Goal: Task Accomplishment & Management: Use online tool/utility

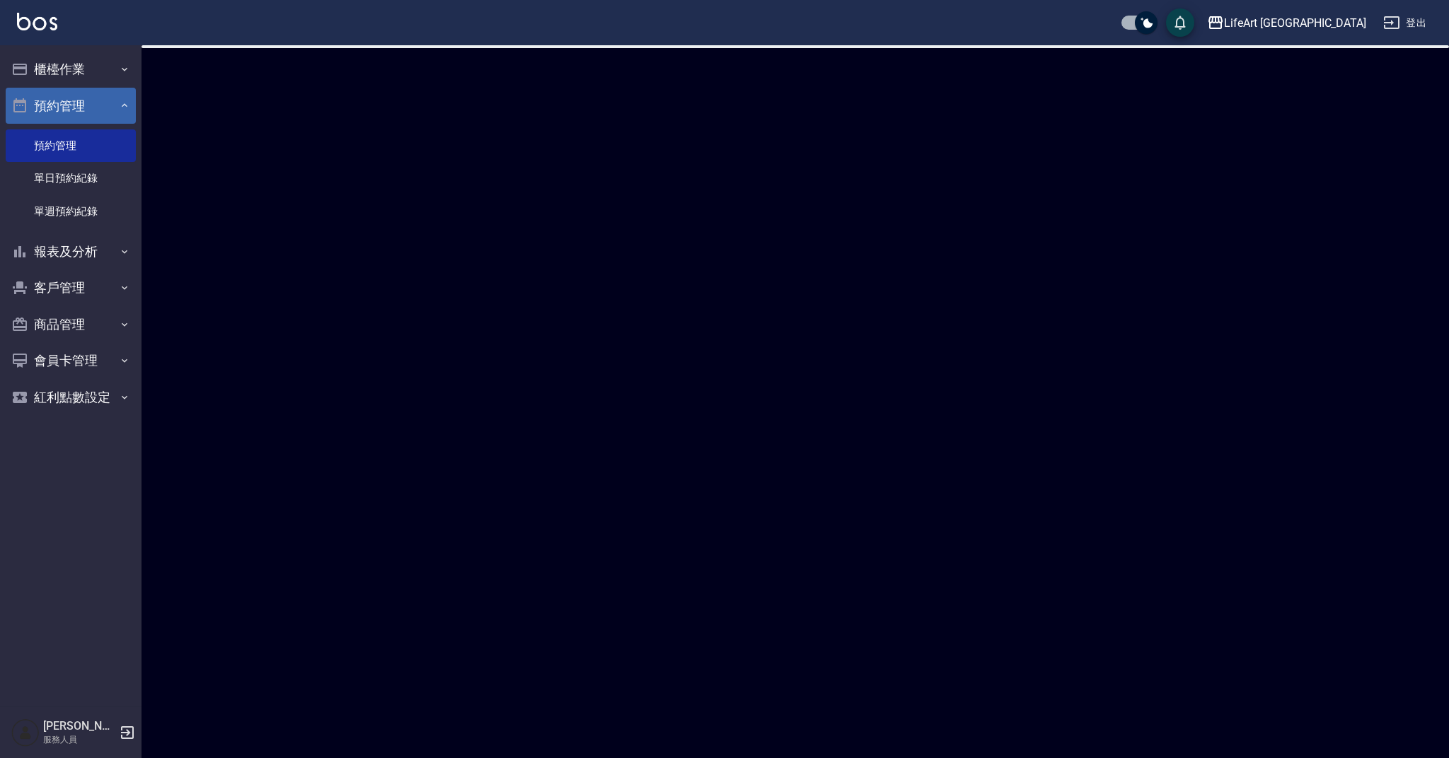
click at [95, 110] on button "預約管理" at bounding box center [71, 106] width 130 height 37
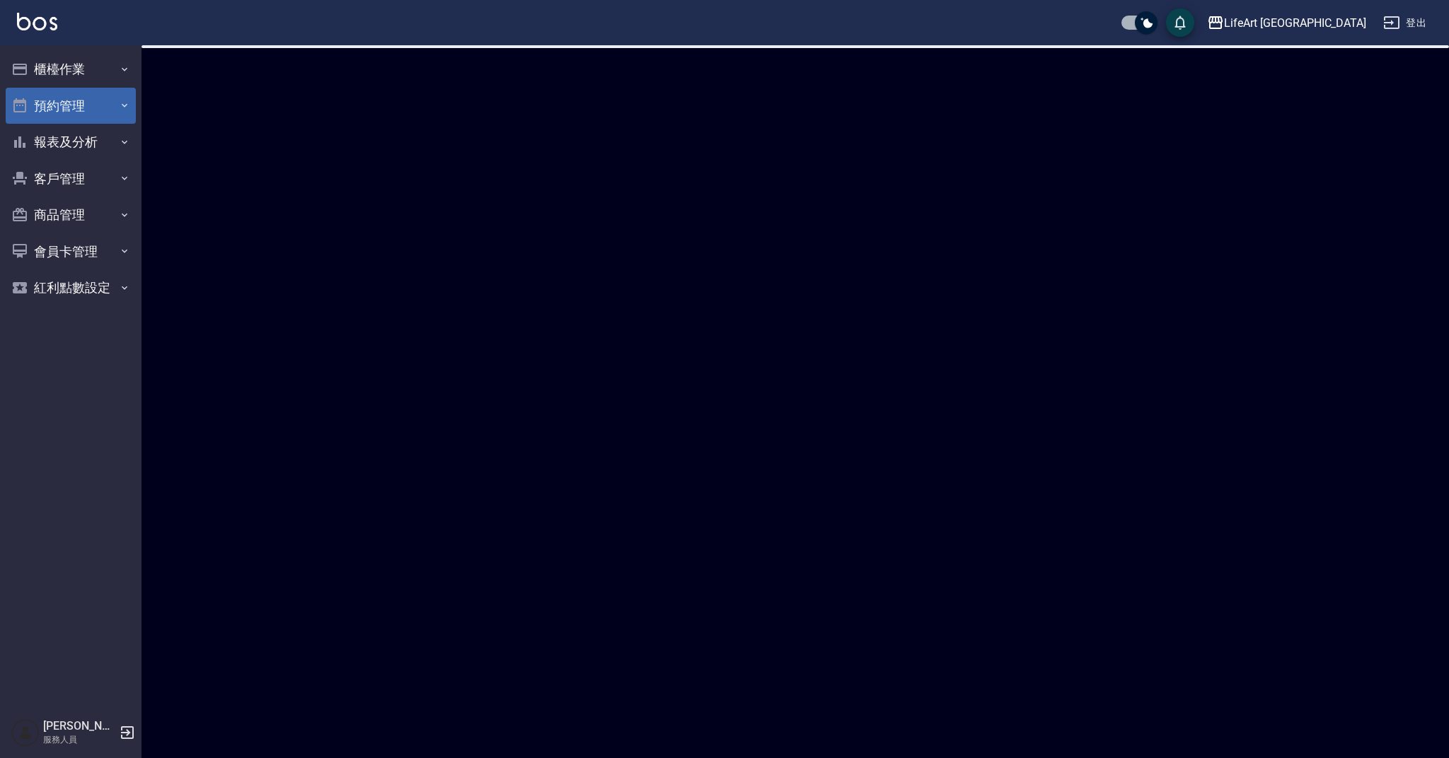
click at [95, 106] on button "預約管理" at bounding box center [71, 106] width 130 height 37
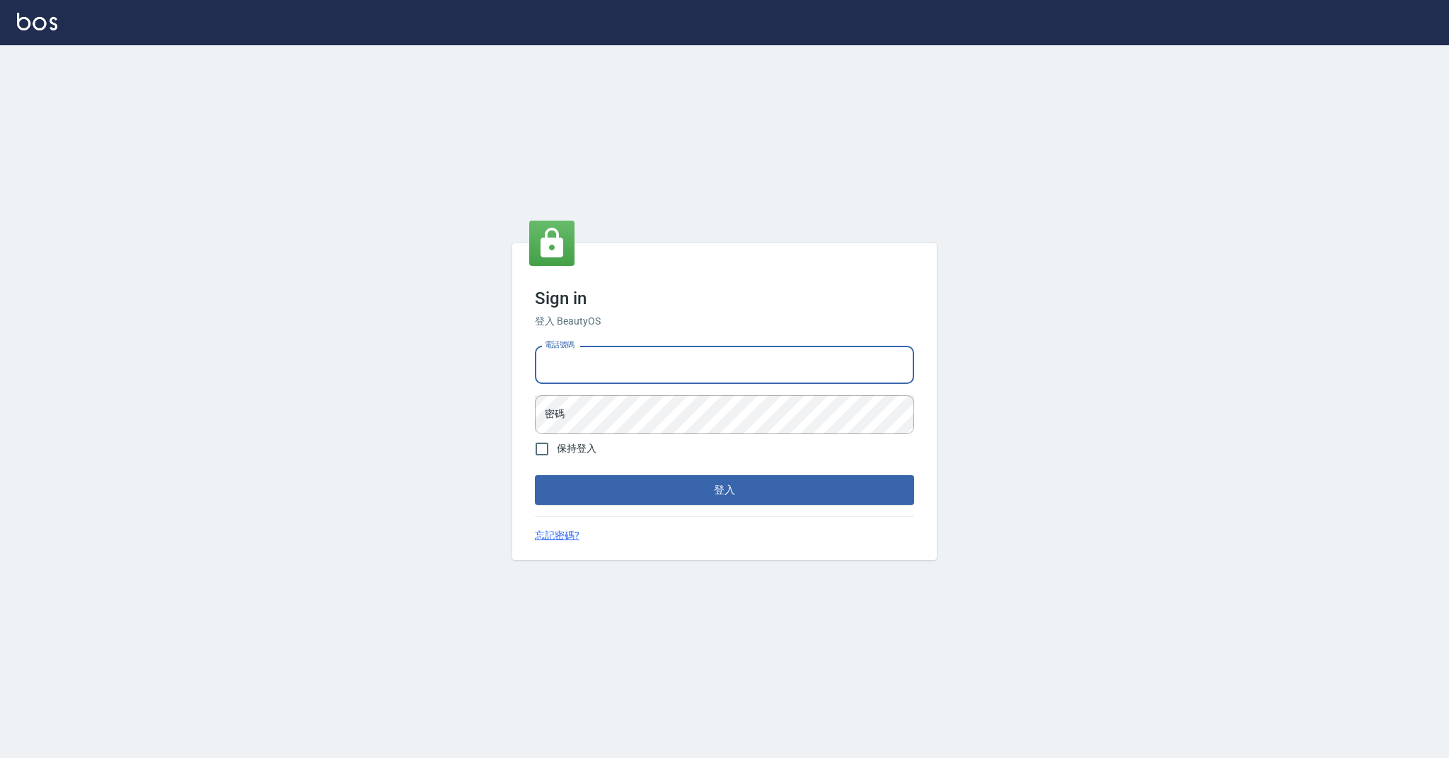
type input "0989368139"
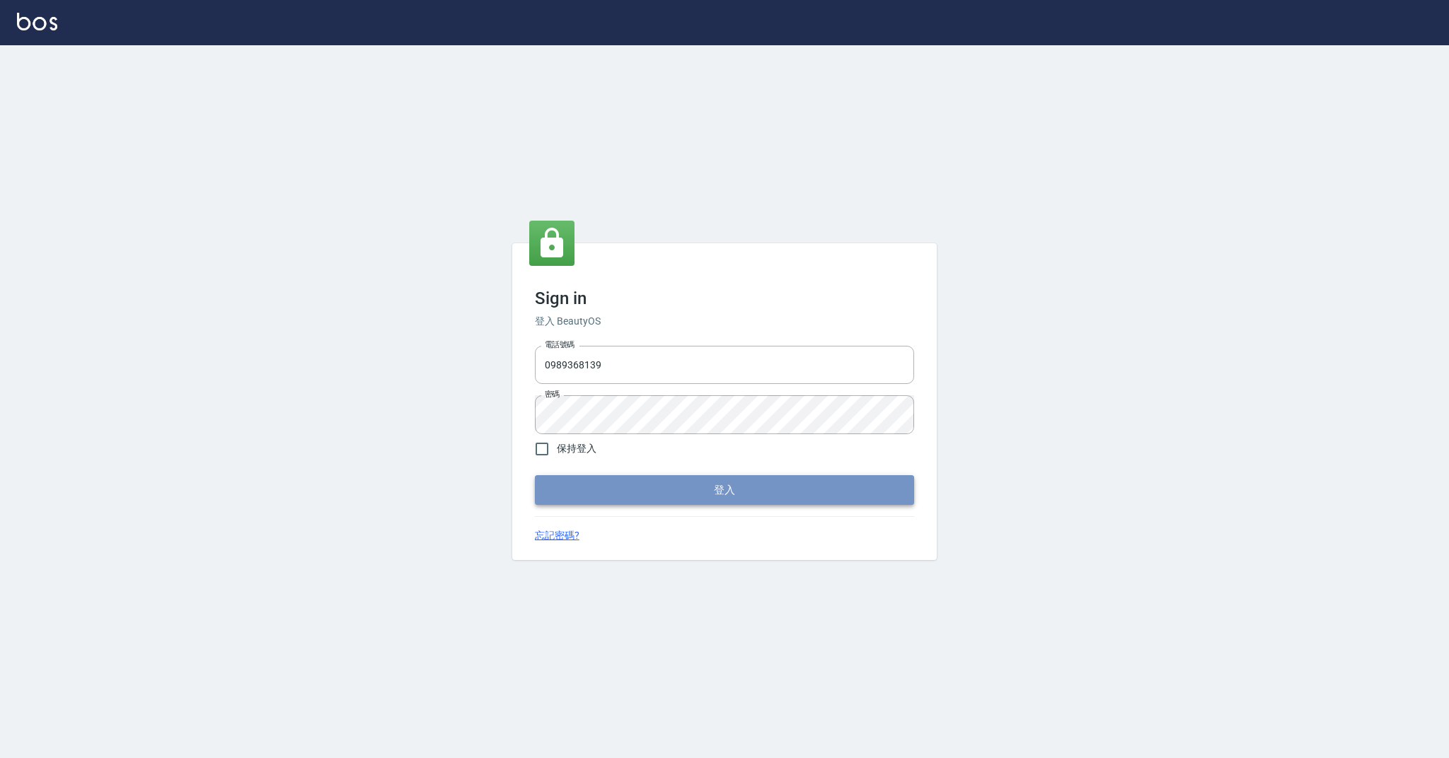
click at [676, 492] on button "登入" at bounding box center [724, 490] width 379 height 30
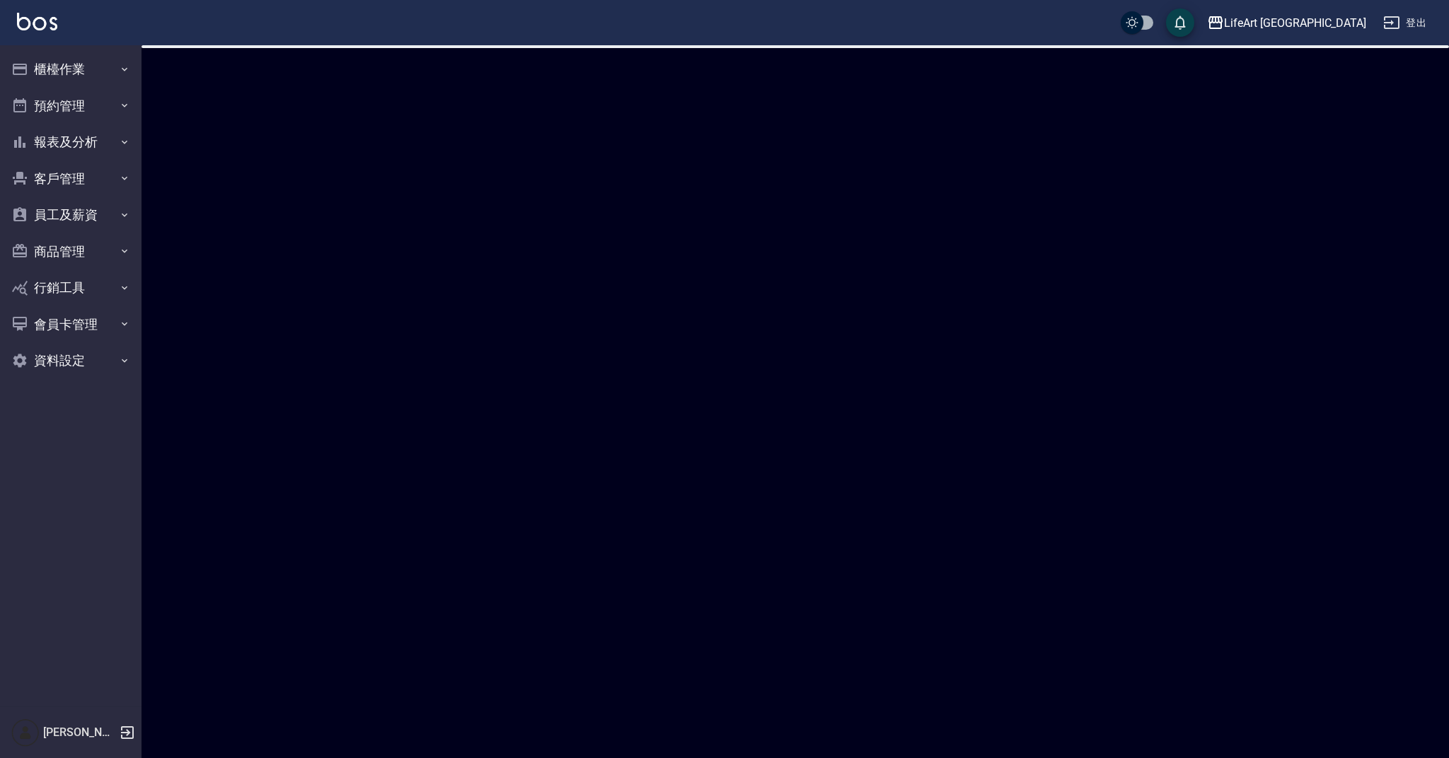
checkbox input "true"
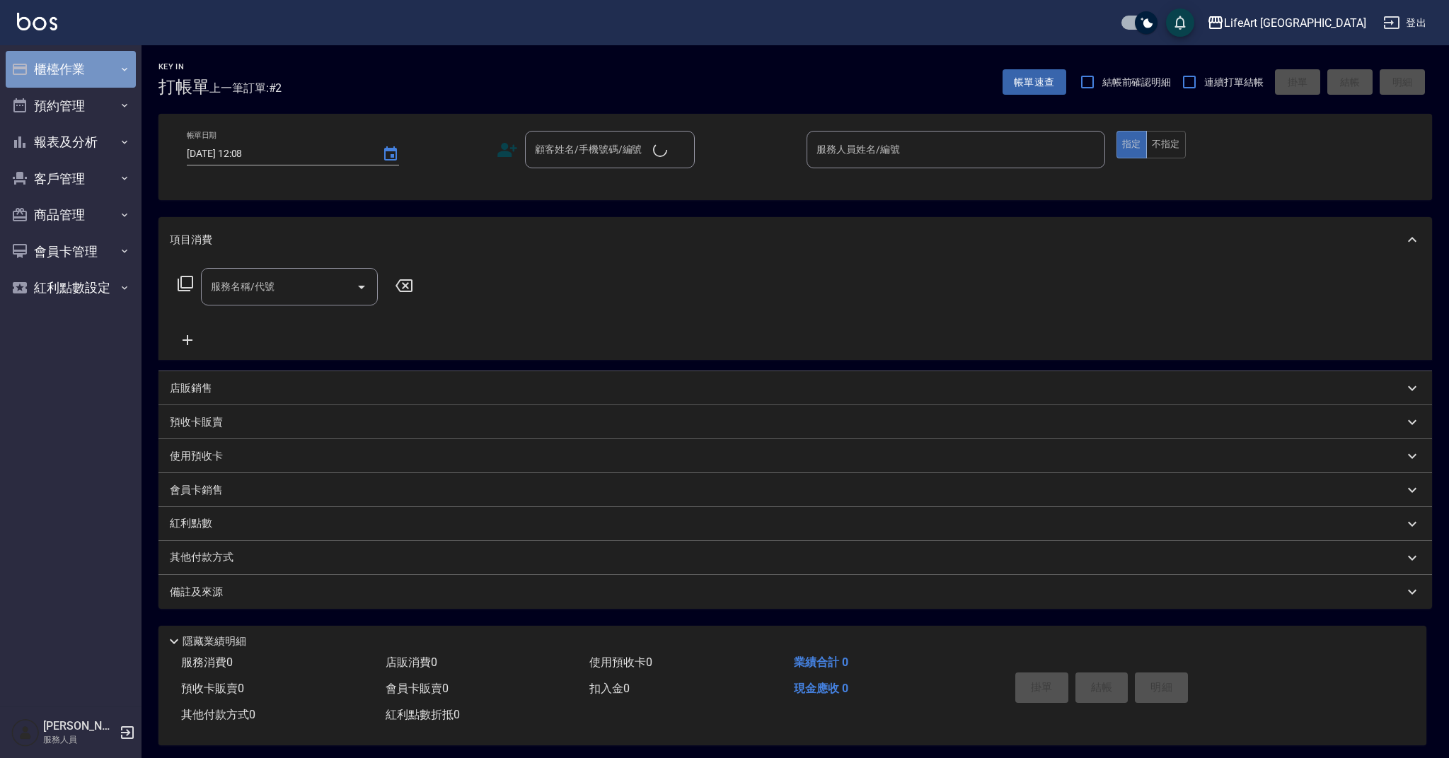
click at [79, 71] on button "櫃檯作業" at bounding box center [71, 69] width 130 height 37
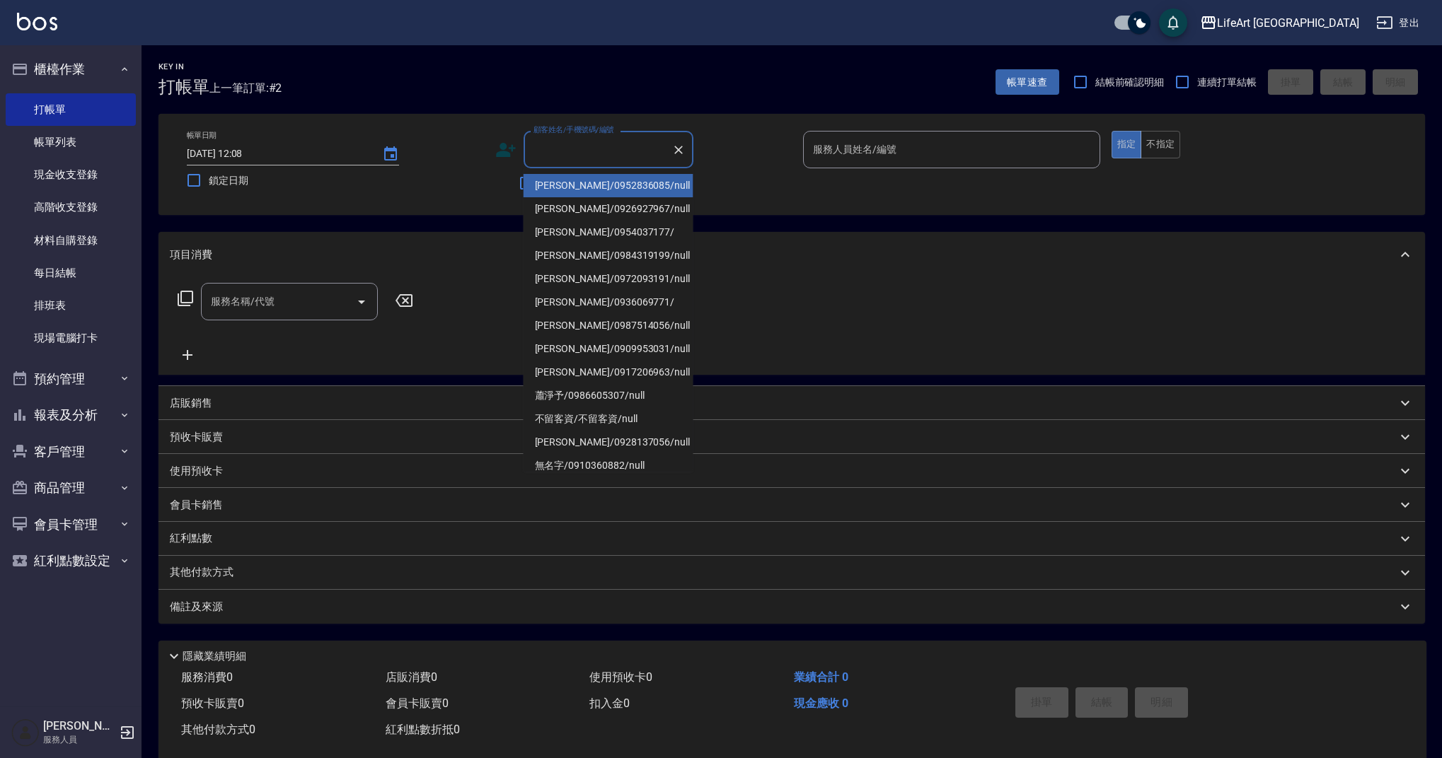
click at [594, 161] on input "顧客姓名/手機號碼/編號" at bounding box center [598, 149] width 136 height 25
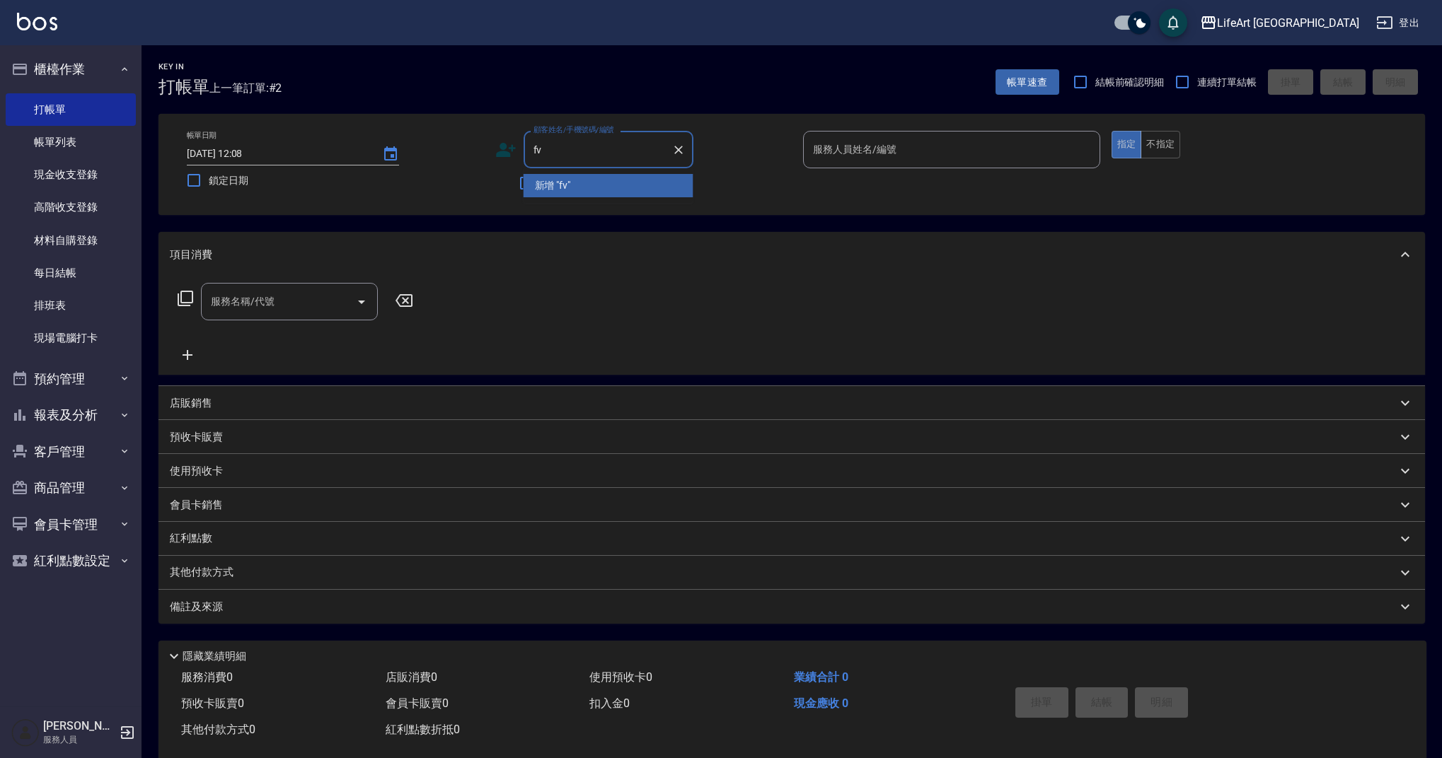
type input "f"
click at [612, 183] on li "陳慶容/0970111376/null" at bounding box center [608, 185] width 170 height 23
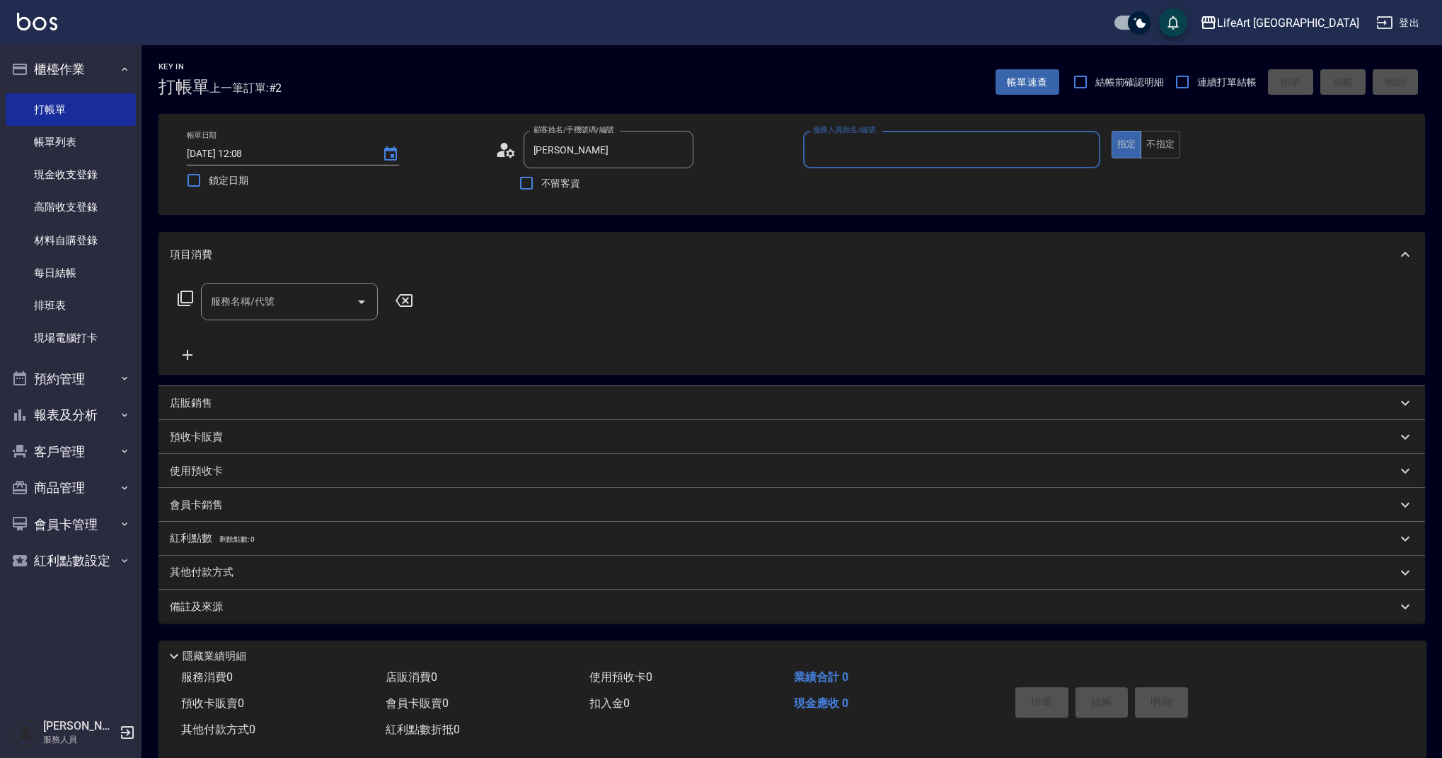
type input "陳慶容/0970111376/null"
type input "Ashely-A"
click at [504, 154] on icon at bounding box center [505, 149] width 21 height 21
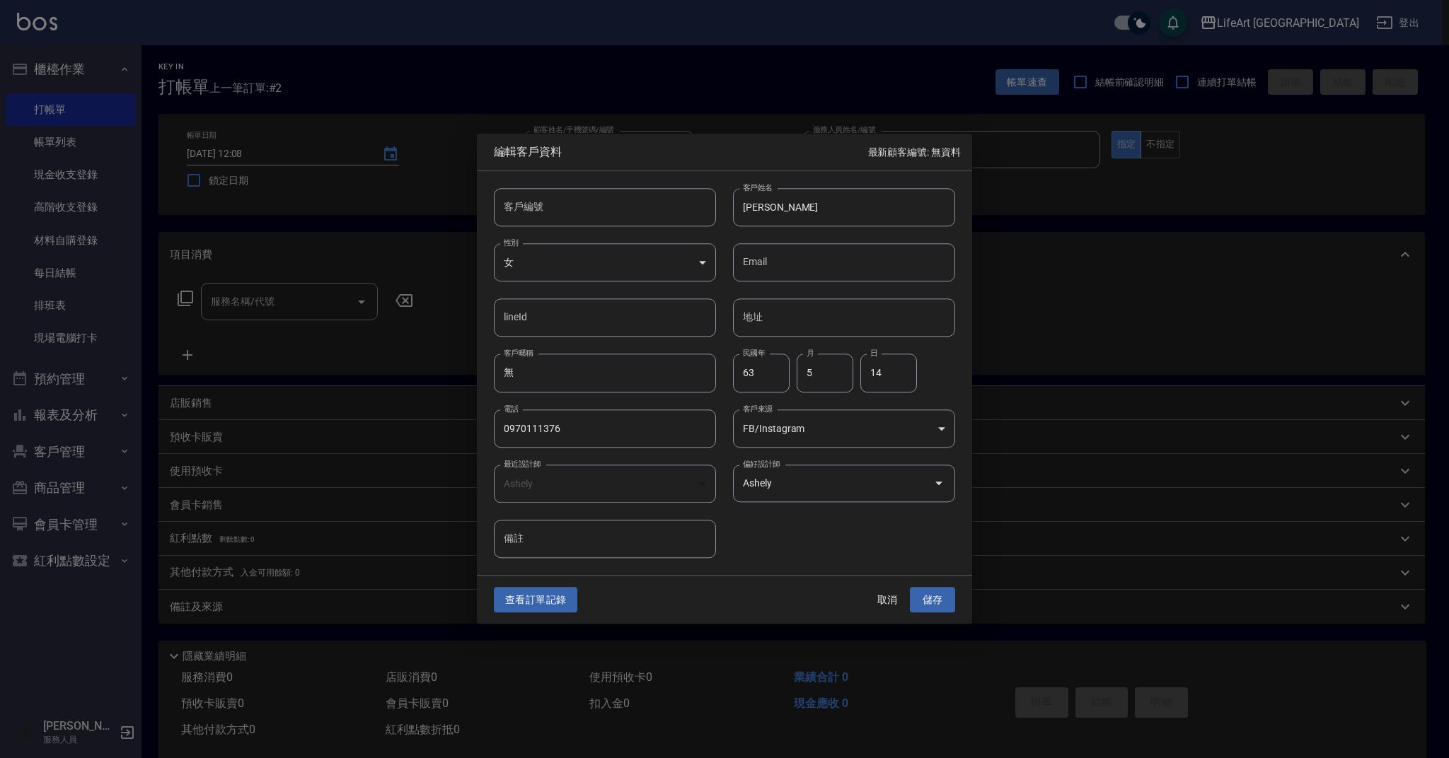
click at [534, 601] on button "查看訂單記錄" at bounding box center [535, 600] width 83 height 26
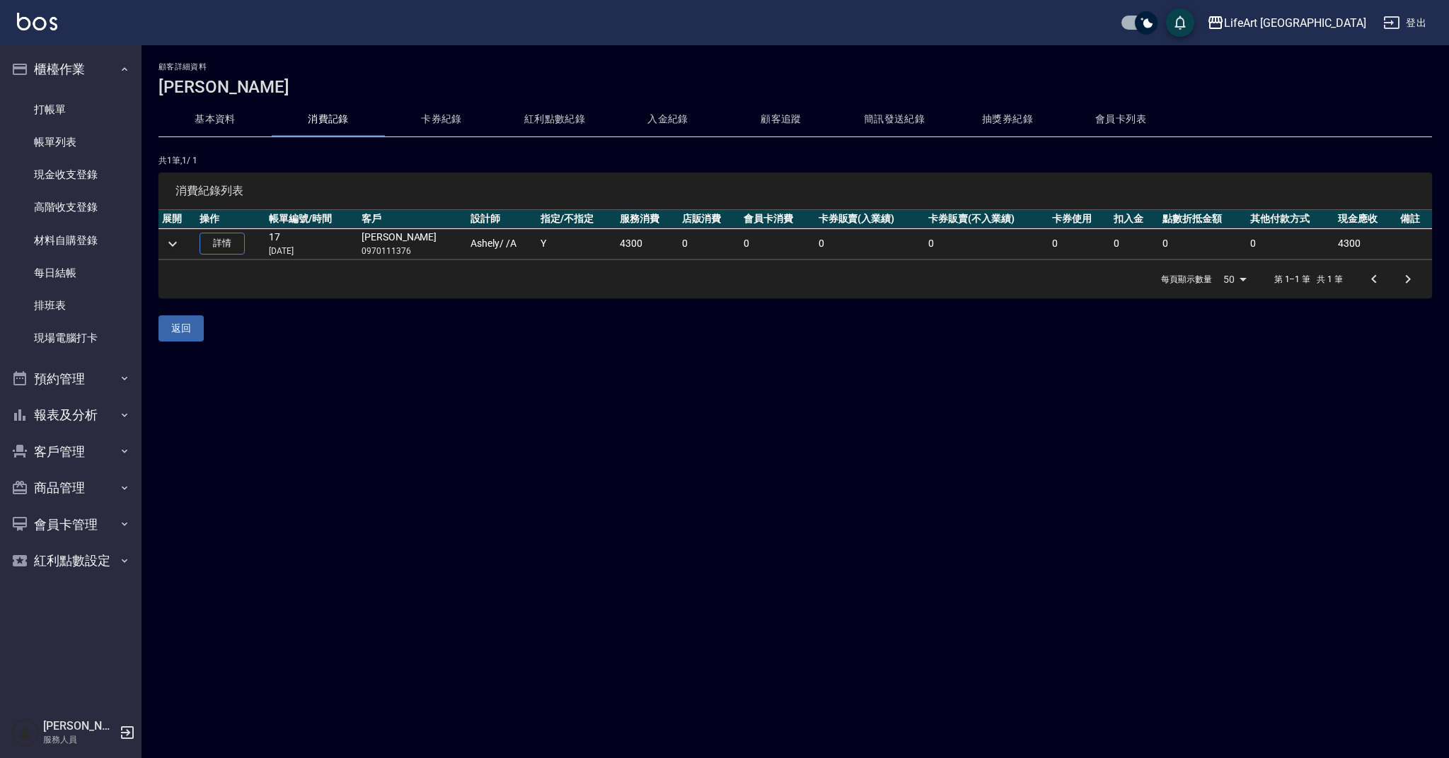
click at [179, 246] on icon "expand row" at bounding box center [172, 244] width 17 height 17
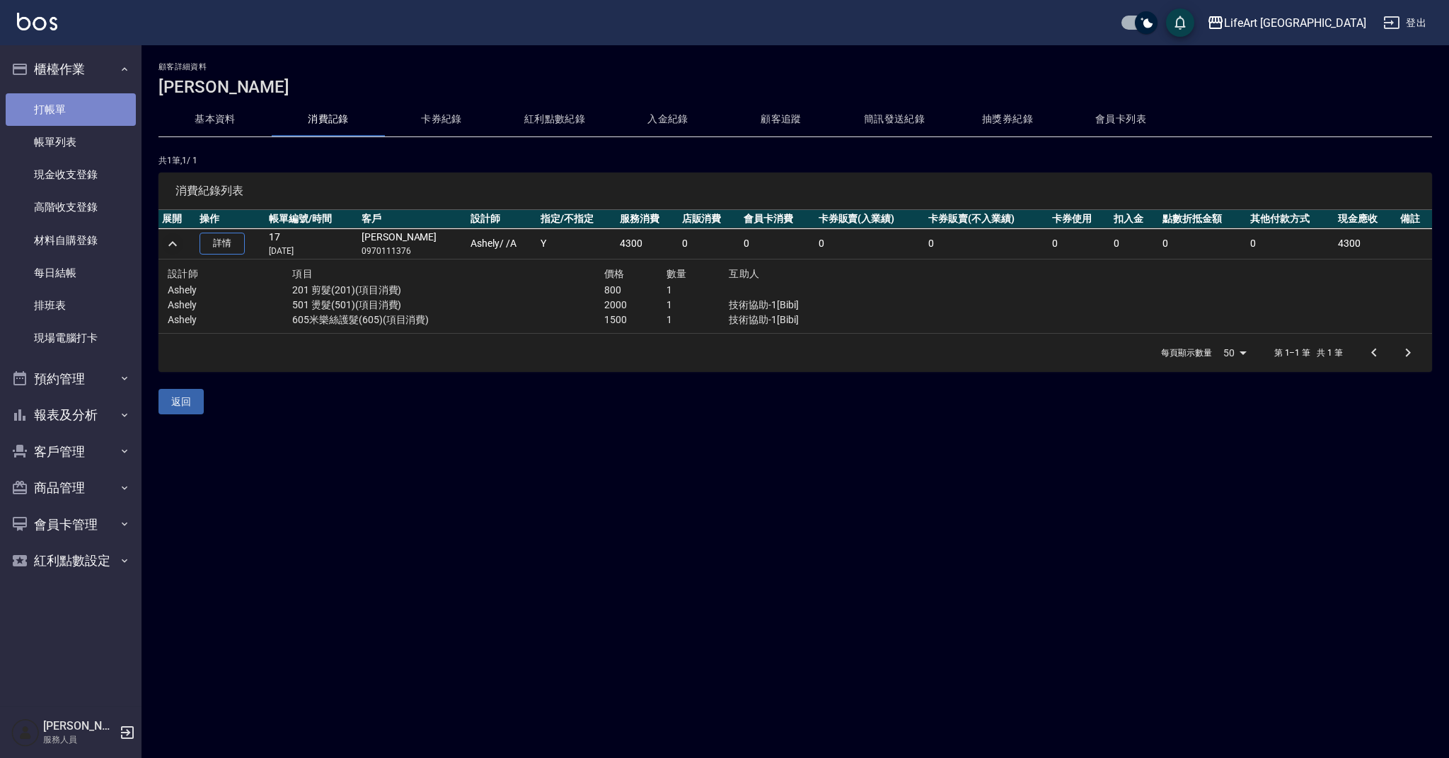
click at [55, 110] on link "打帳單" at bounding box center [71, 109] width 130 height 33
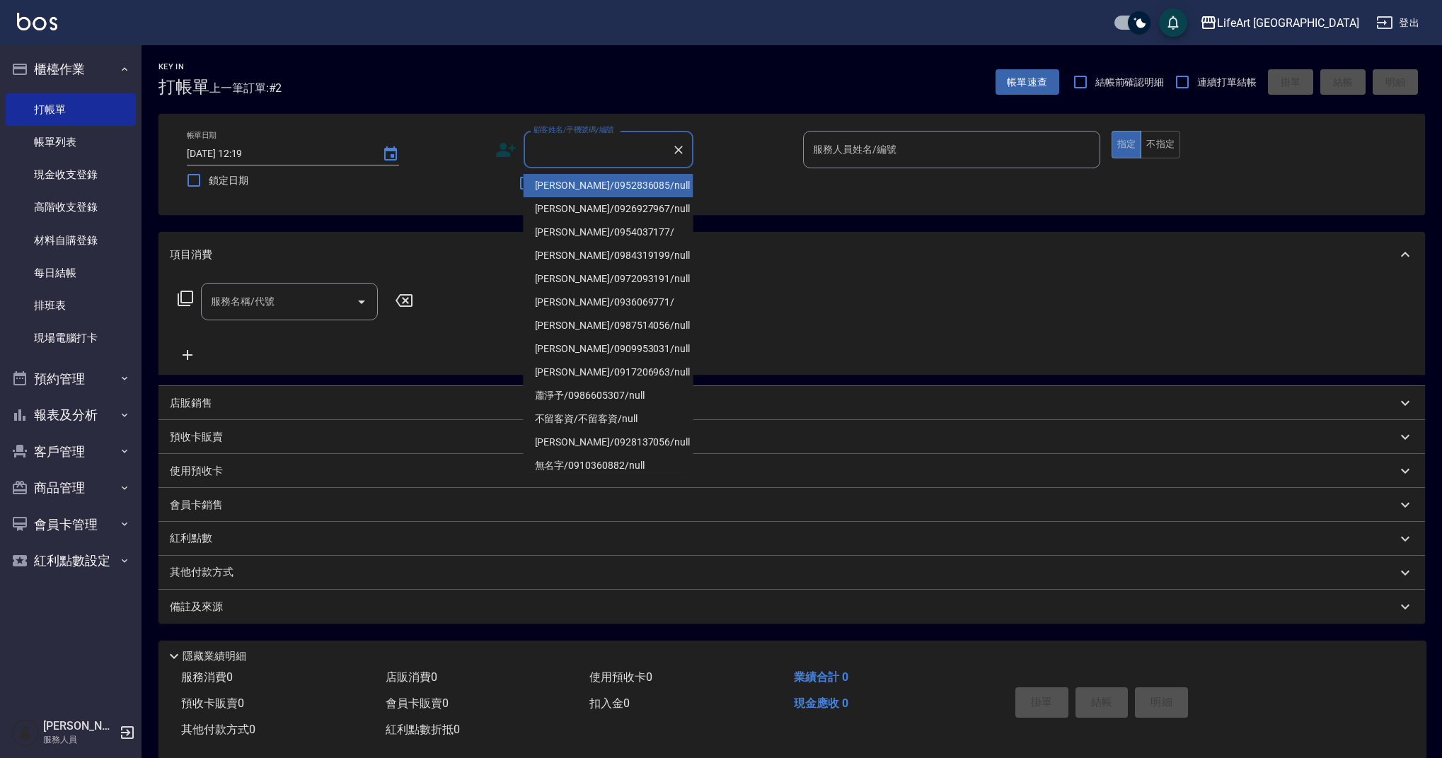
click at [549, 155] on input "顧客姓名/手機號碼/編號" at bounding box center [598, 149] width 136 height 25
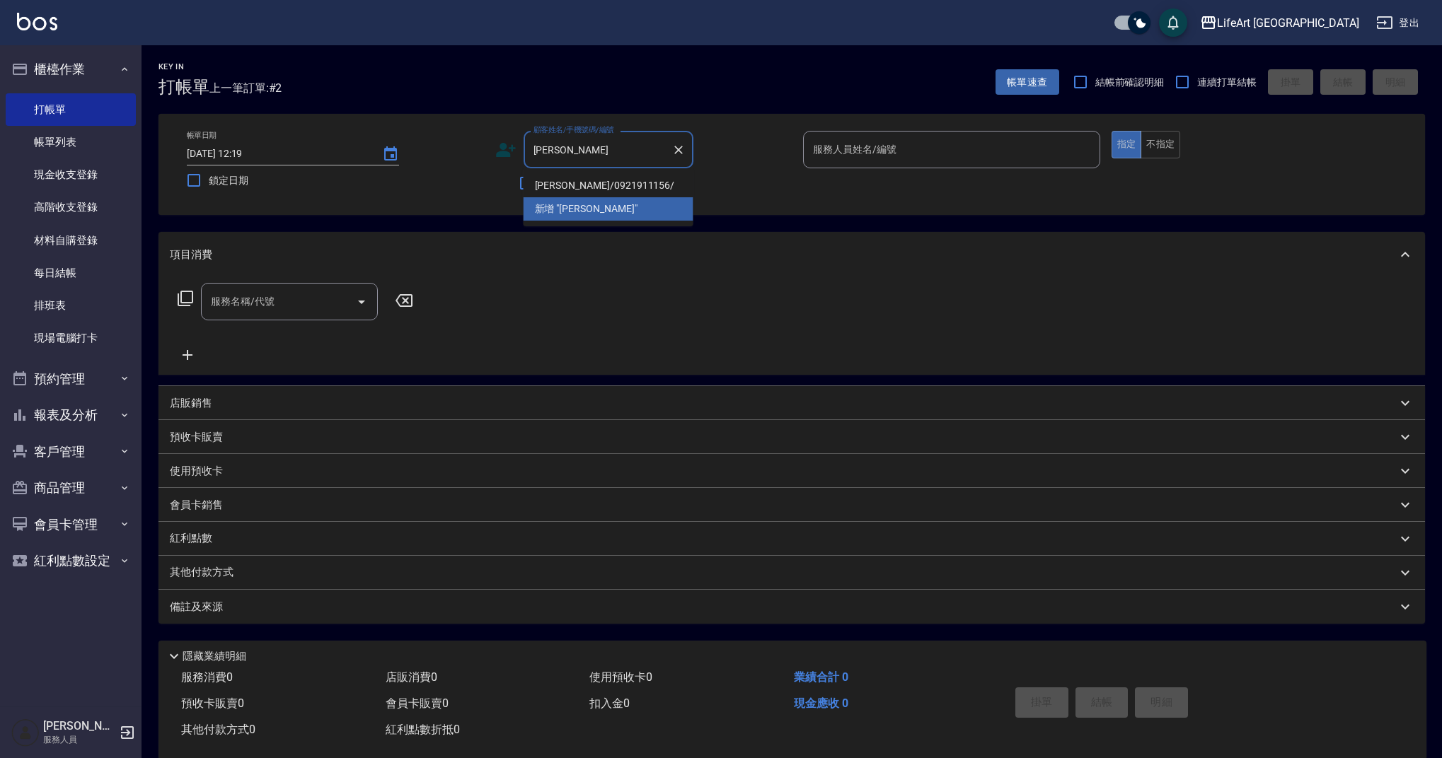
click at [562, 186] on li "[PERSON_NAME]/0921911156/" at bounding box center [608, 185] width 170 height 23
type input "[PERSON_NAME]/0921911156/"
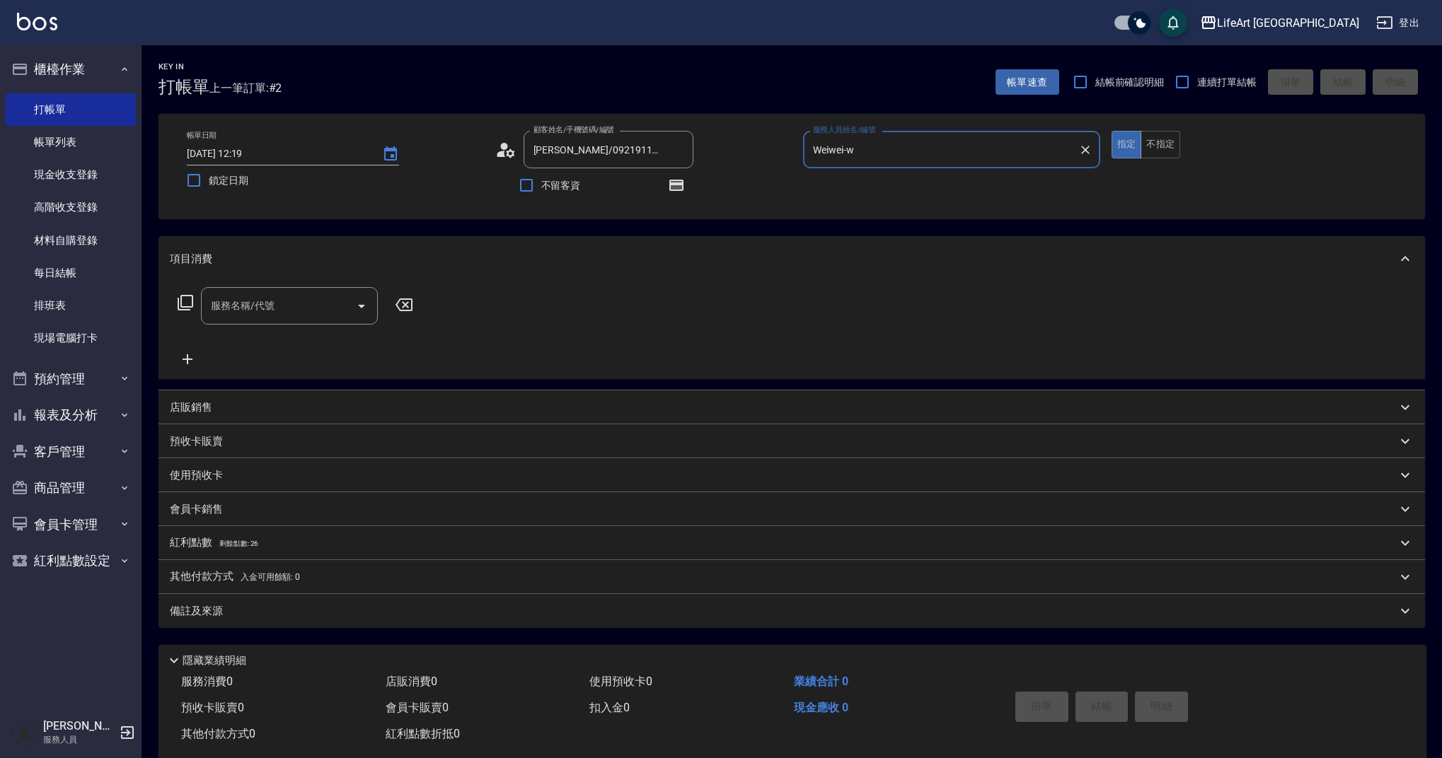
type input "Weiwei-w"
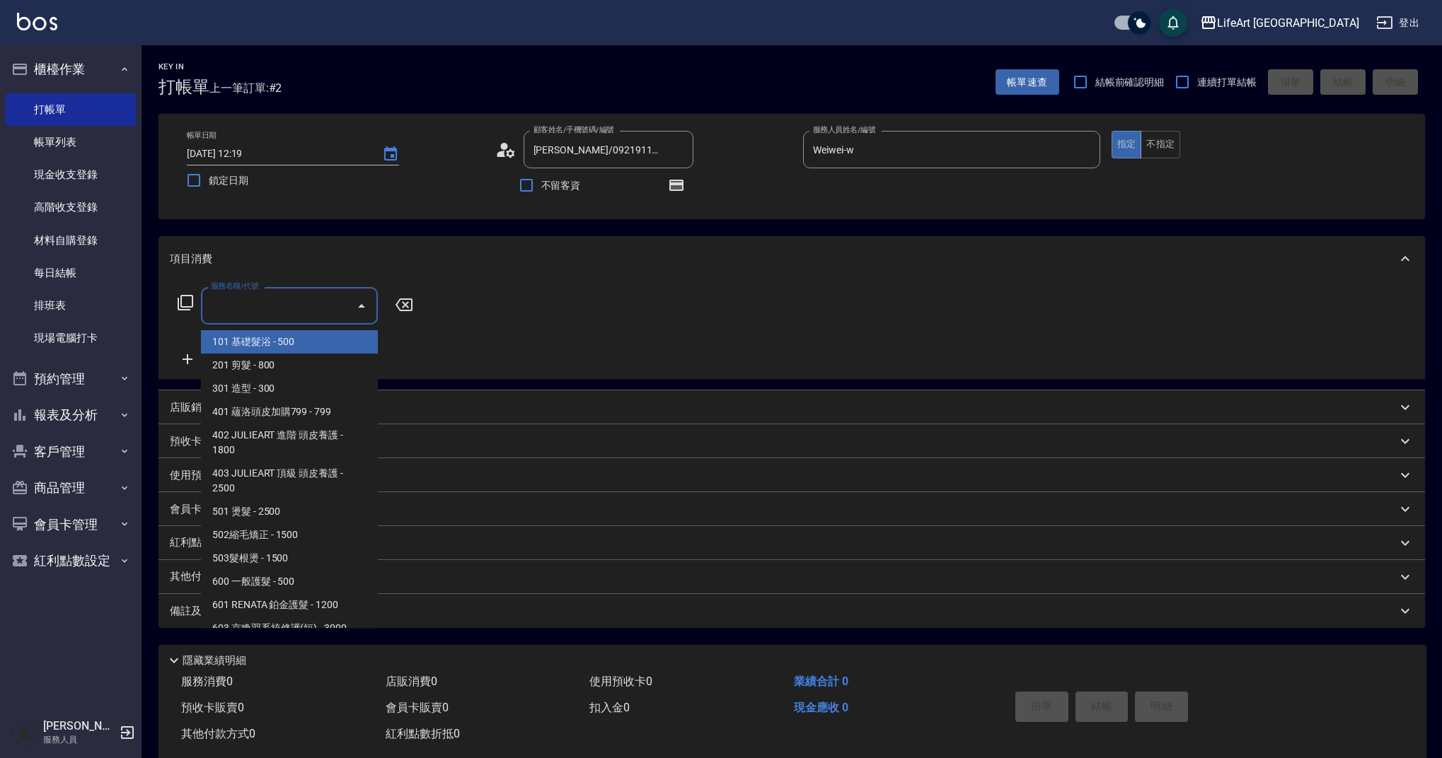
click at [290, 299] on input "服務名稱/代號" at bounding box center [278, 306] width 143 height 25
click at [255, 341] on span "101 基礎髮浴 - 500" at bounding box center [289, 341] width 177 height 23
type input "101 基礎髮浴 (101)"
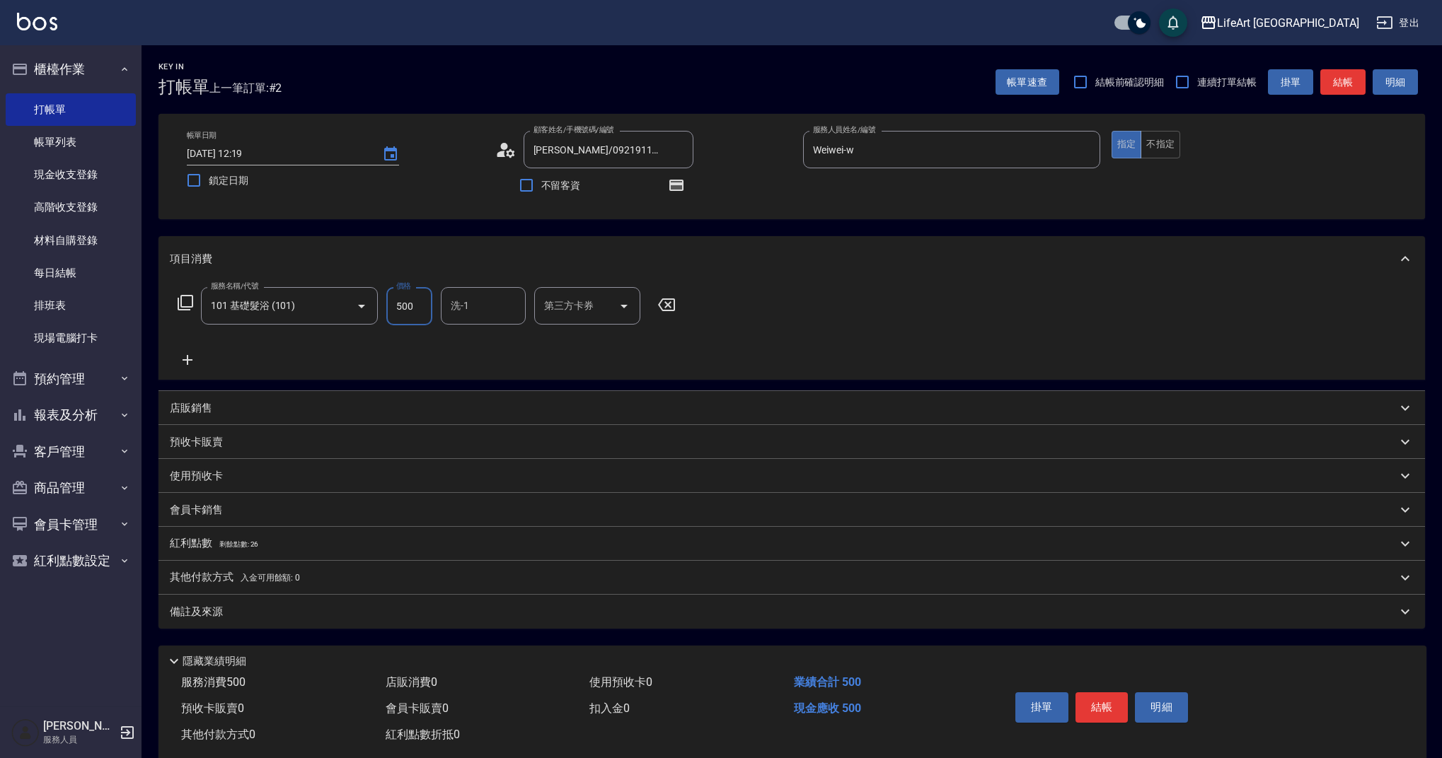
drag, startPoint x: 419, startPoint y: 311, endPoint x: 378, endPoint y: 306, distance: 42.0
click at [378, 306] on div "服務名稱/代號 101 基礎髮浴 (101) 服務名稱/代號 價格 500 價格 洗-1 洗-1 第三方卡券 第三方卡券" at bounding box center [427, 306] width 514 height 38
type input "350"
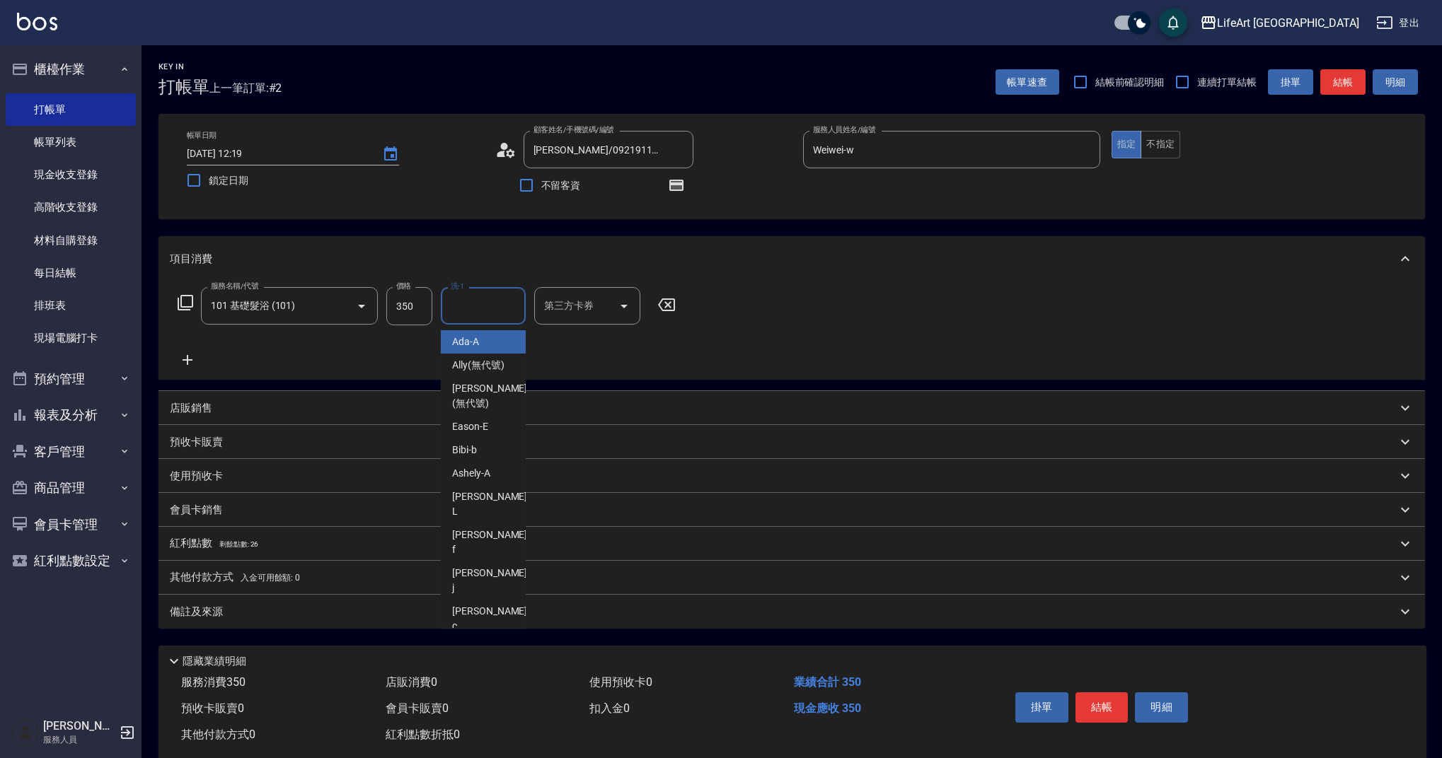
click at [475, 304] on input "洗-1" at bounding box center [483, 306] width 72 height 25
click at [499, 680] on span "Lily (無代號)" at bounding box center [478, 687] width 52 height 15
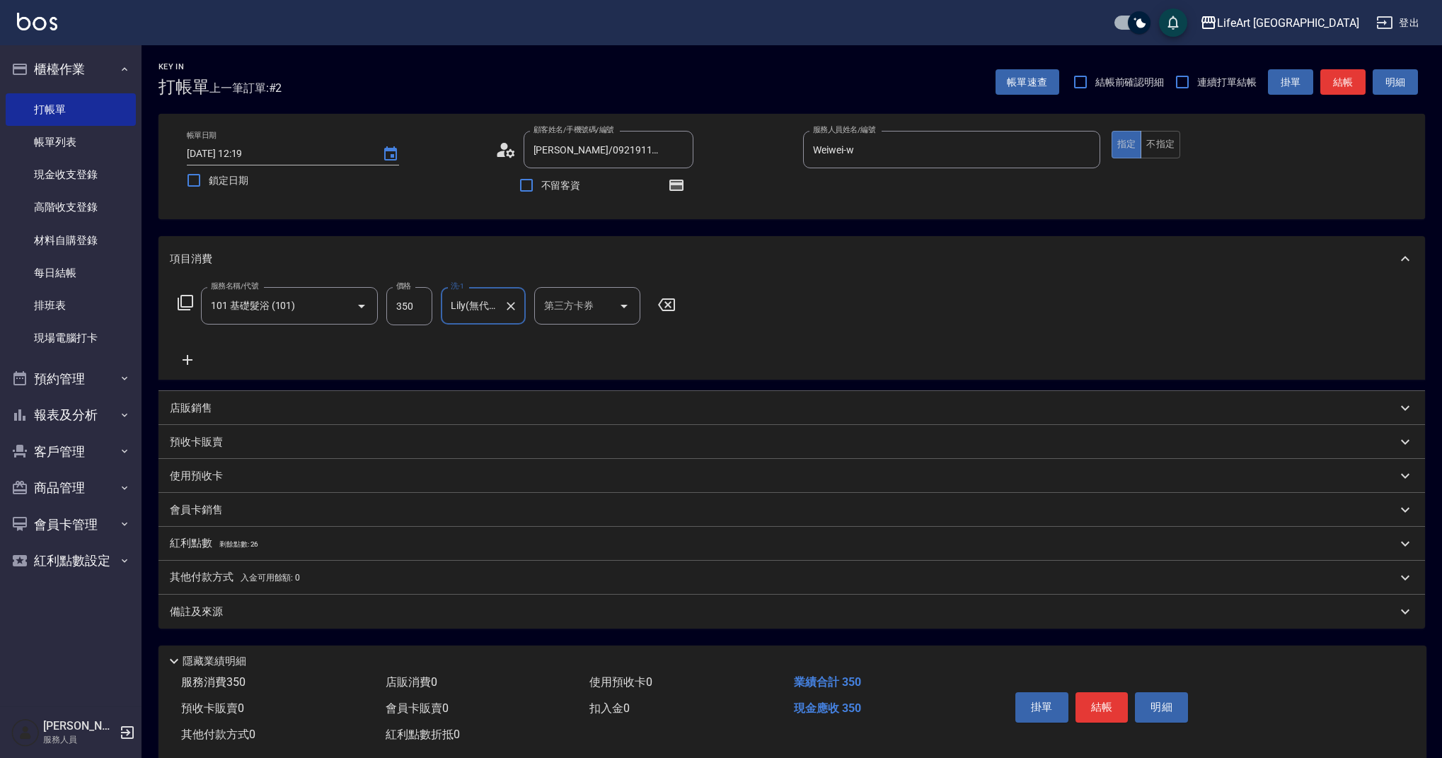
type input "Lily(無代號)"
click at [186, 412] on p "店販銷售" at bounding box center [191, 408] width 42 height 15
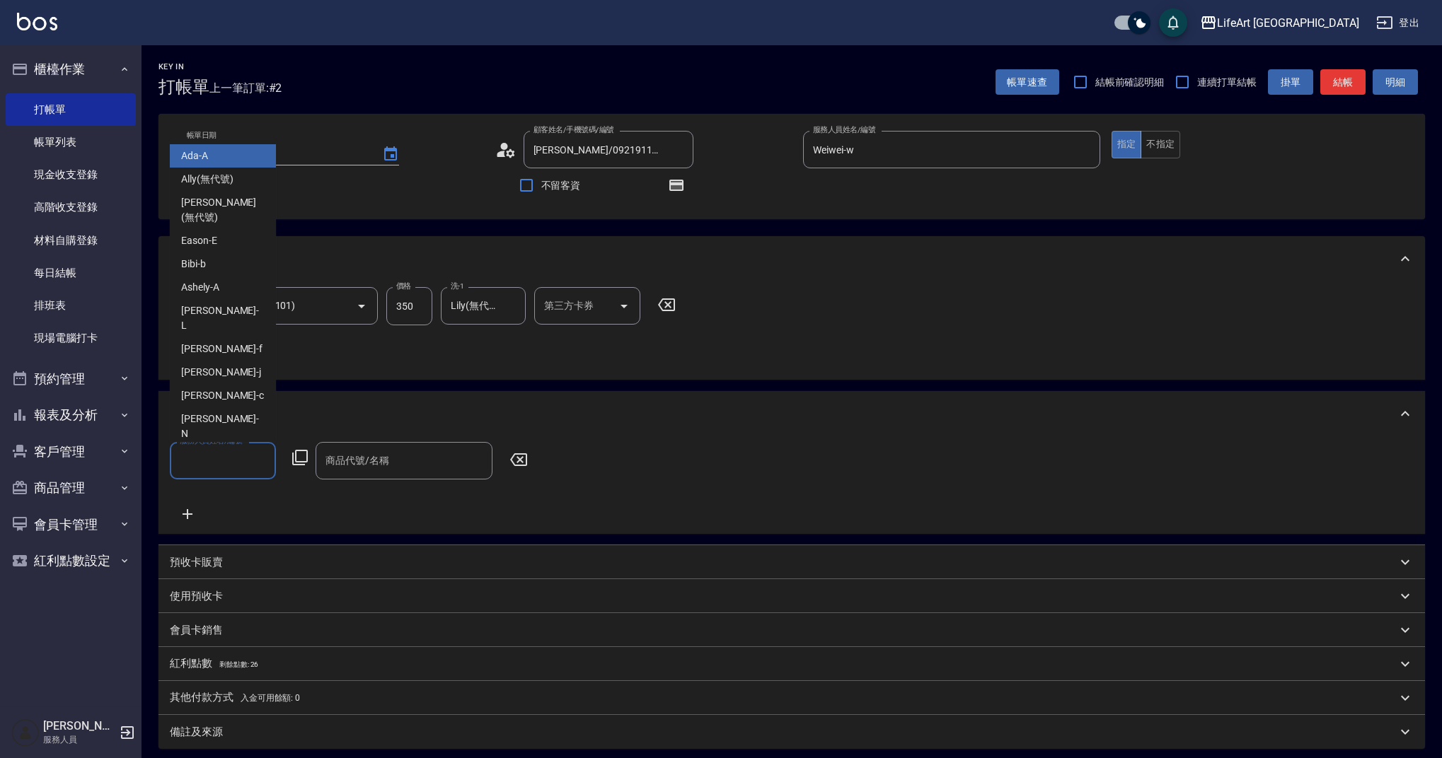
click at [195, 470] on input "服務人員姓名/編號" at bounding box center [222, 460] width 93 height 25
click at [204, 469] on div "Weiwei -w" at bounding box center [223, 480] width 106 height 23
type input "Weiwei-w"
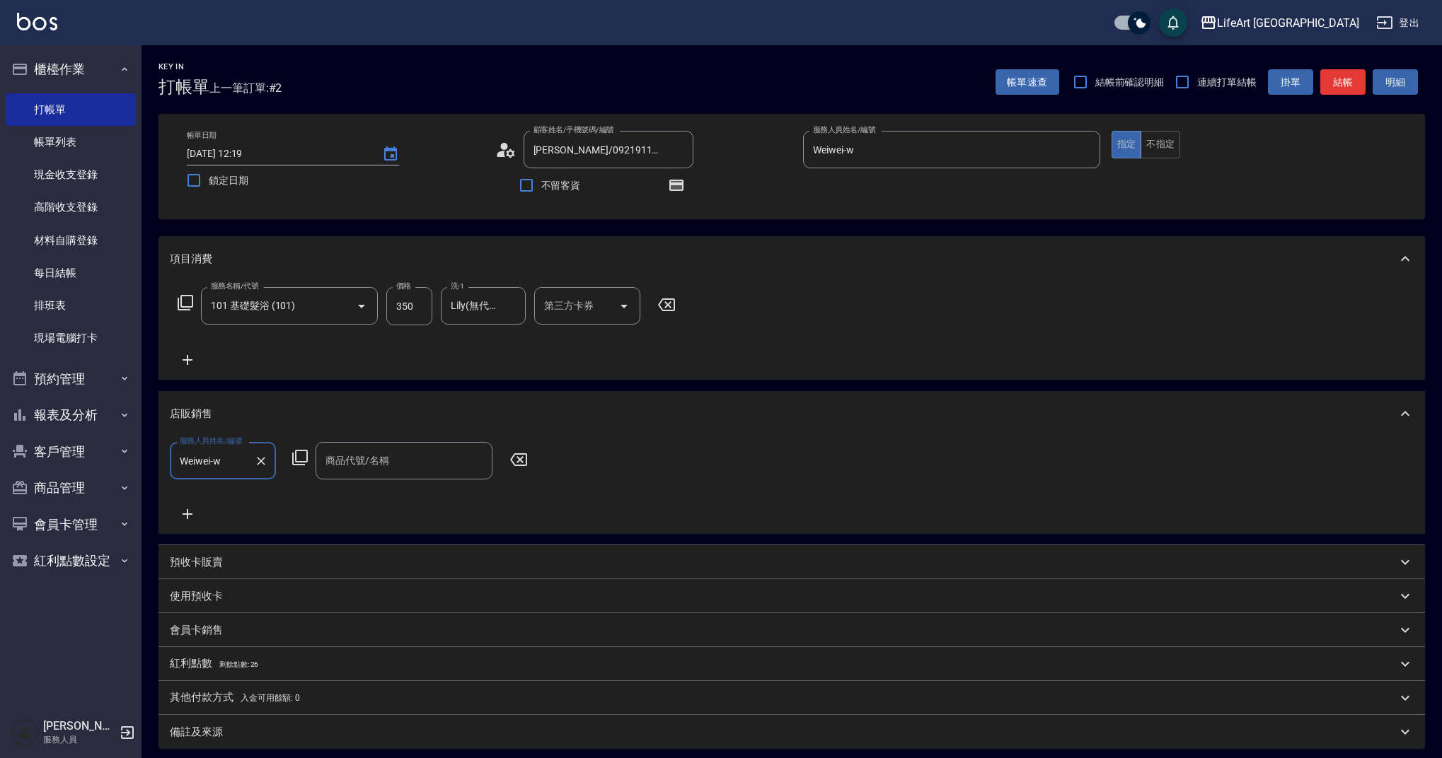
click at [392, 451] on input "商品代號/名稱" at bounding box center [404, 460] width 164 height 25
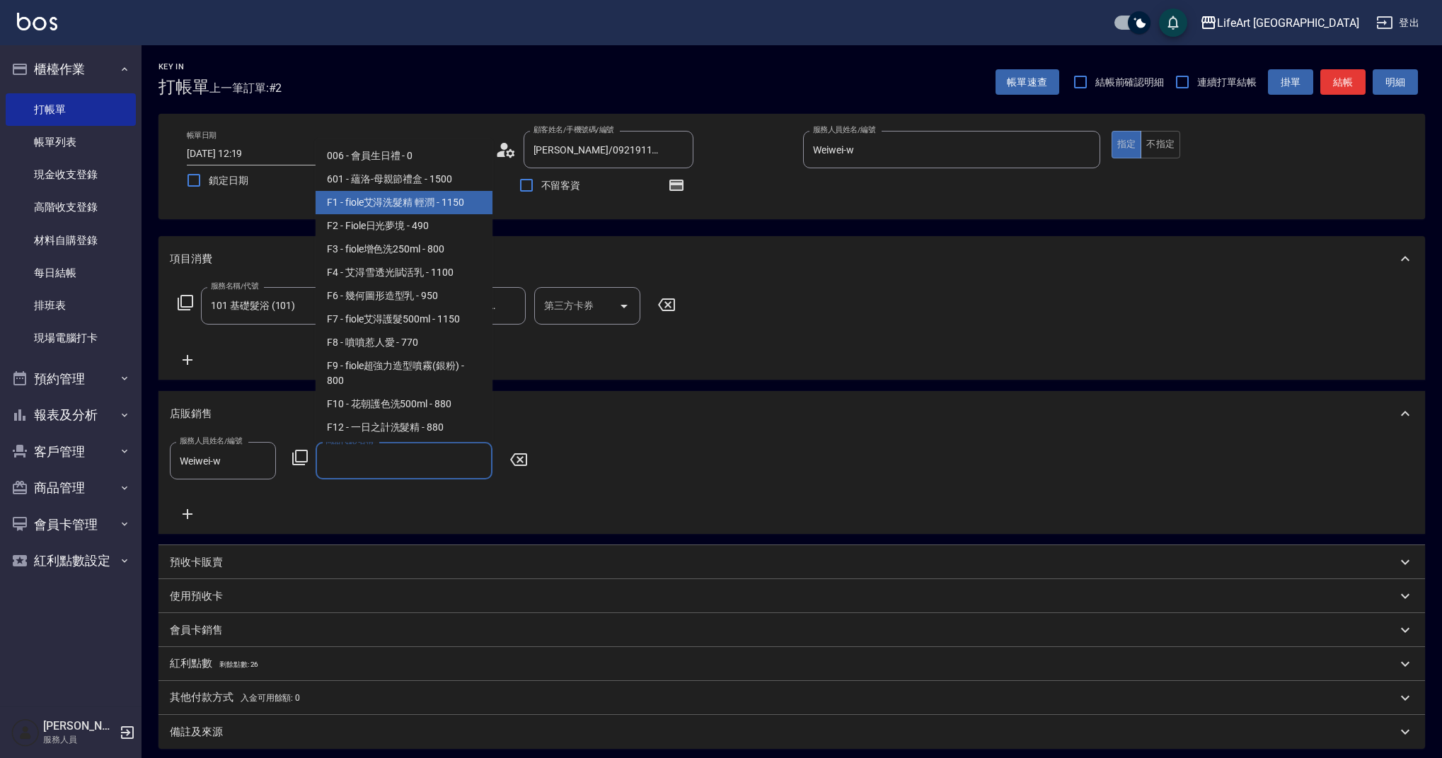
click at [421, 202] on span "F1 - fiole艾淂洗髮精 輕潤 - 1150" at bounding box center [403, 202] width 177 height 23
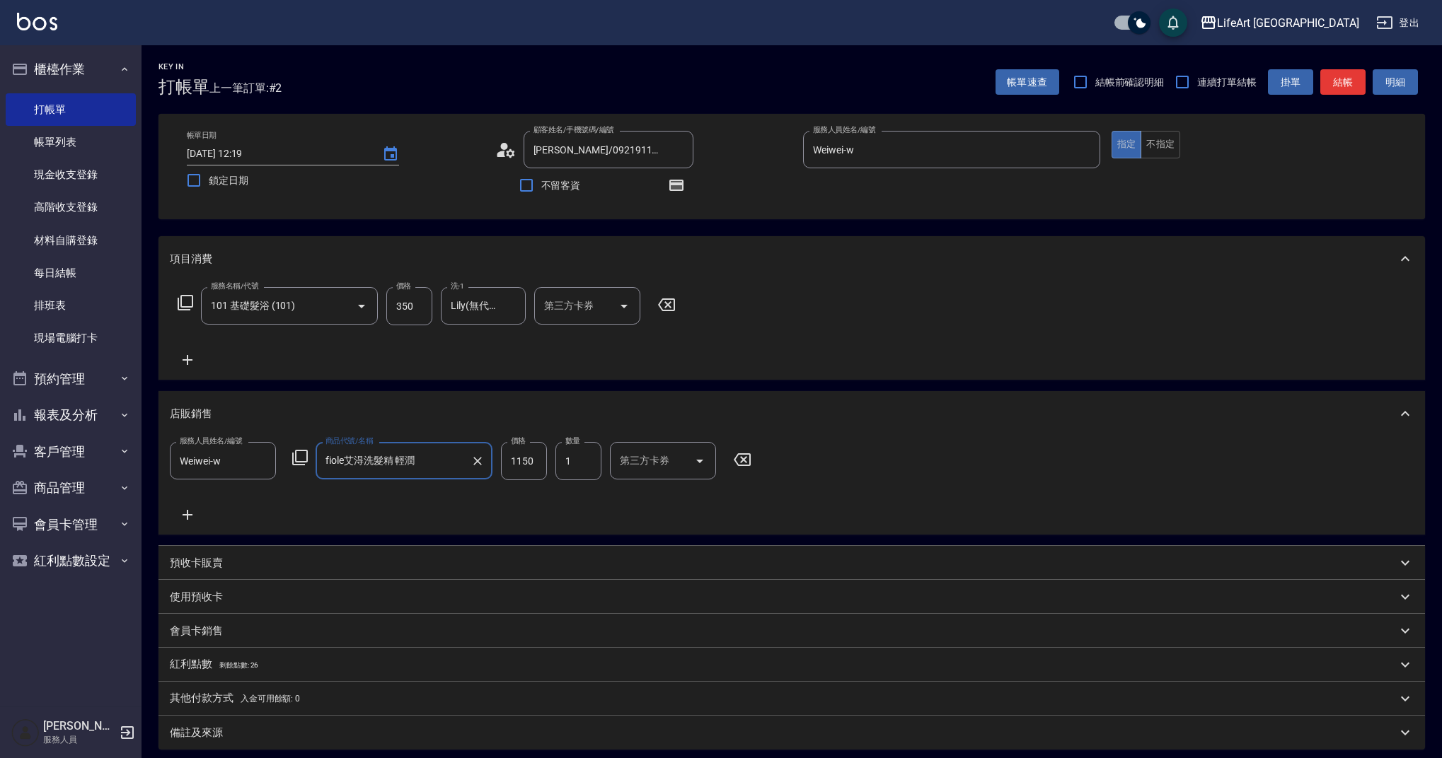
type input "fiole艾淂洗髮精 輕潤"
drag, startPoint x: 543, startPoint y: 458, endPoint x: 454, endPoint y: 459, distance: 88.4
click at [454, 459] on div "服務人員姓名/編號 Weiwei-w 服務人員姓名/編號 商品代號/名稱 fiole艾淂洗髮精 輕潤 商品代號/名稱 價格 1150 價格 數量 1 數量 第…" at bounding box center [465, 461] width 590 height 38
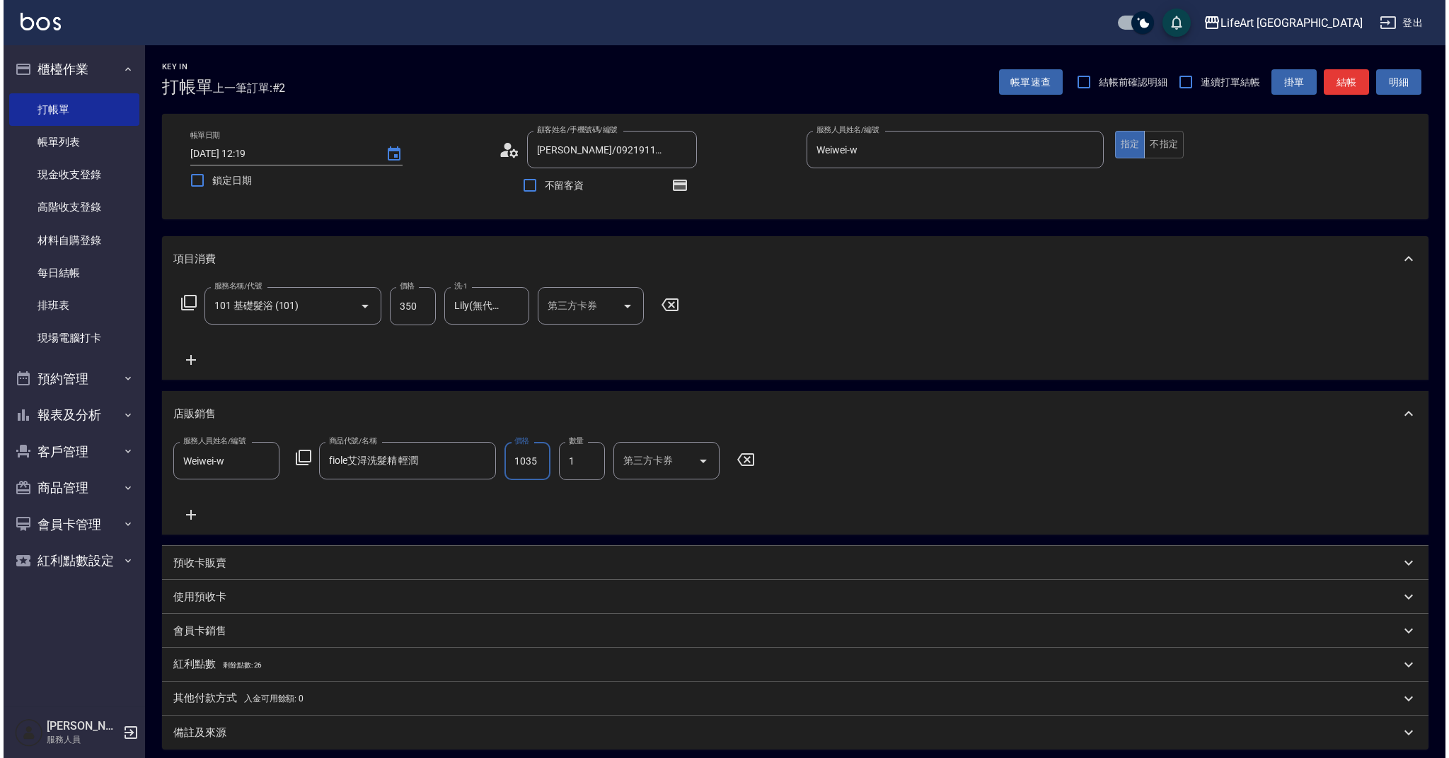
scroll to position [151, 0]
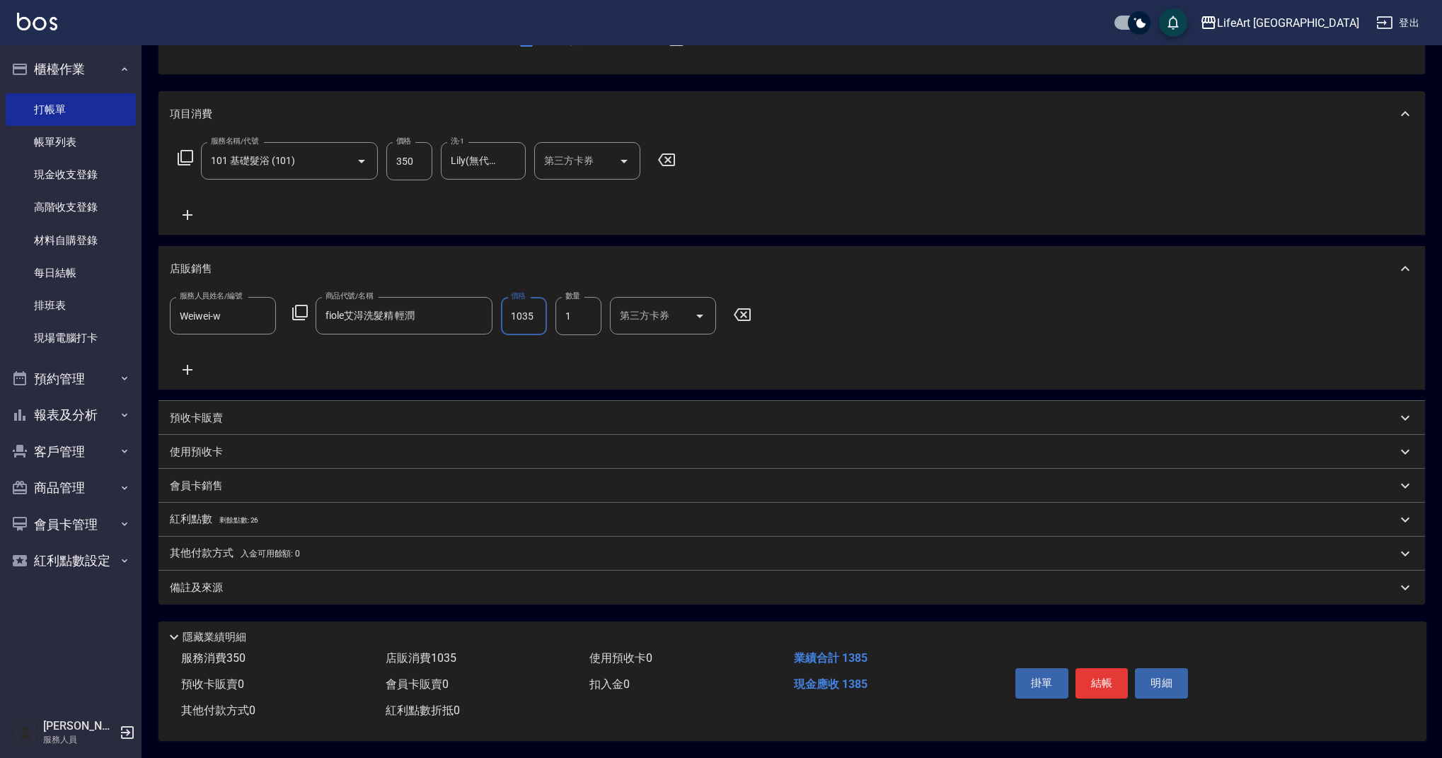
type input "1035"
click at [182, 514] on p "紅利點數 剩餘點數: 26" at bounding box center [214, 520] width 88 height 16
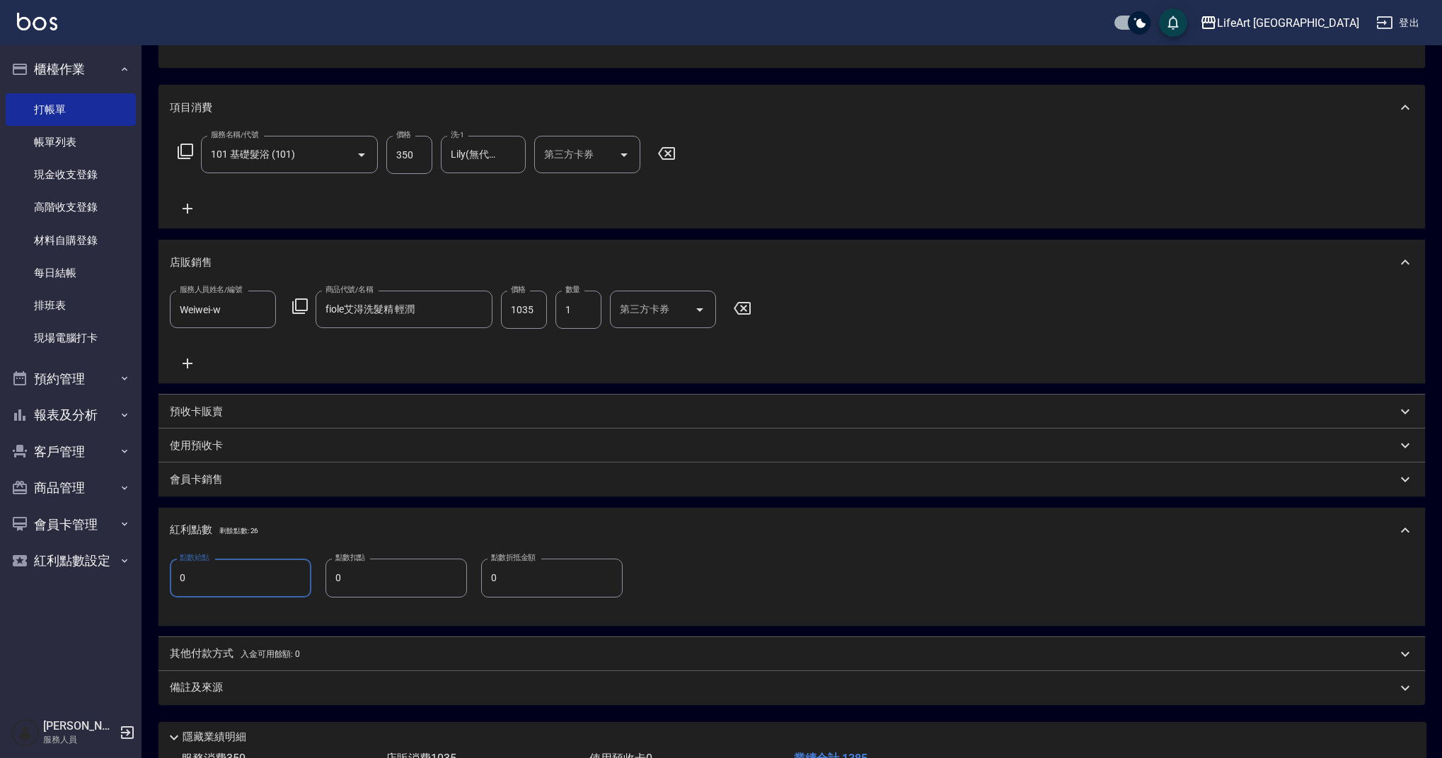
drag, startPoint x: 200, startPoint y: 584, endPoint x: 166, endPoint y: 583, distance: 34.0
click at [166, 583] on div "點數給點 0 點數給點 點數扣點 0 點數扣點 點數折抵金額 0 點數折抵金額" at bounding box center [791, 589] width 1266 height 72
type input "2"
click at [210, 688] on p "備註及來源" at bounding box center [196, 687] width 53 height 15
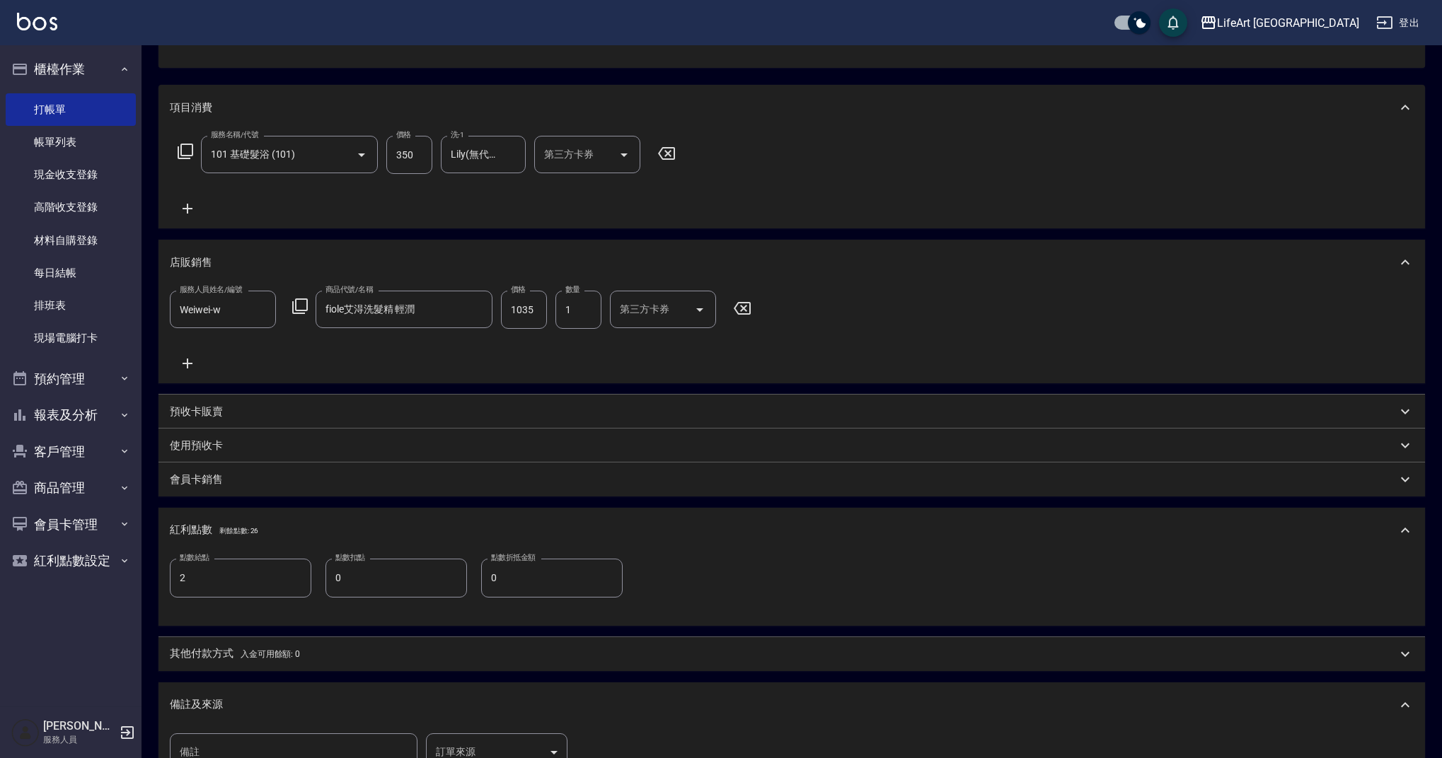
click at [499, 739] on body "LifeArt 蘆洲 登出 櫃檯作業 打帳單 帳單列表 現金收支登錄 高階收支登錄 材料自購登錄 每日結帳 排班表 現場電腦打卡 預約管理 預約管理 單日預約…" at bounding box center [721, 401] width 1442 height 1105
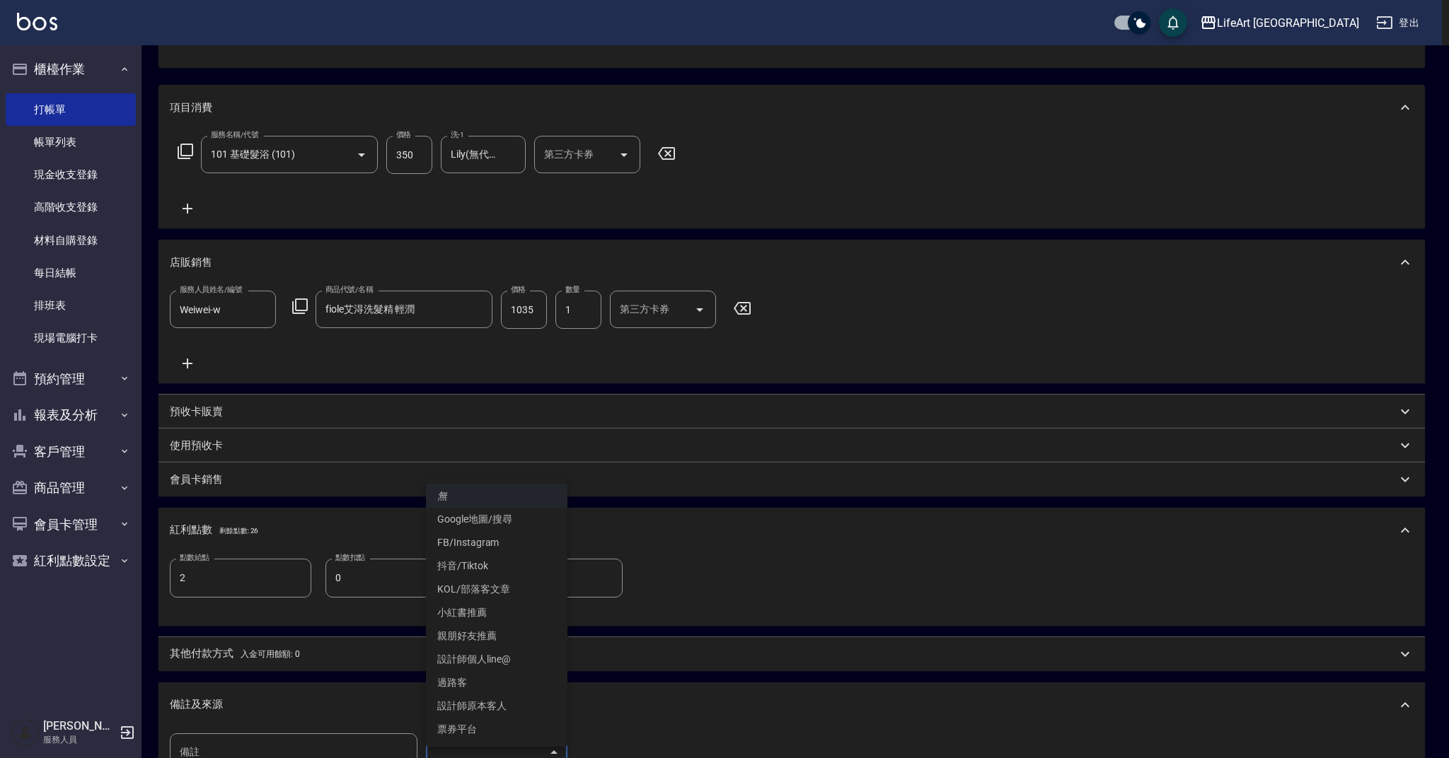
click at [494, 662] on li "設計師個人line@" at bounding box center [496, 659] width 141 height 23
type input "設計師個人line@"
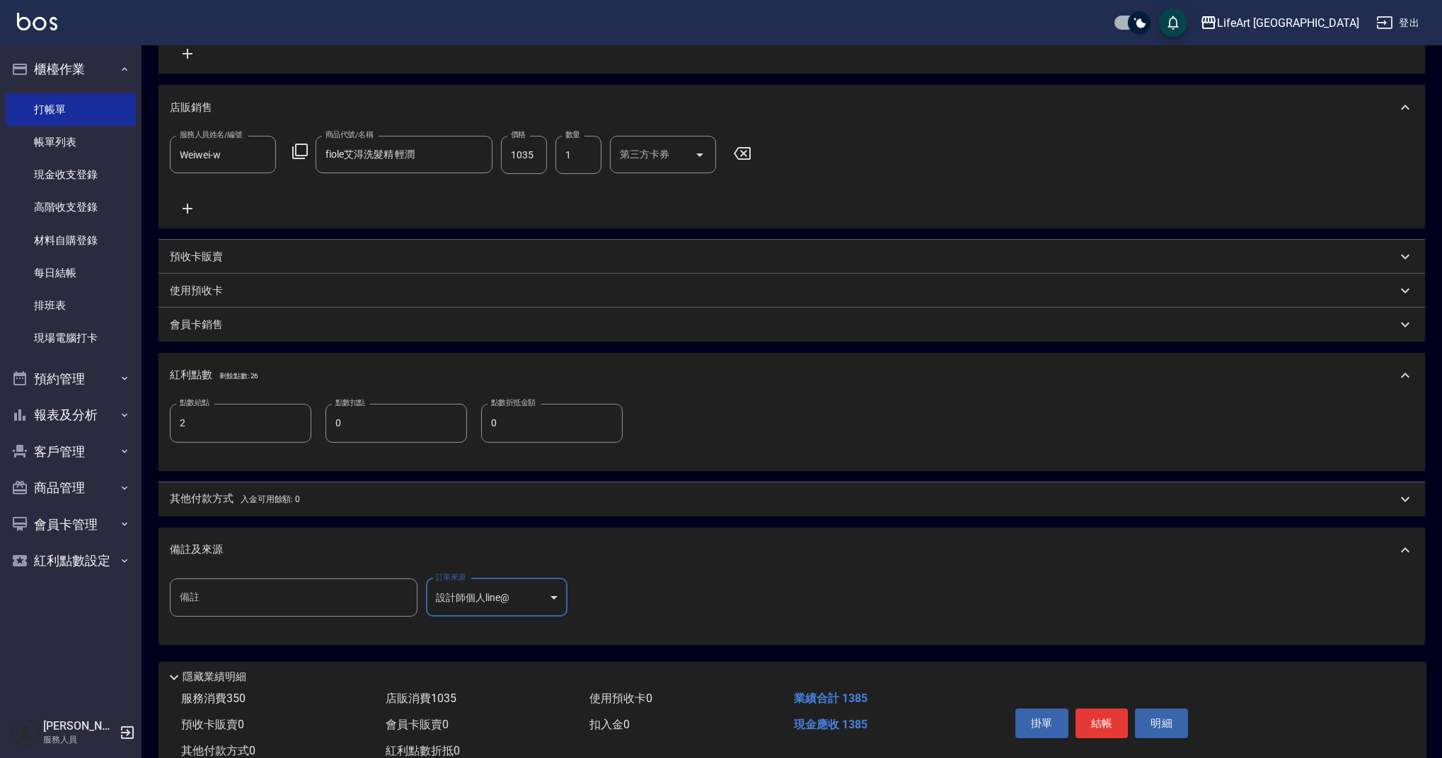
scroll to position [331, 0]
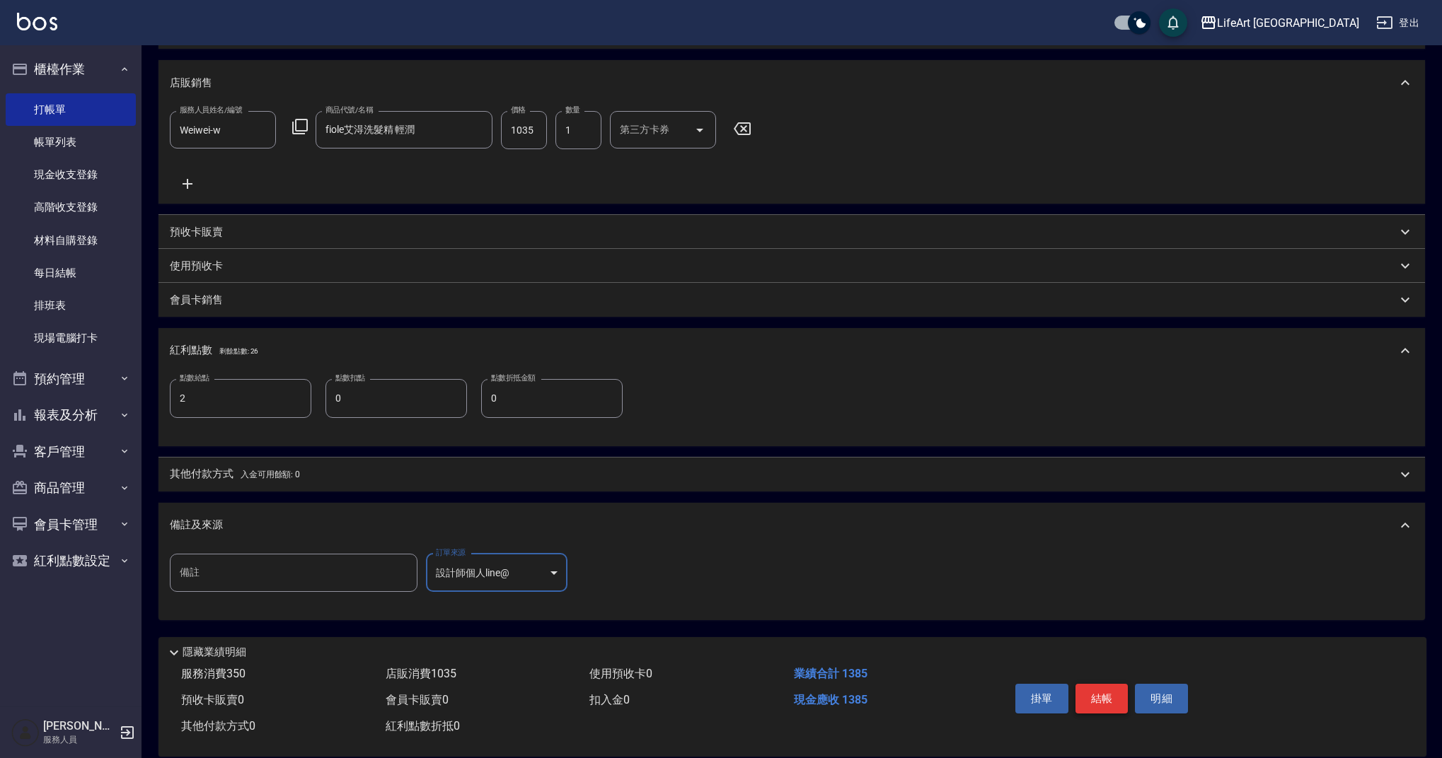
click at [1113, 700] on button "結帳" at bounding box center [1101, 699] width 53 height 30
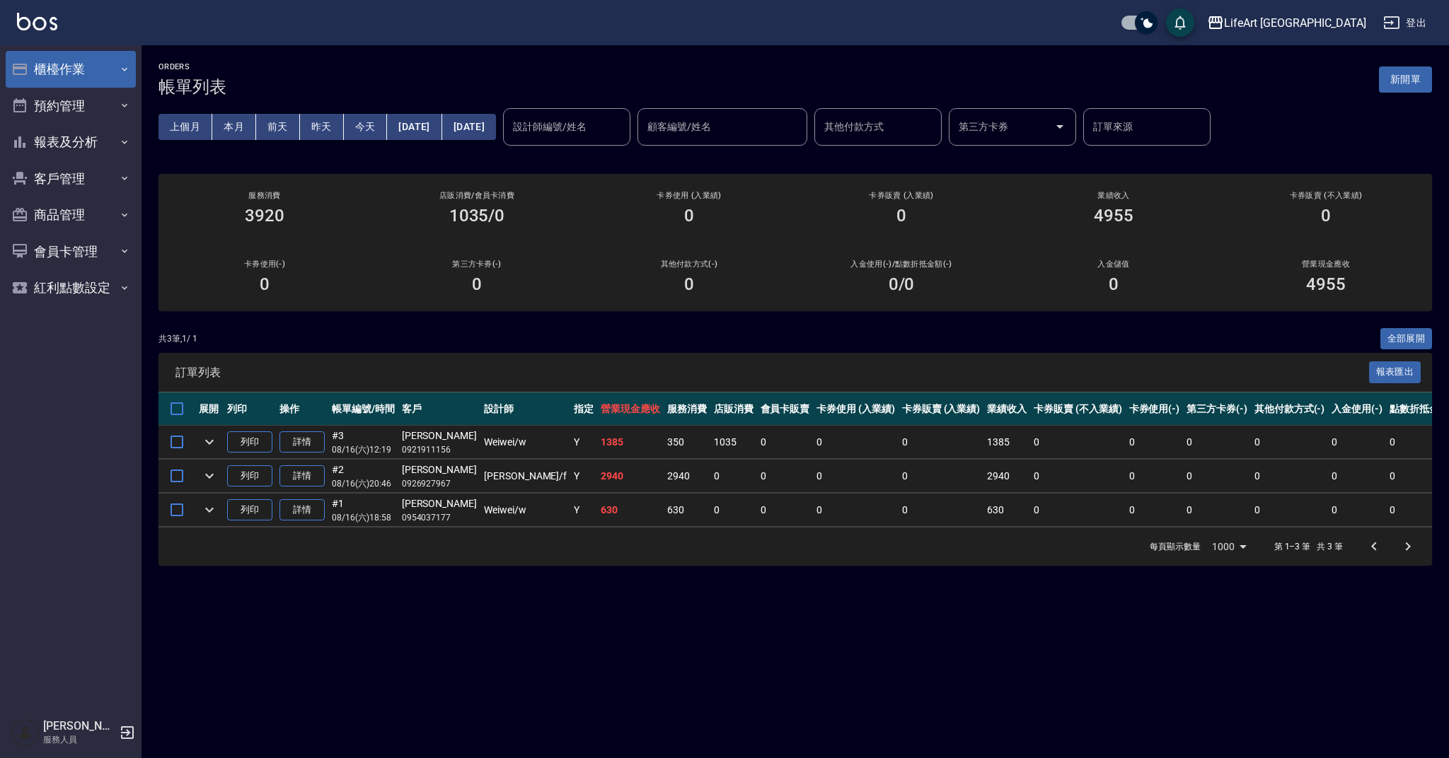
click at [81, 66] on button "櫃檯作業" at bounding box center [71, 69] width 130 height 37
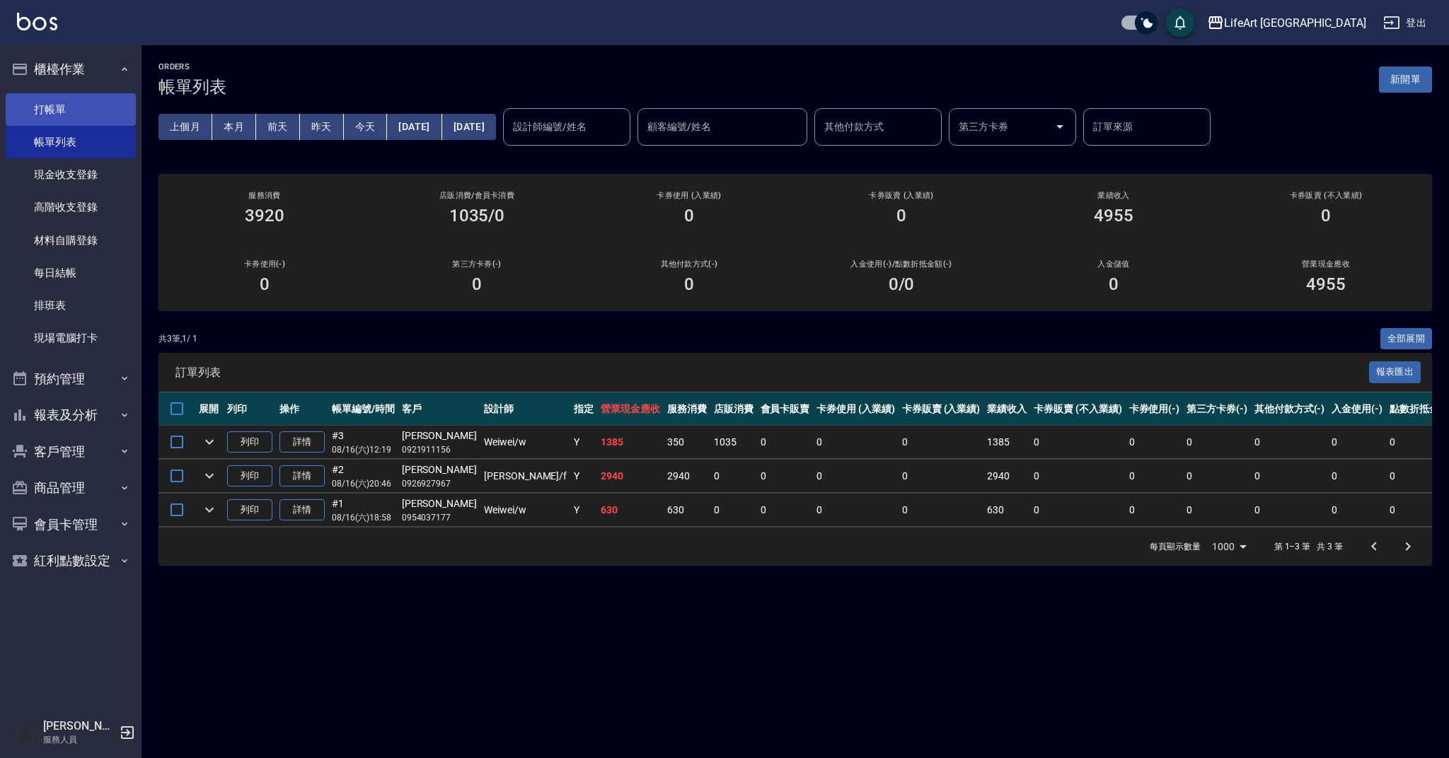
click at [91, 108] on link "打帳單" at bounding box center [71, 109] width 130 height 33
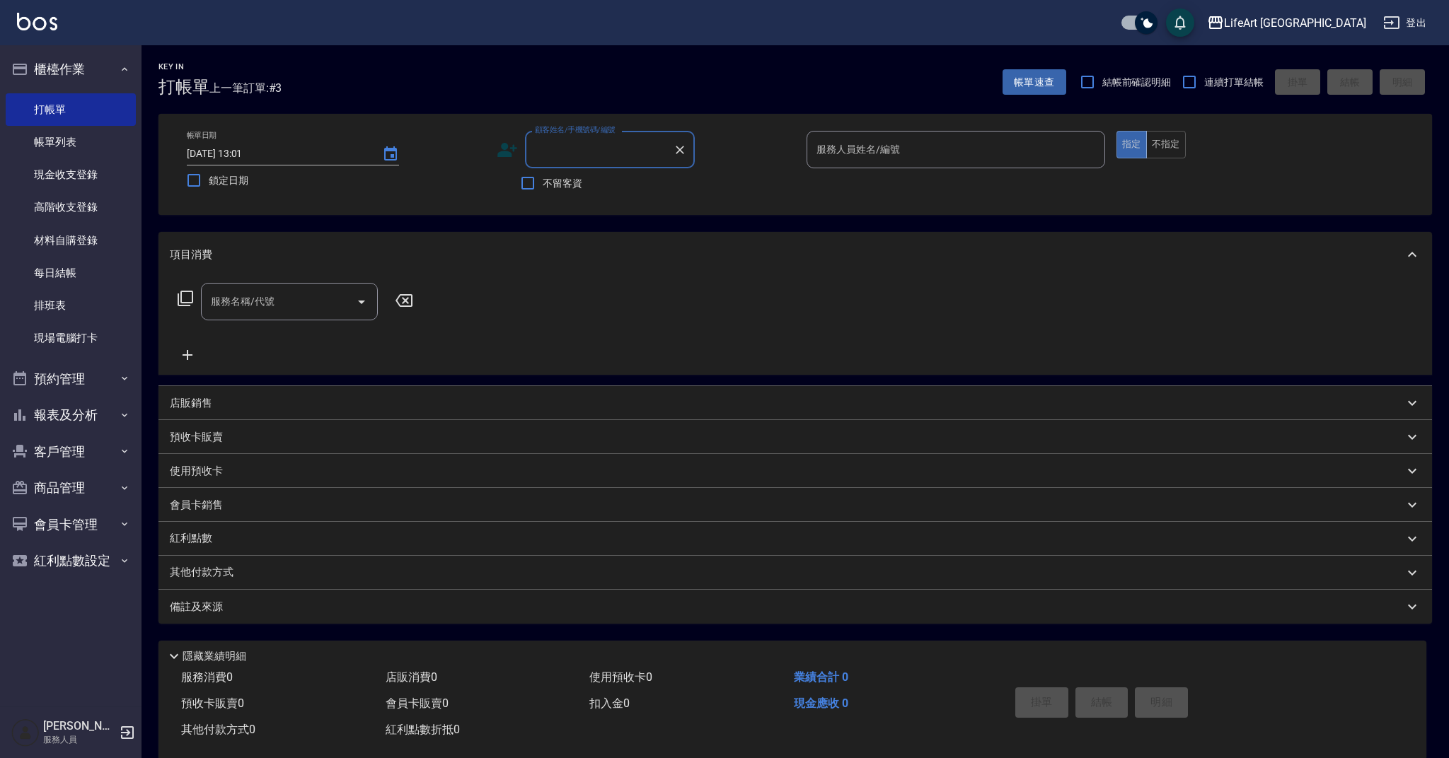
click at [551, 156] on input "顧客姓名/手機號碼/編號" at bounding box center [599, 149] width 136 height 25
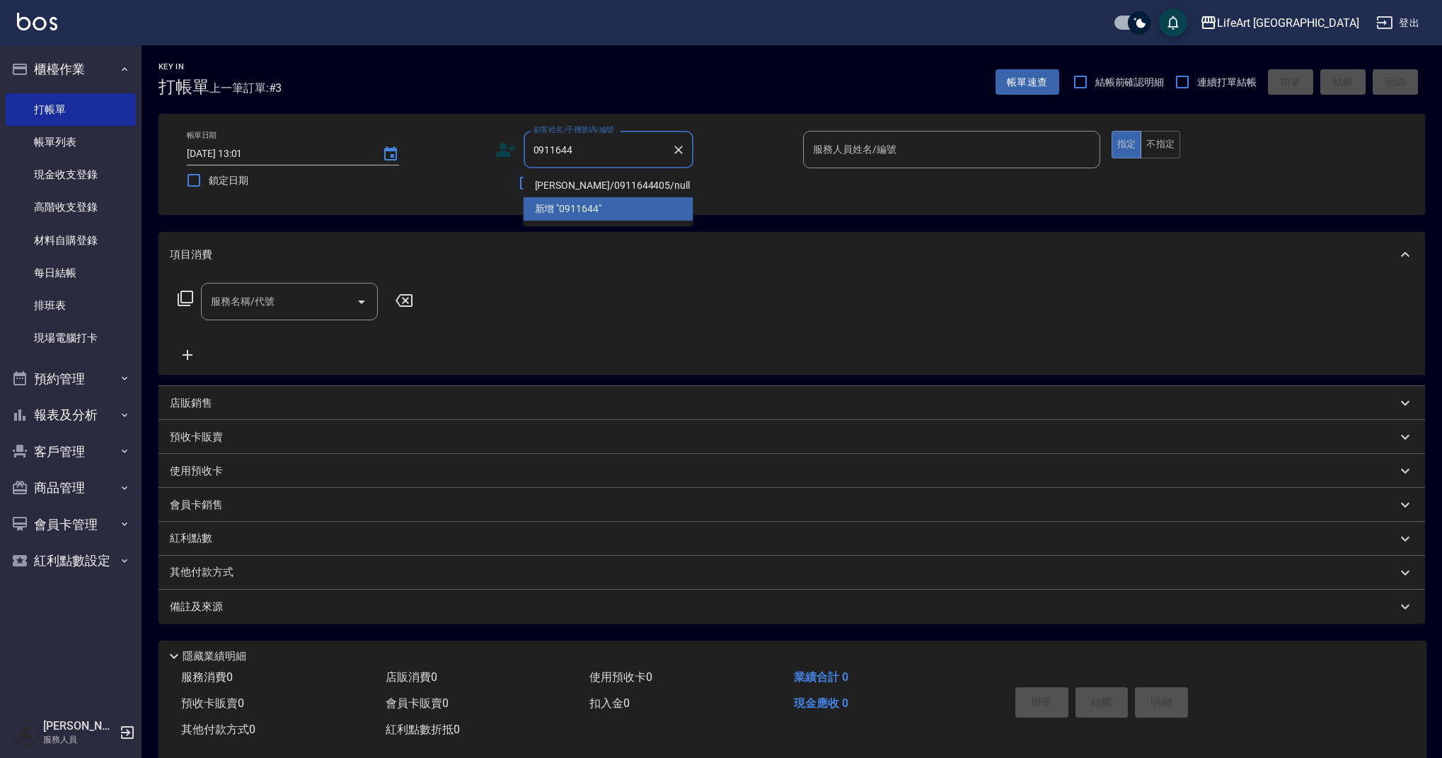
drag, startPoint x: 579, startPoint y: 181, endPoint x: 538, endPoint y: 176, distance: 42.0
click at [579, 181] on li "[PERSON_NAME]/0911644405/null" at bounding box center [608, 185] width 170 height 23
type input "[PERSON_NAME]/0911644405/null"
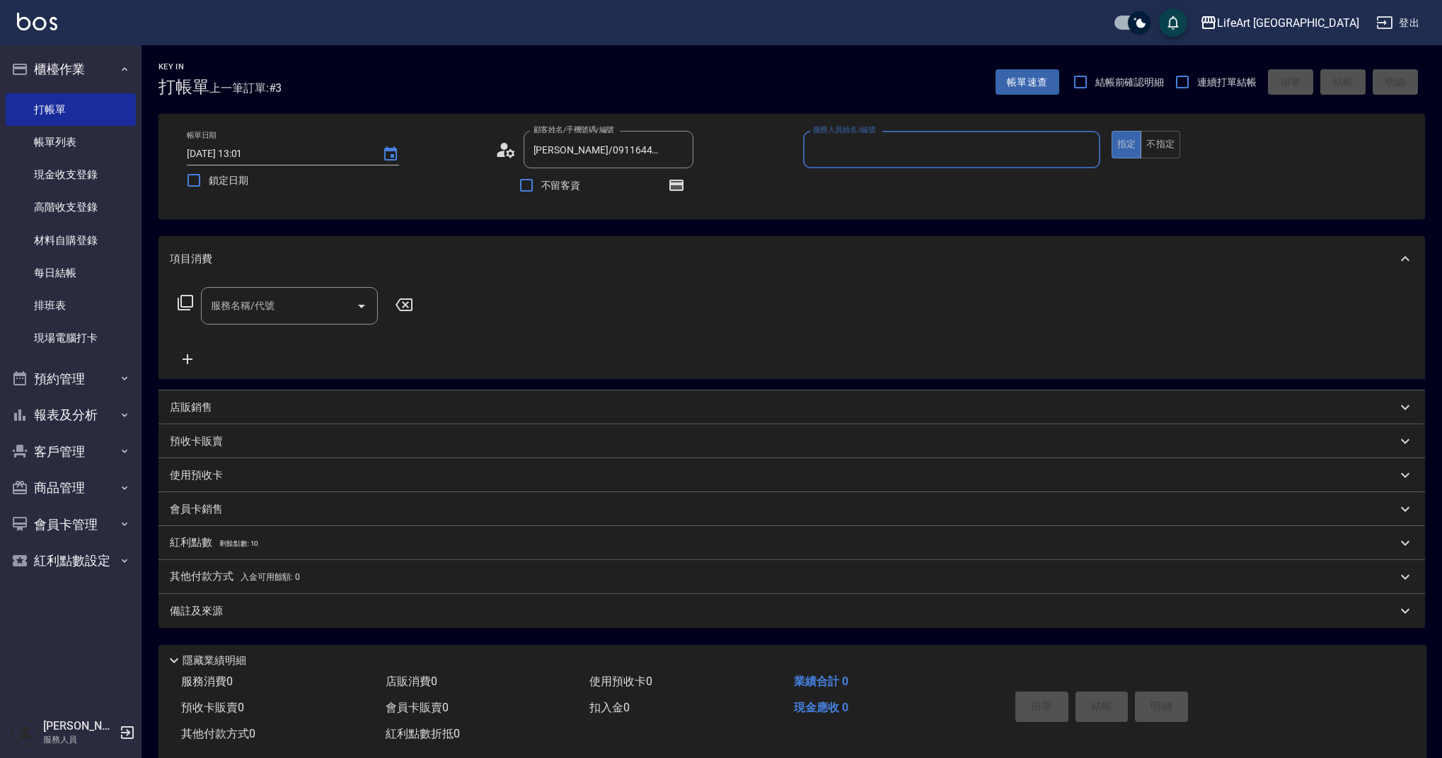
click at [509, 151] on icon at bounding box center [510, 153] width 8 height 8
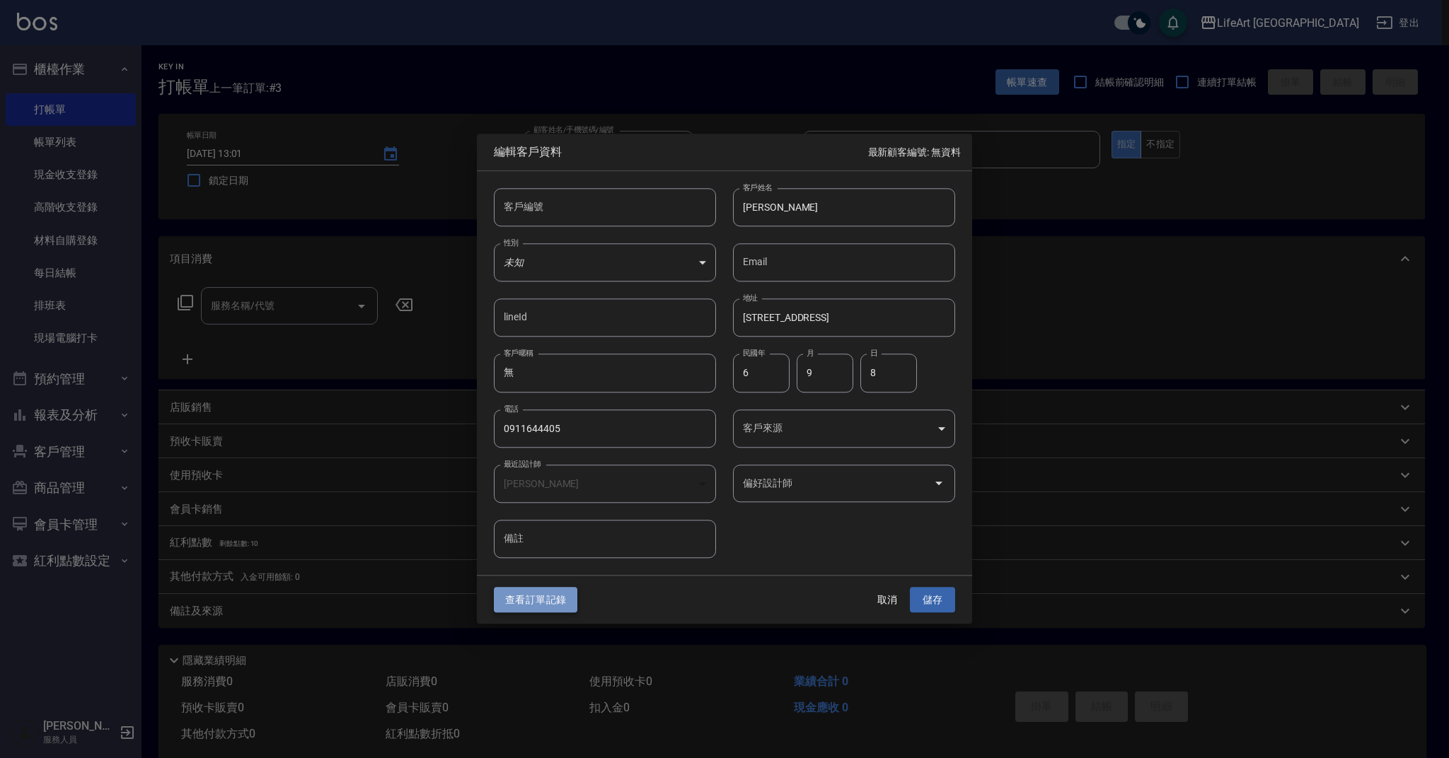
click at [553, 600] on button "查看訂單記錄" at bounding box center [535, 600] width 83 height 26
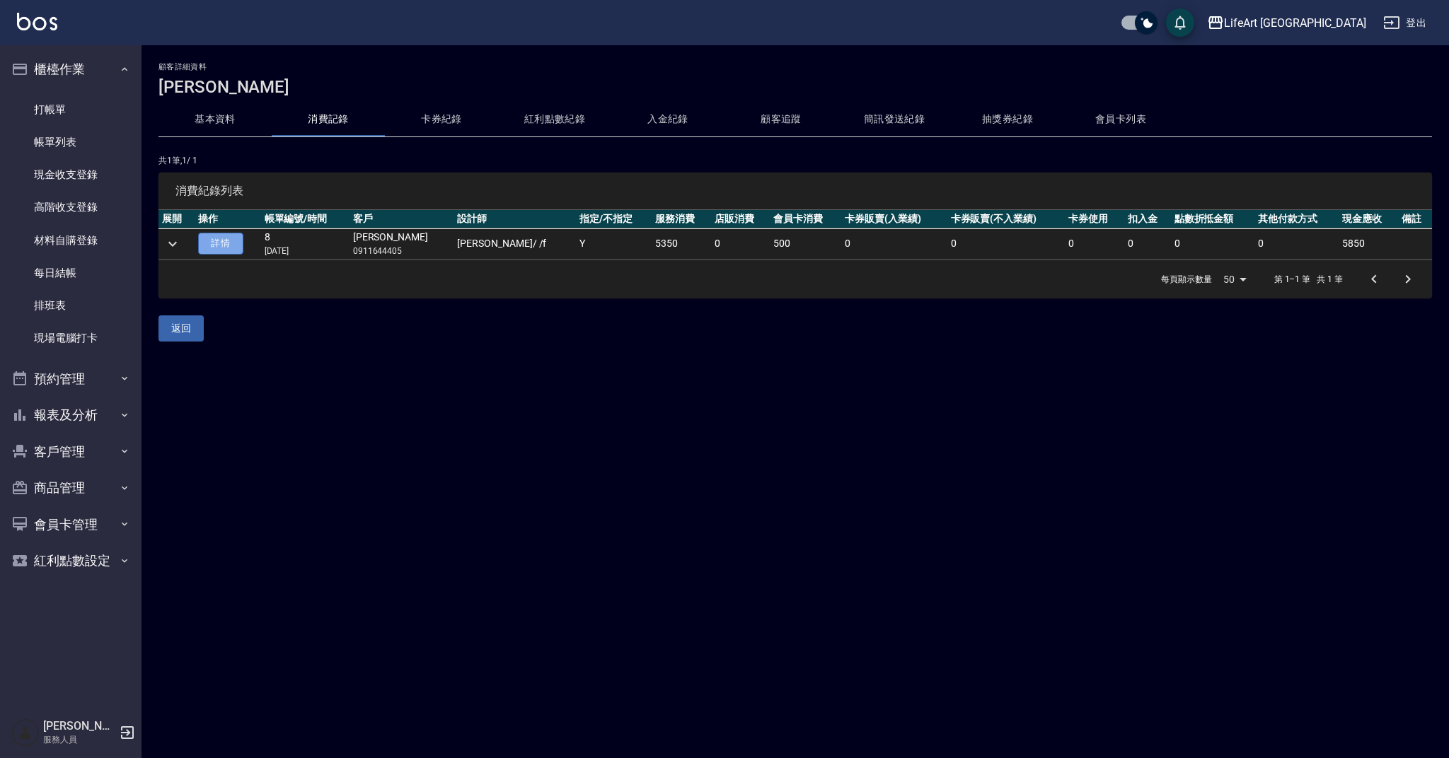
click at [241, 241] on link "詳情" at bounding box center [220, 244] width 45 height 22
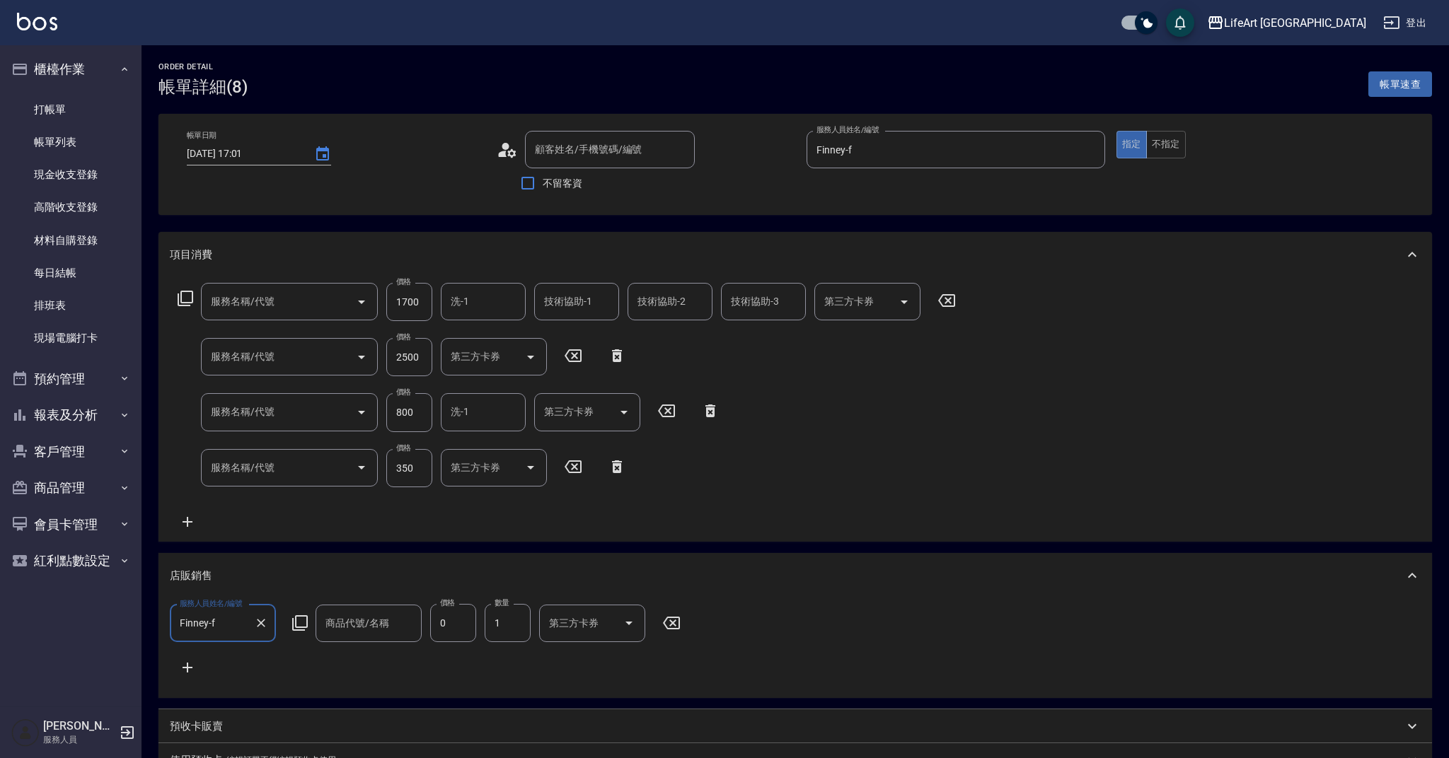
type input "[DATE] 17:01"
type input "[PERSON_NAME]/0911644405/null"
type input "Finney-f"
type input "10"
type input "701 染髮(701)"
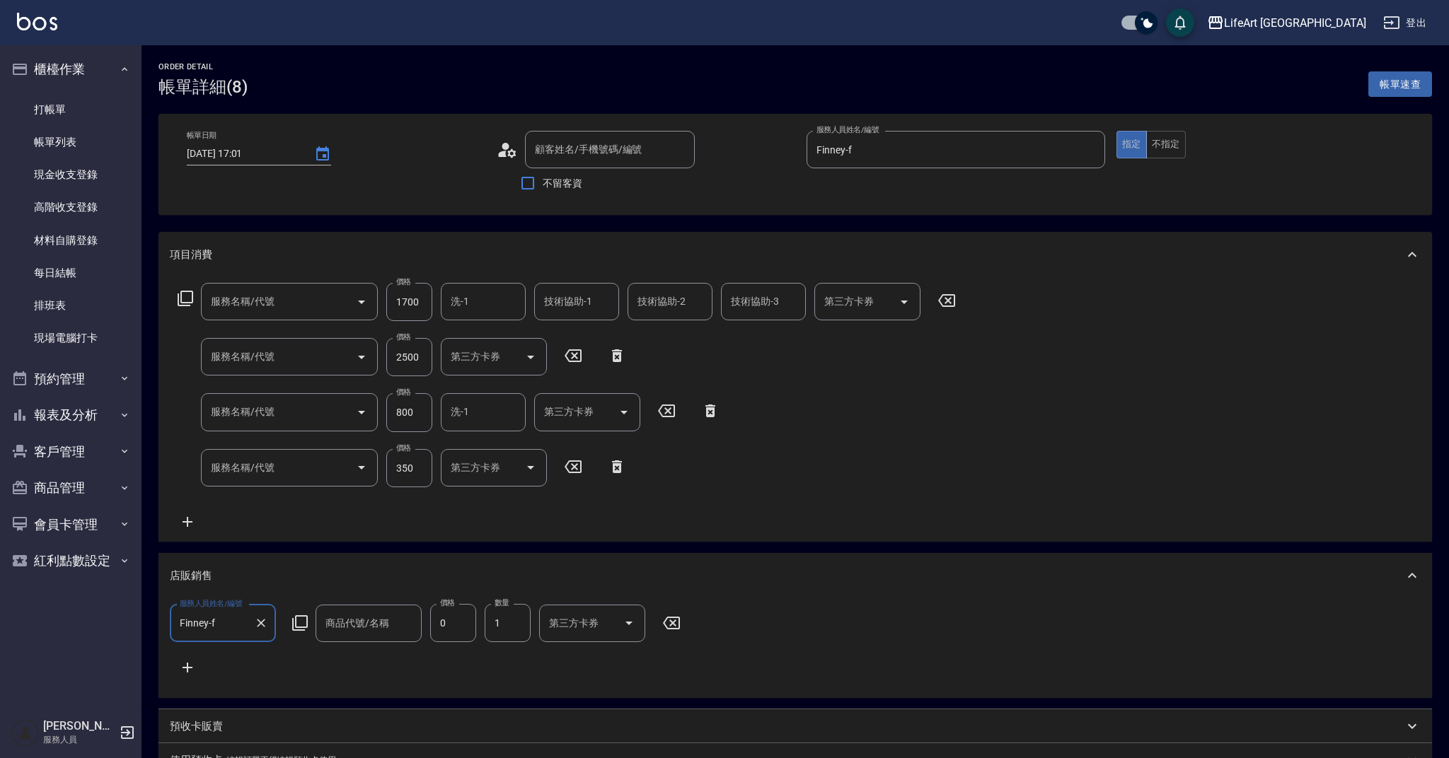
type input "603 京喚羽系統修護(短)(603)"
type input "201 剪髮(201)"
type input "101 基礎髮浴 (101)"
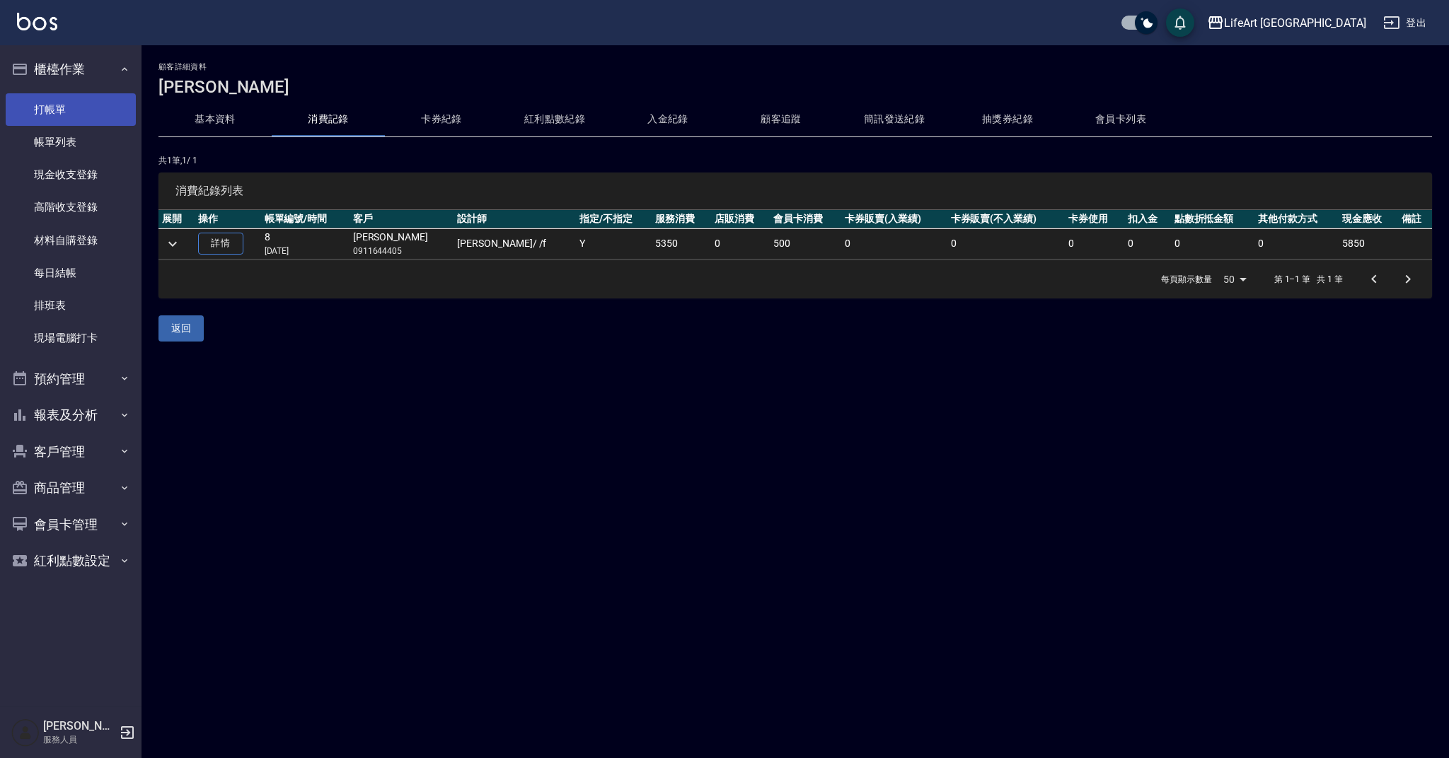
click at [79, 108] on link "打帳單" at bounding box center [71, 109] width 130 height 33
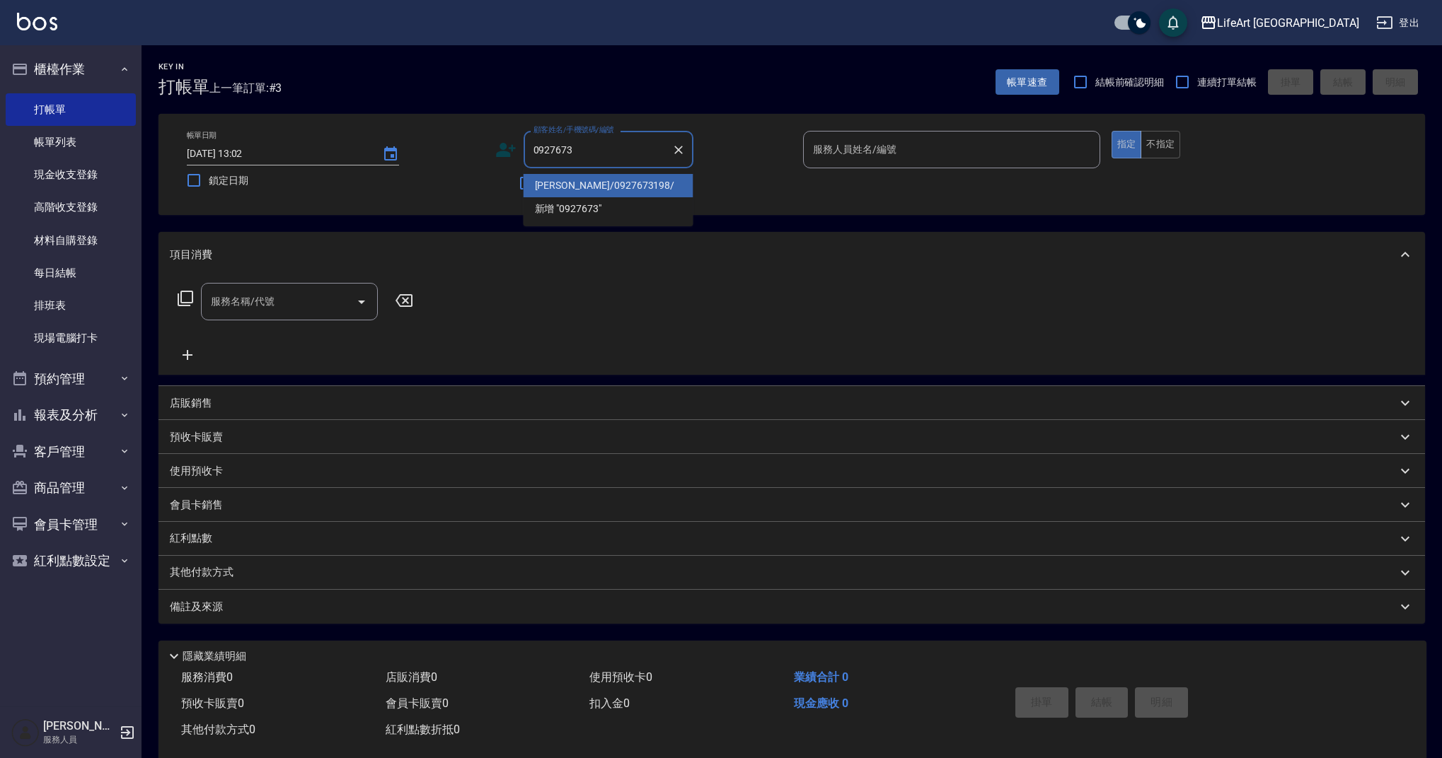
click at [589, 187] on li "[PERSON_NAME]/0927673198/" at bounding box center [608, 185] width 170 height 23
type input "[PERSON_NAME]/0927673198/"
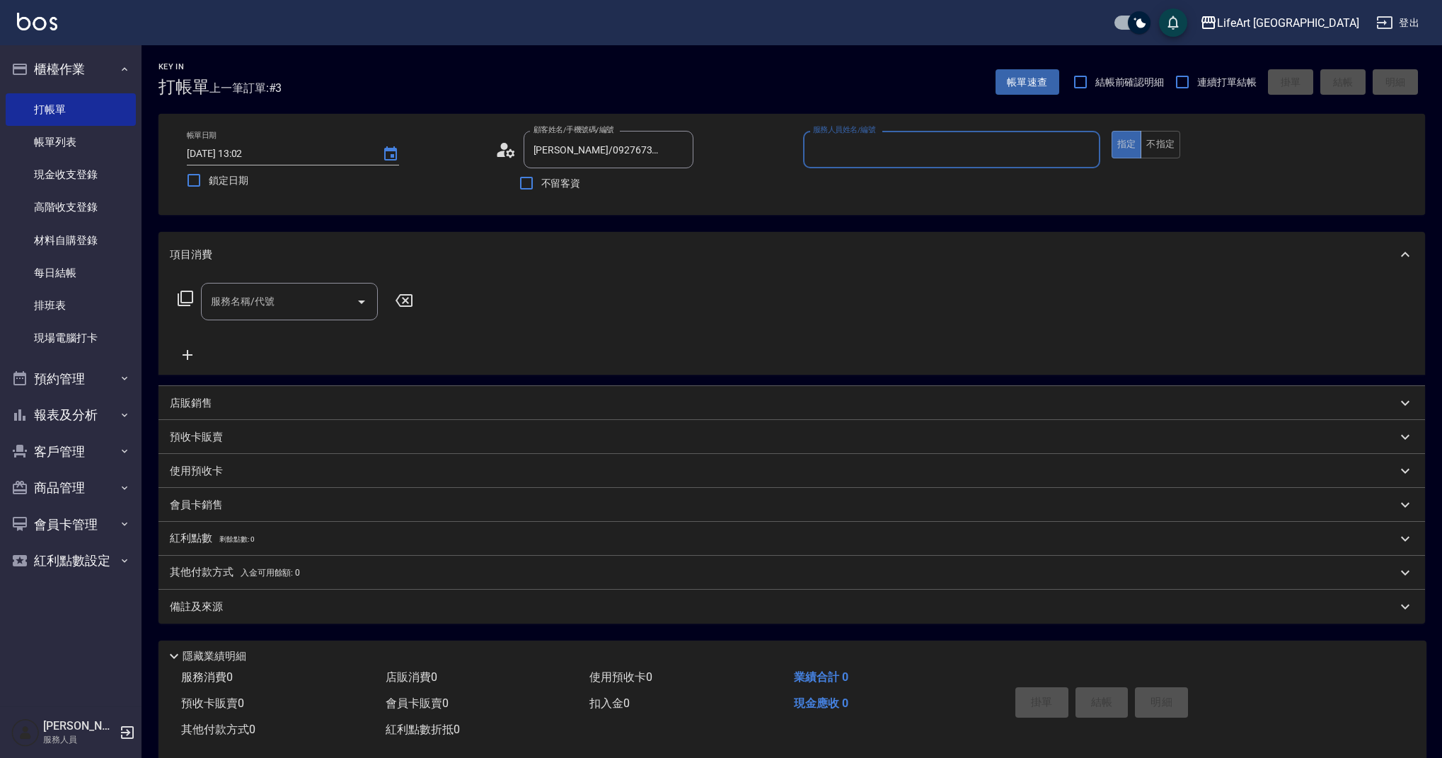
click at [506, 145] on circle at bounding box center [503, 146] width 7 height 7
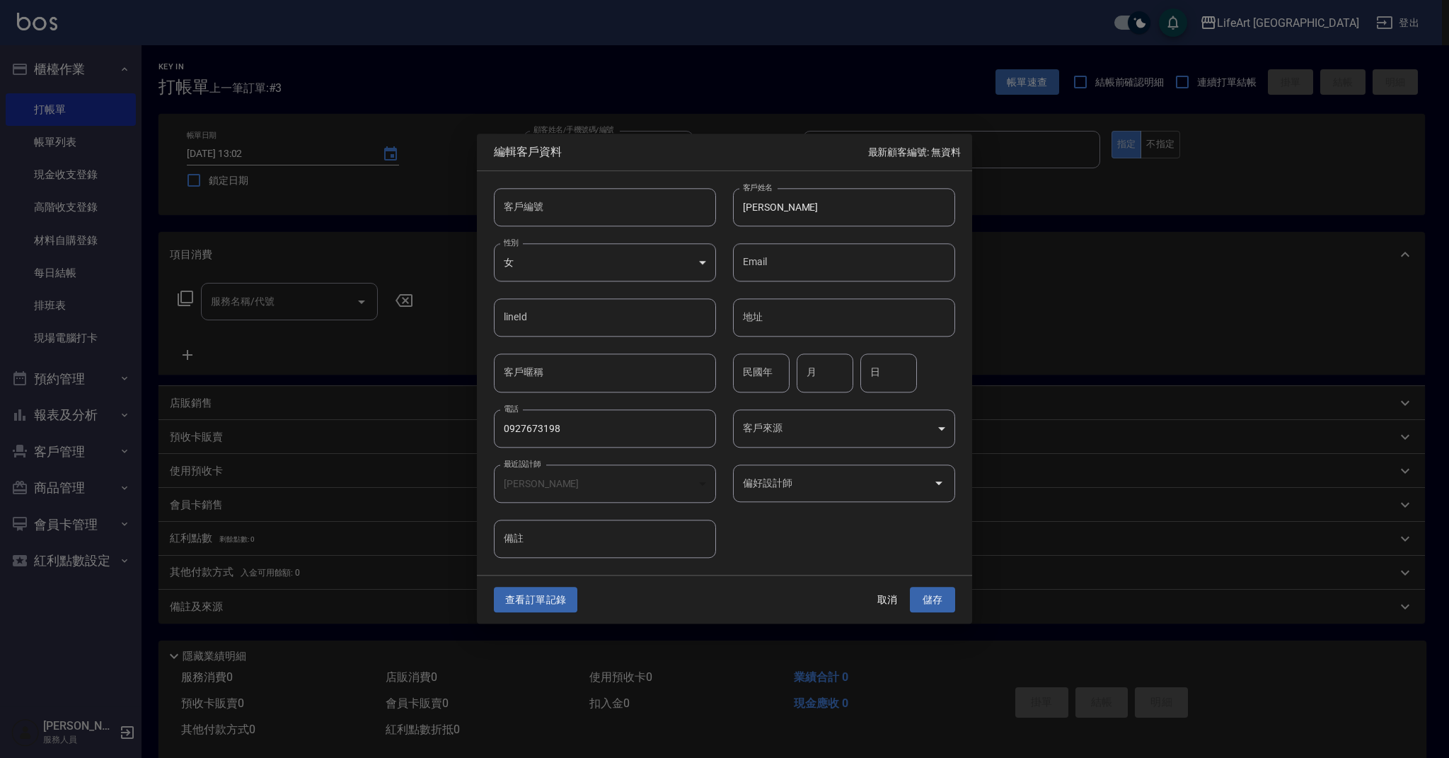
click at [561, 594] on button "查看訂單記錄" at bounding box center [535, 600] width 83 height 26
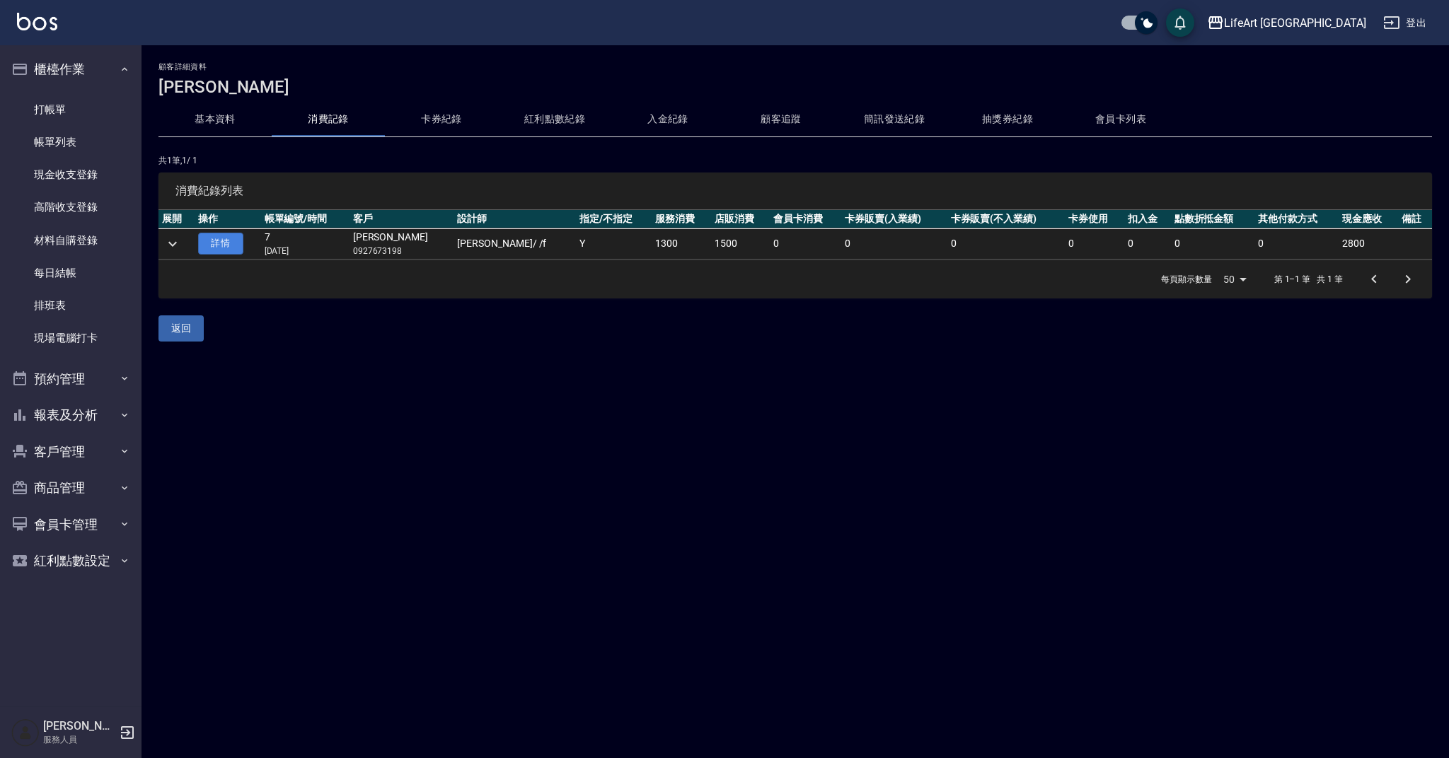
click at [226, 248] on link "詳情" at bounding box center [220, 244] width 45 height 22
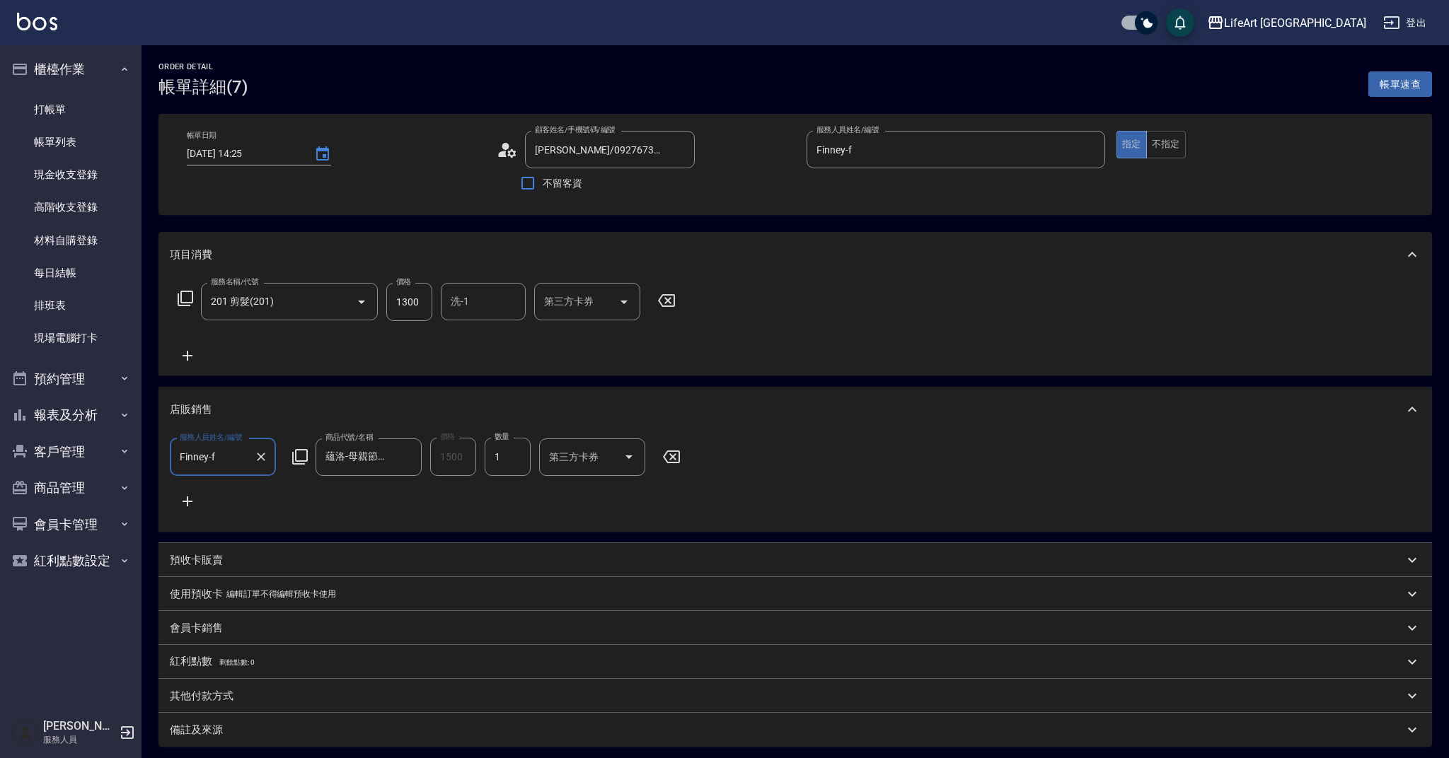
type input "[DATE] 14:25"
type input "[PERSON_NAME]/0927673198/"
type input "Finney-f"
type input "201 剪髮(201)"
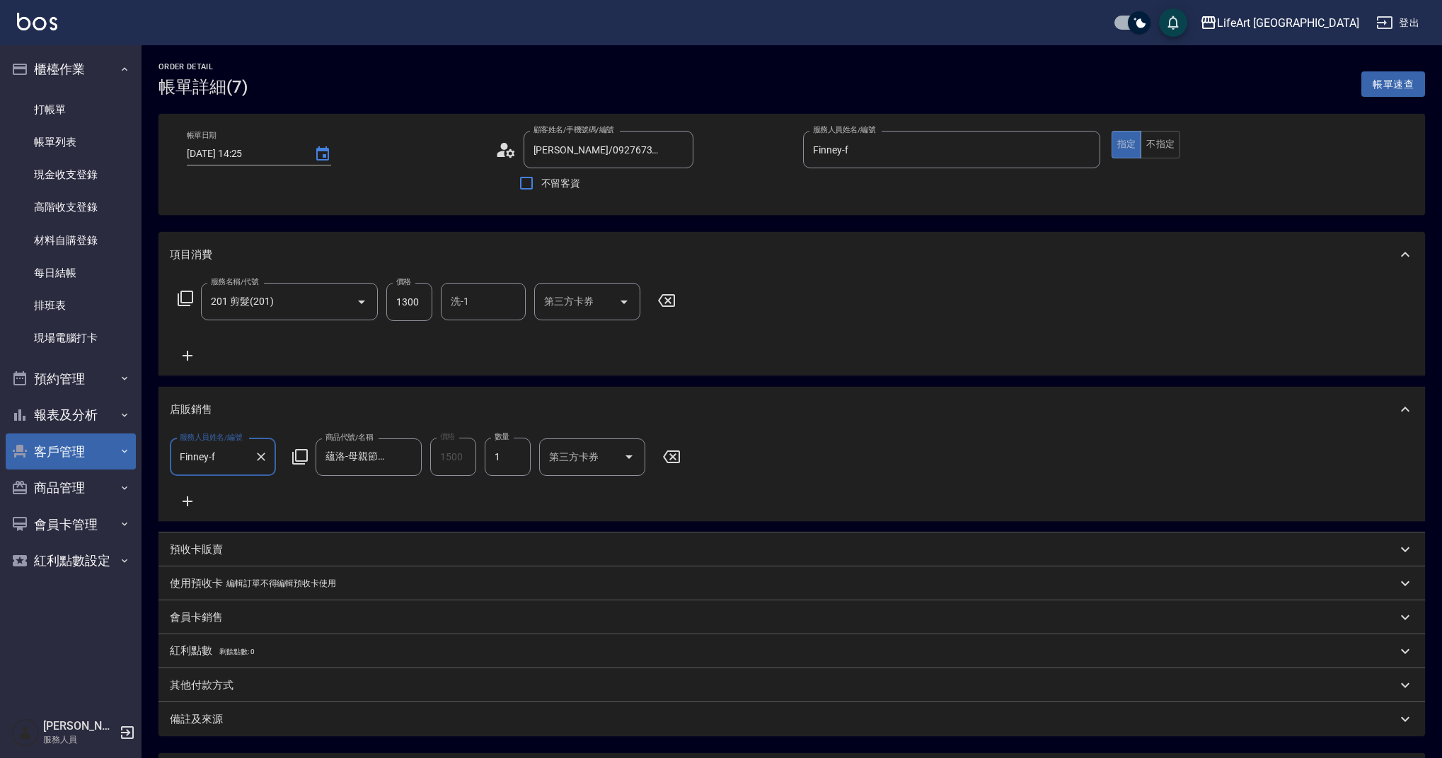
click at [111, 456] on button "客戶管理" at bounding box center [71, 452] width 130 height 37
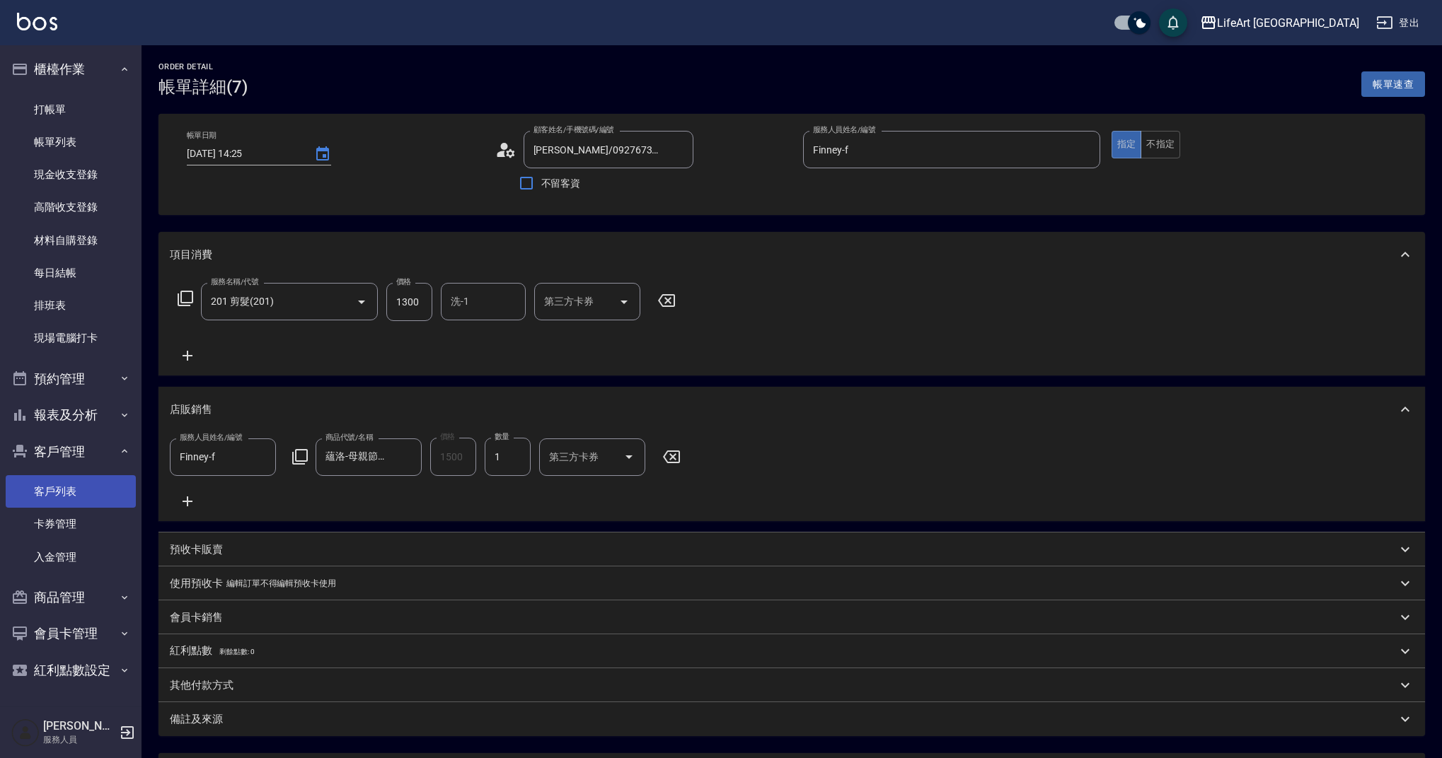
click at [100, 492] on link "客戶列表" at bounding box center [71, 491] width 130 height 33
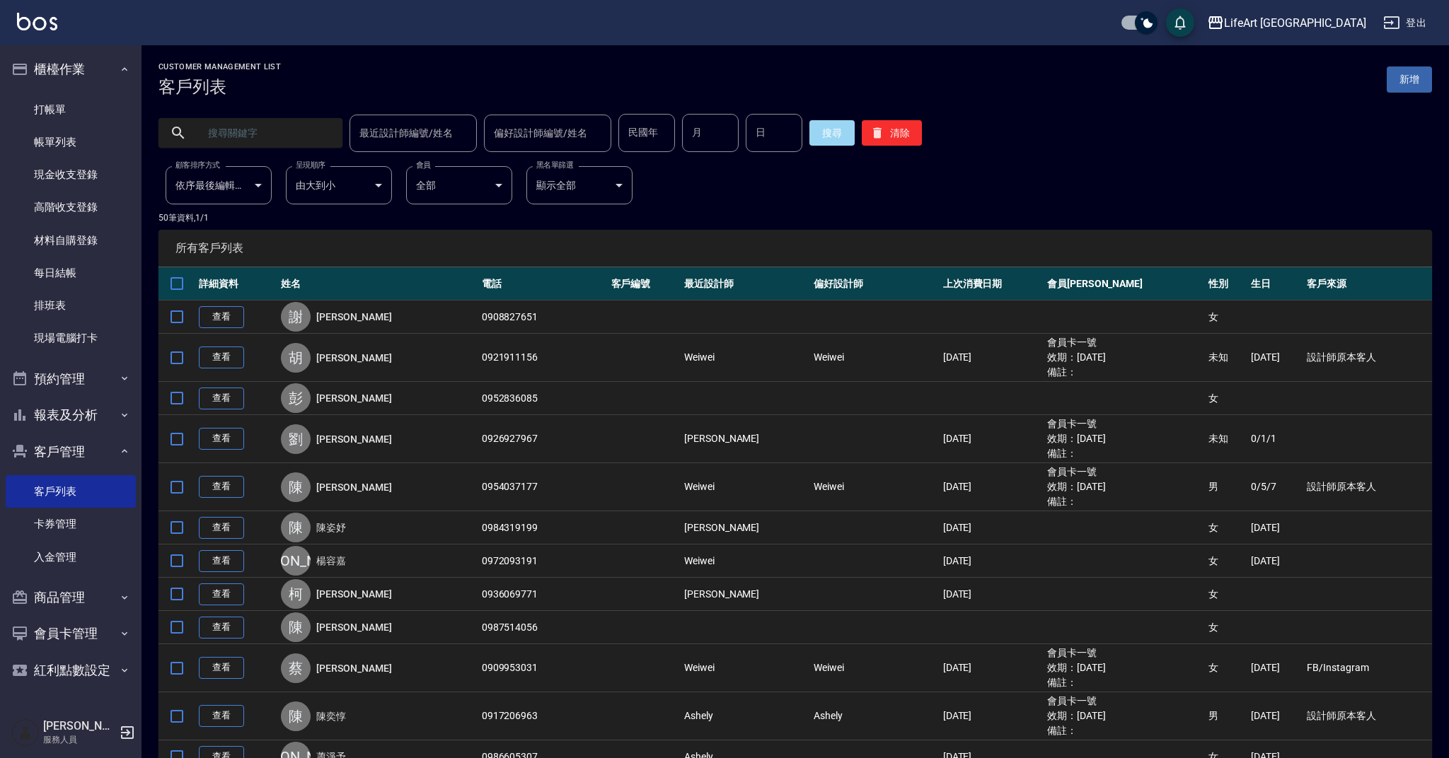
click at [284, 134] on input "text" at bounding box center [264, 133] width 133 height 38
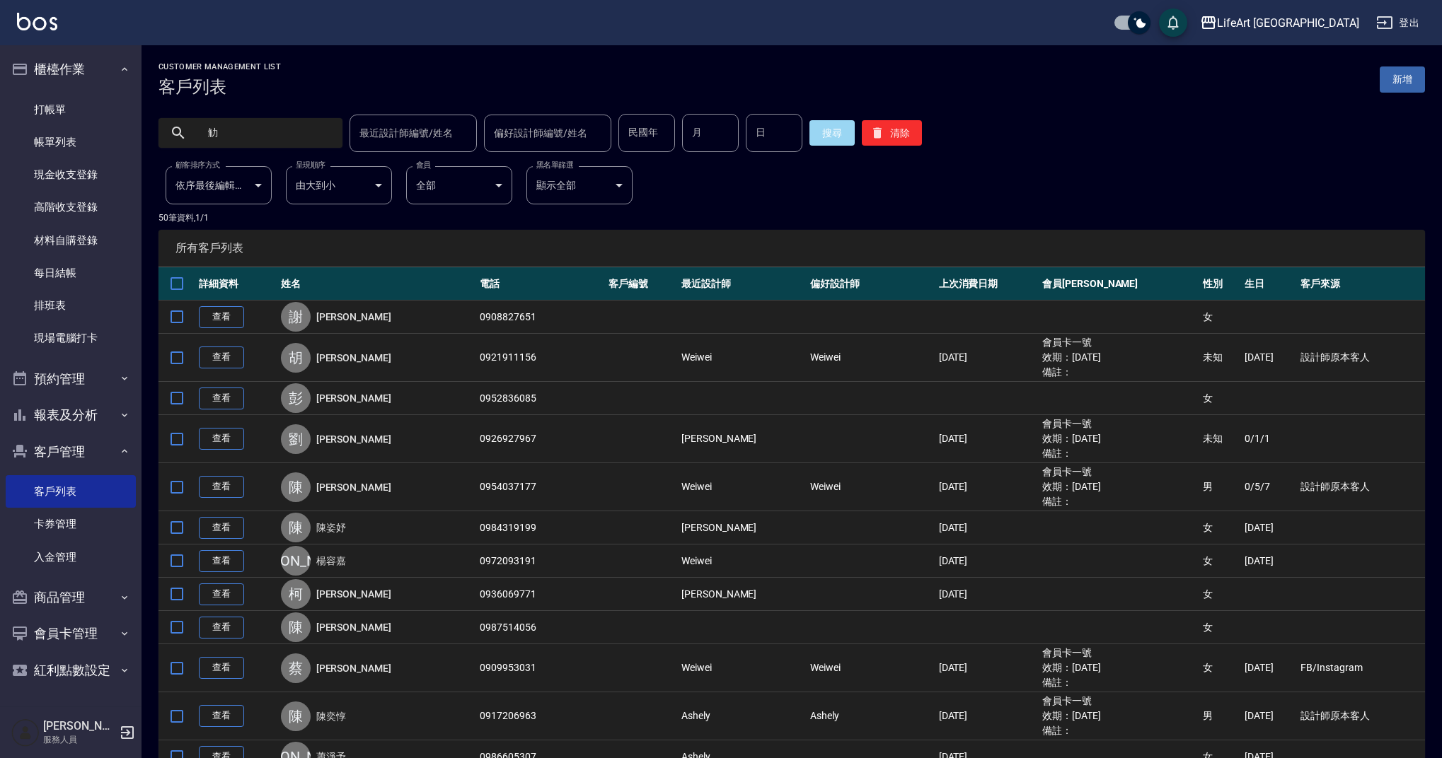
type input "[PERSON_NAME]"
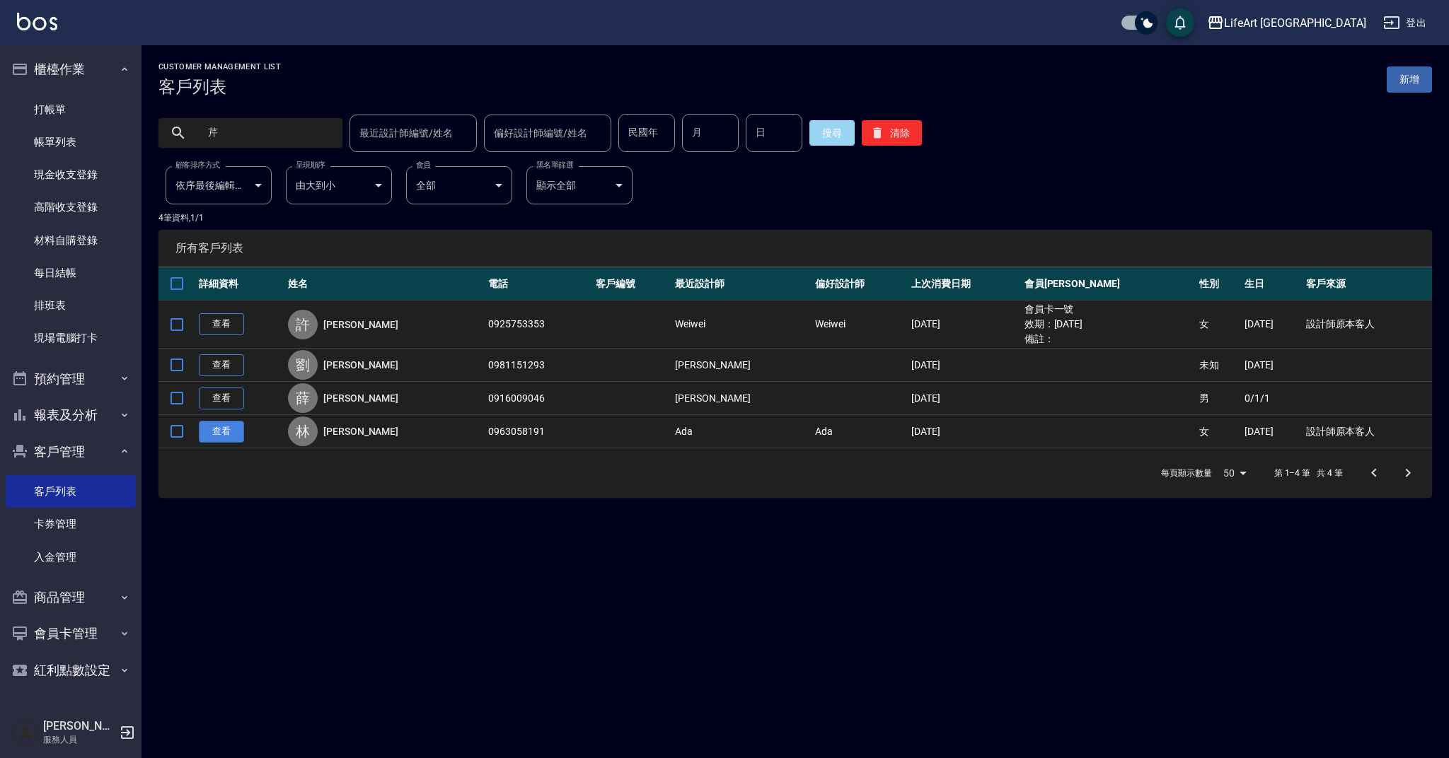
type input "芹"
click at [220, 435] on link "查看" at bounding box center [221, 432] width 45 height 22
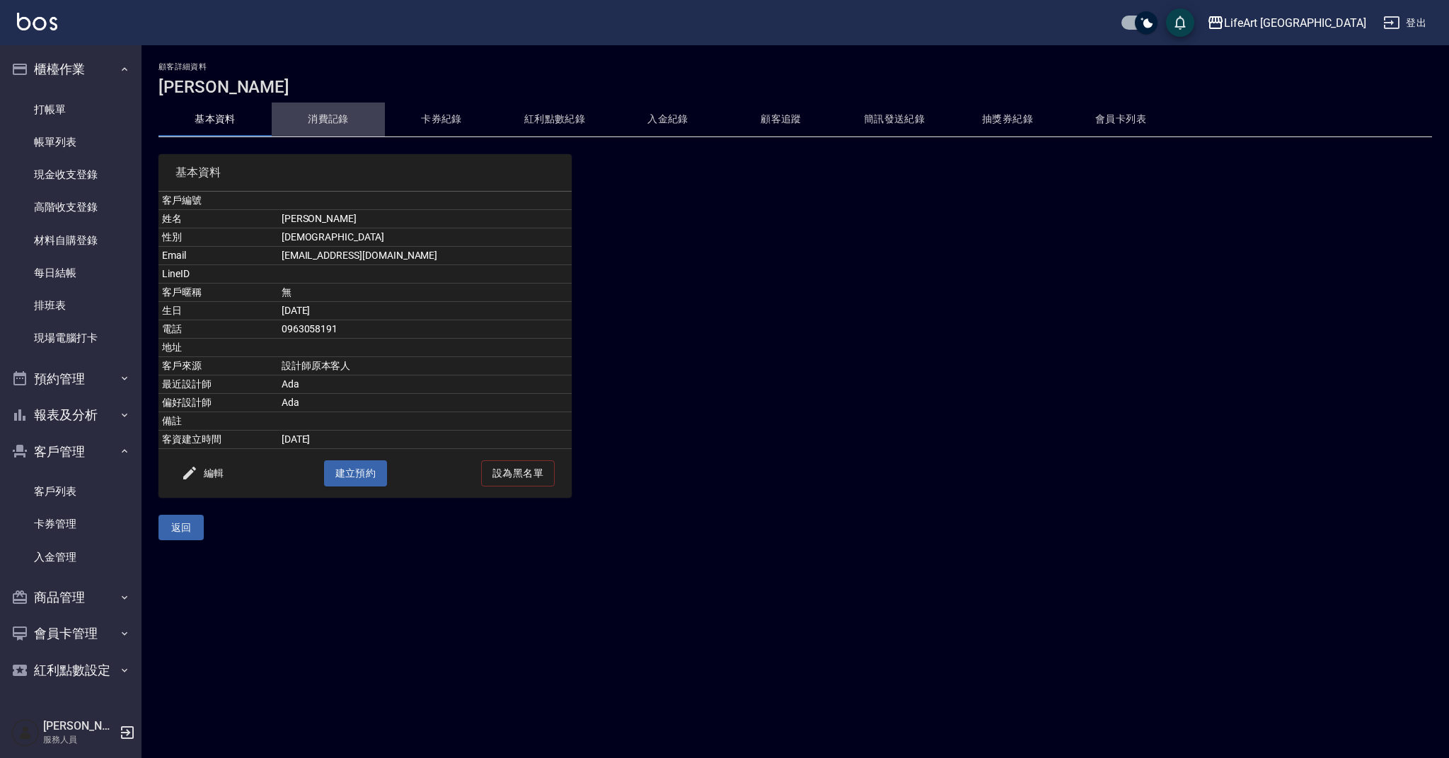
click at [332, 125] on button "消費記錄" at bounding box center [328, 120] width 113 height 34
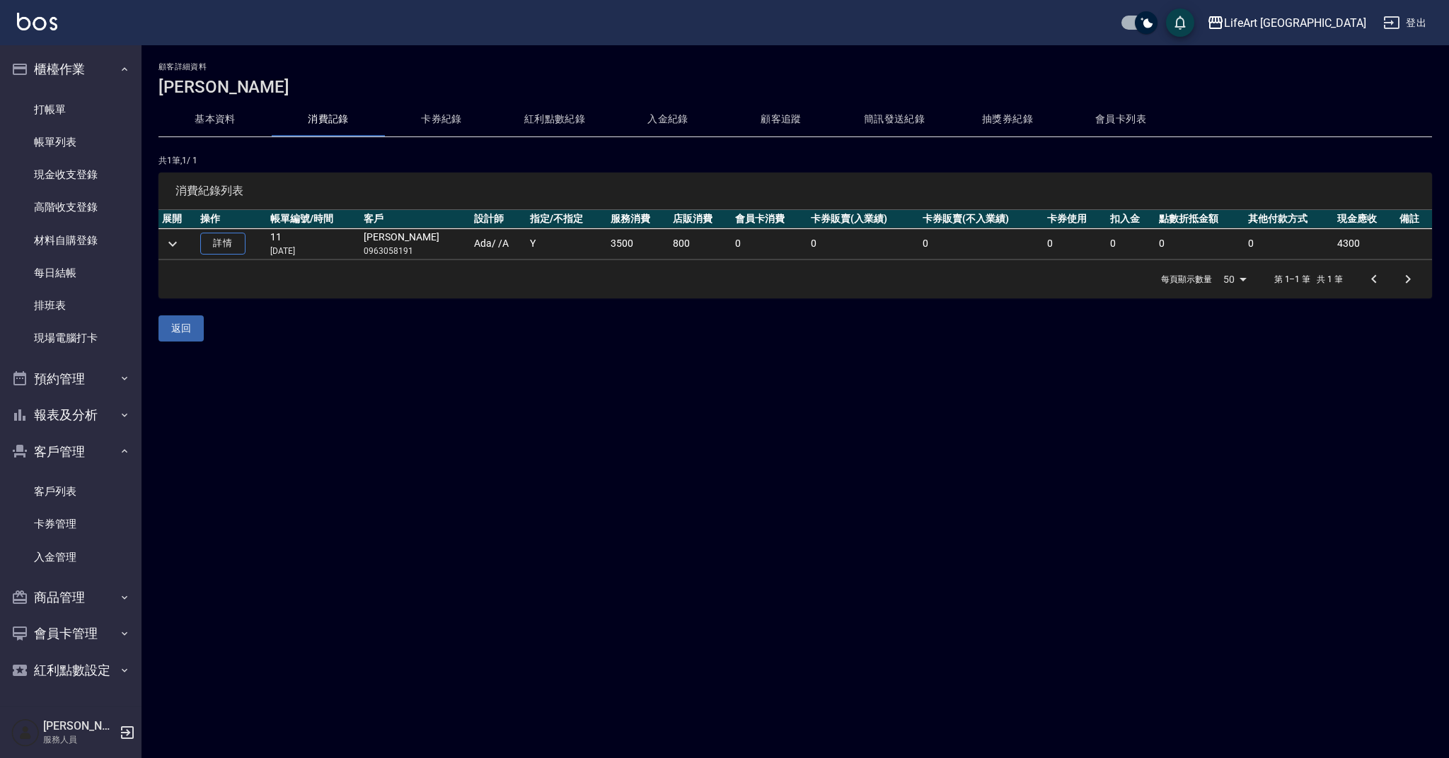
click at [250, 120] on button "基本資料" at bounding box center [214, 120] width 113 height 34
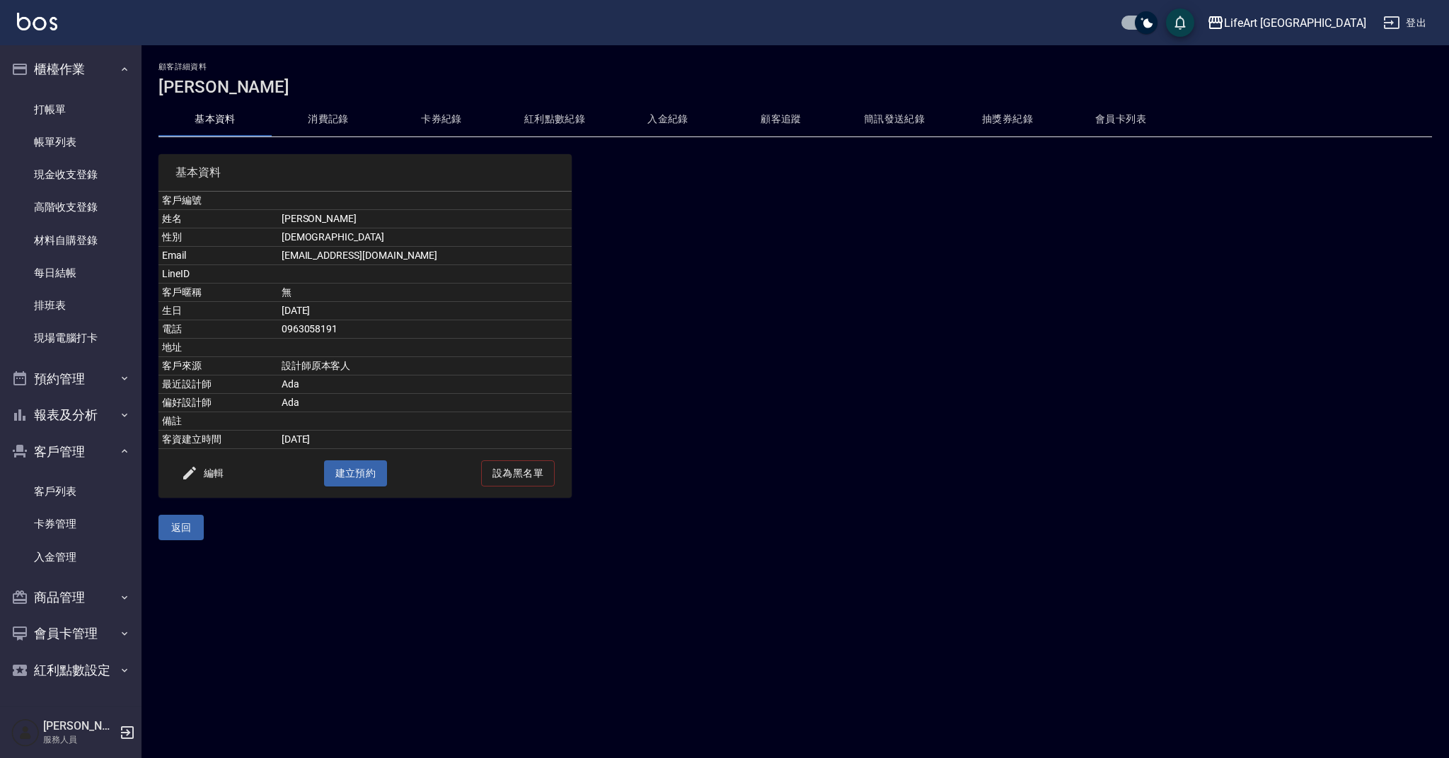
click at [1128, 124] on button "會員卡列表" at bounding box center [1120, 120] width 113 height 34
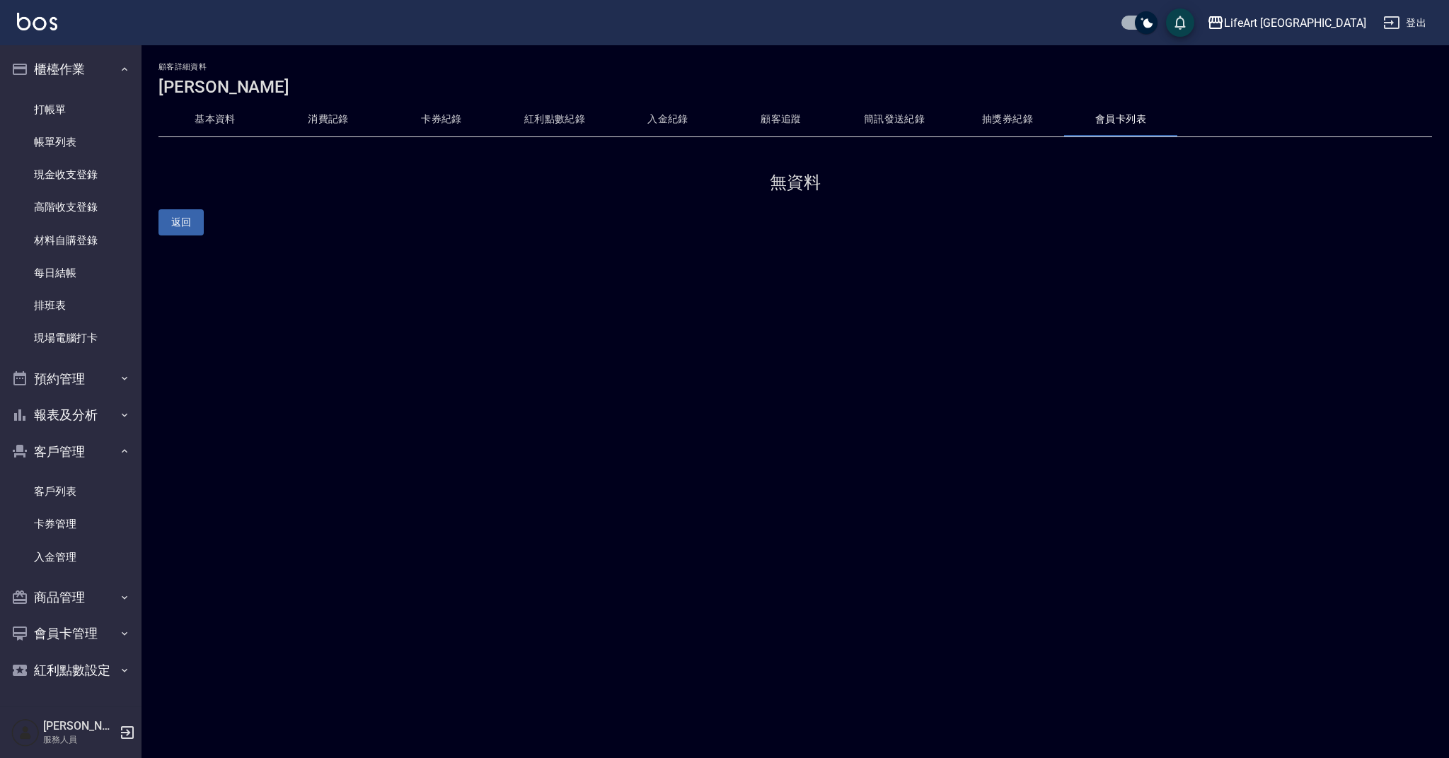
click at [349, 118] on button "消費記錄" at bounding box center [328, 120] width 113 height 34
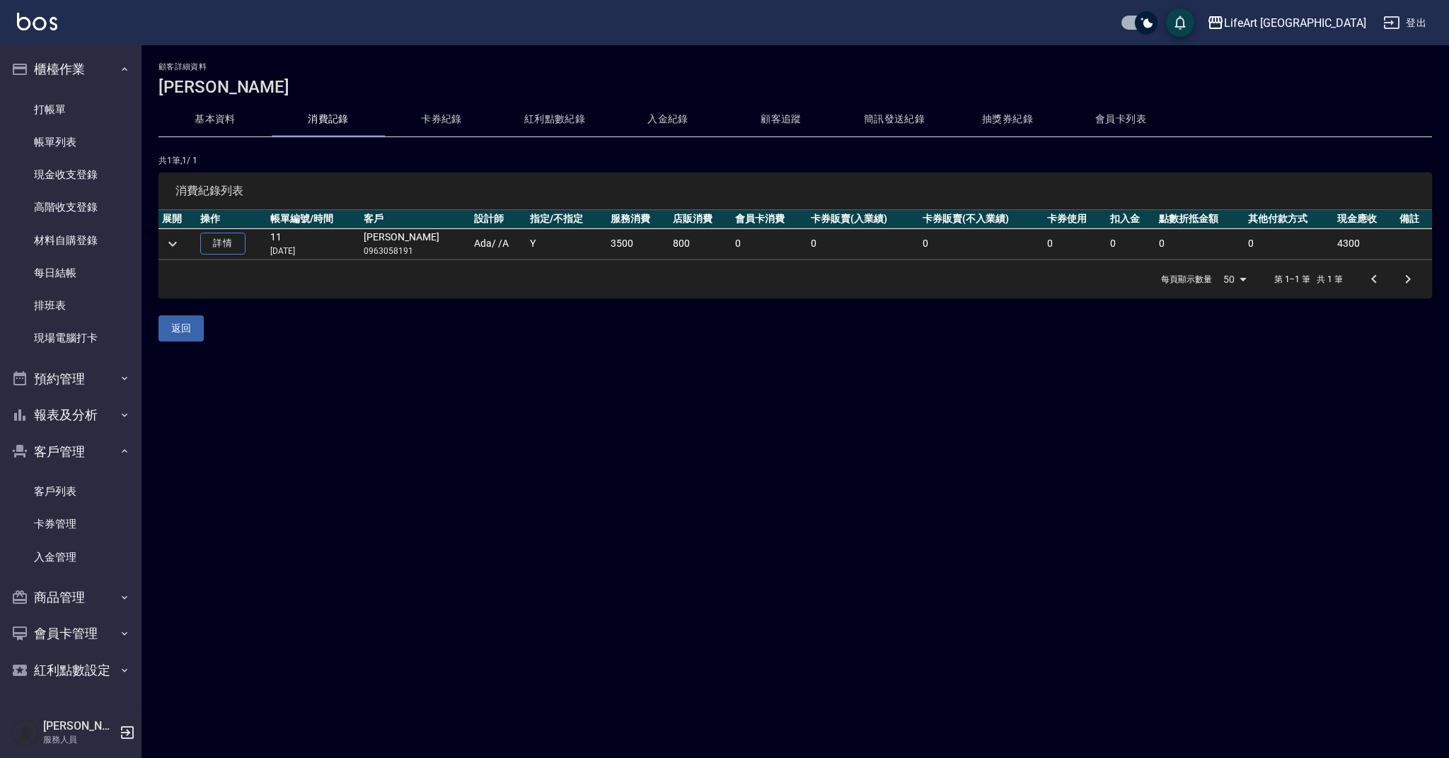
click at [169, 246] on icon "expand row" at bounding box center [172, 244] width 17 height 17
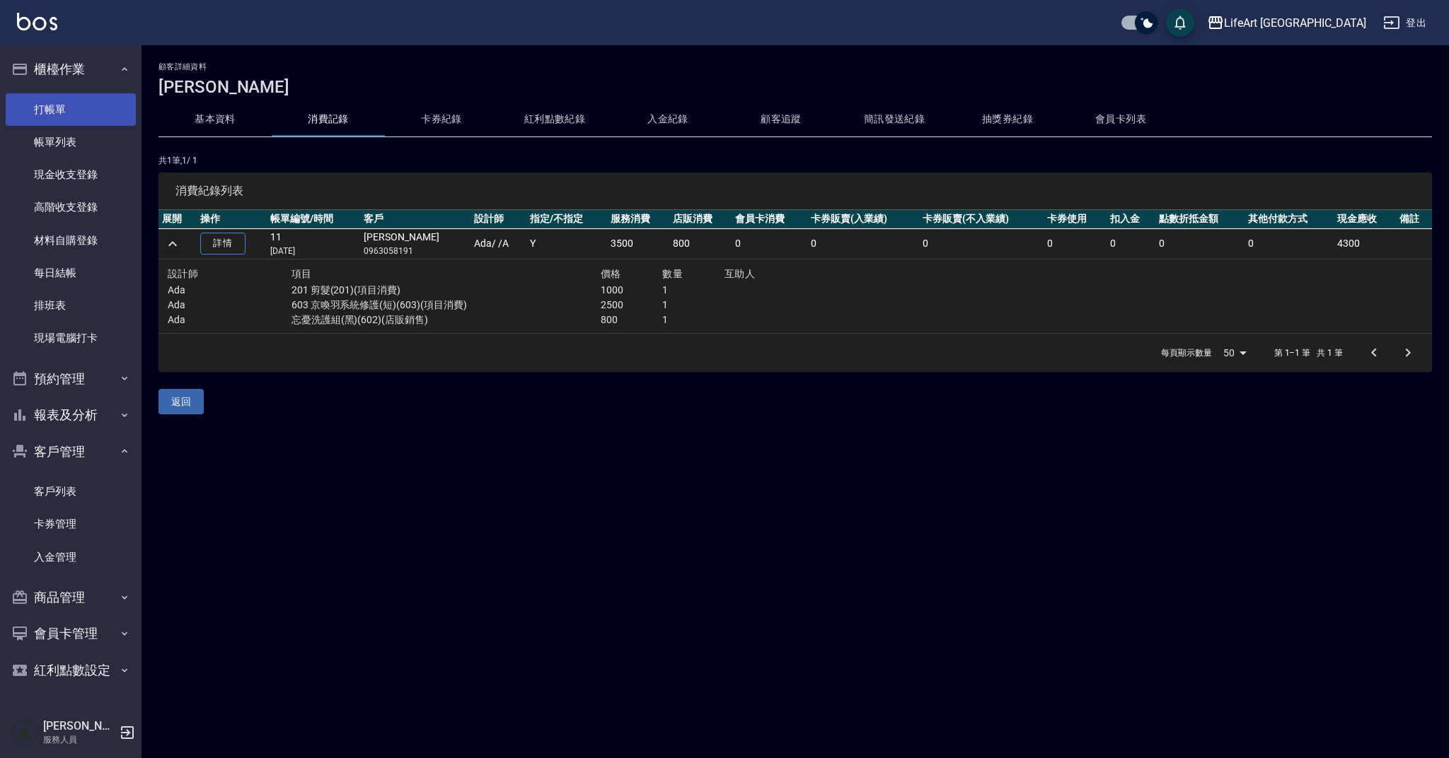
click at [71, 111] on link "打帳單" at bounding box center [71, 109] width 130 height 33
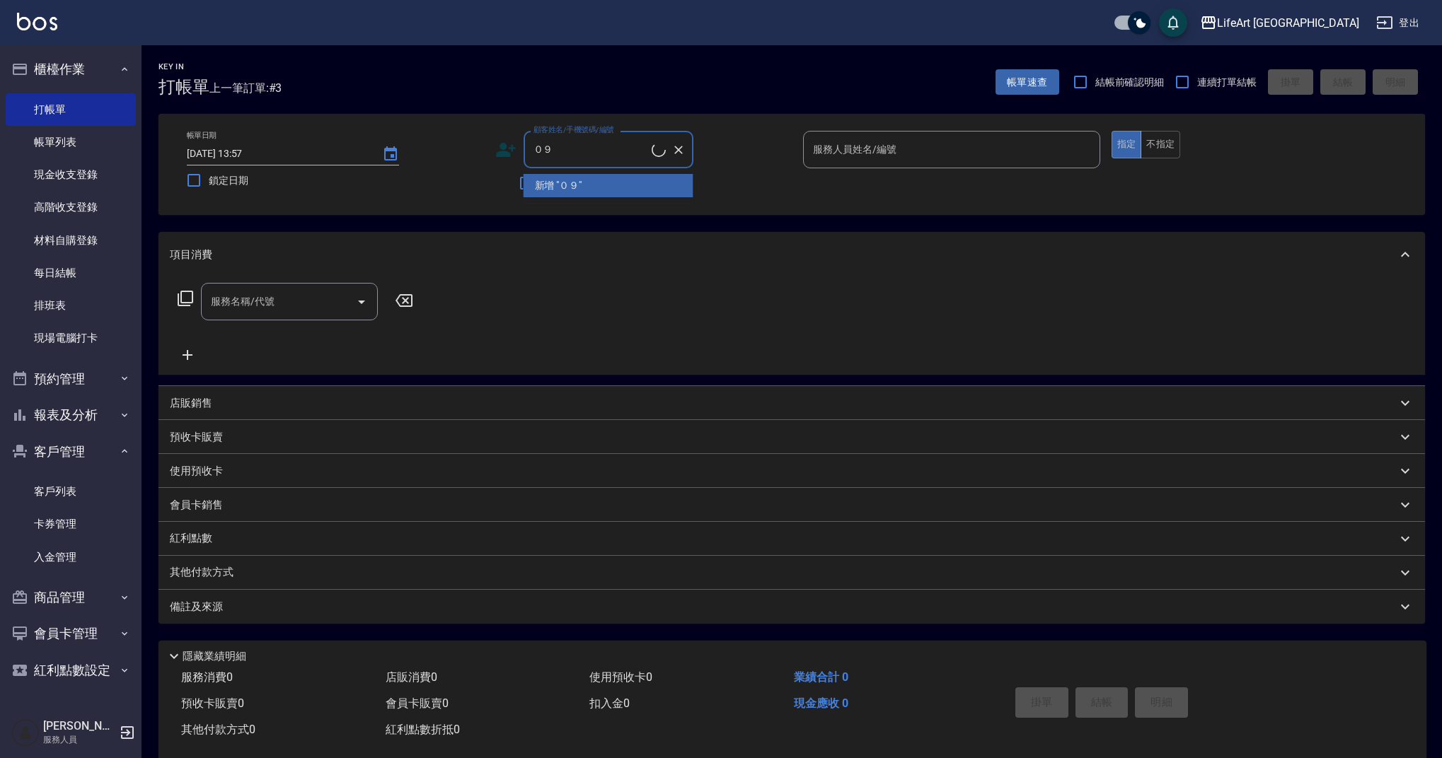
type input "０"
click at [586, 190] on li "[PERSON_NAME]/0918991432/null" at bounding box center [608, 185] width 170 height 23
type input "[PERSON_NAME]/0918991432/null"
click at [511, 153] on icon at bounding box center [505, 149] width 21 height 21
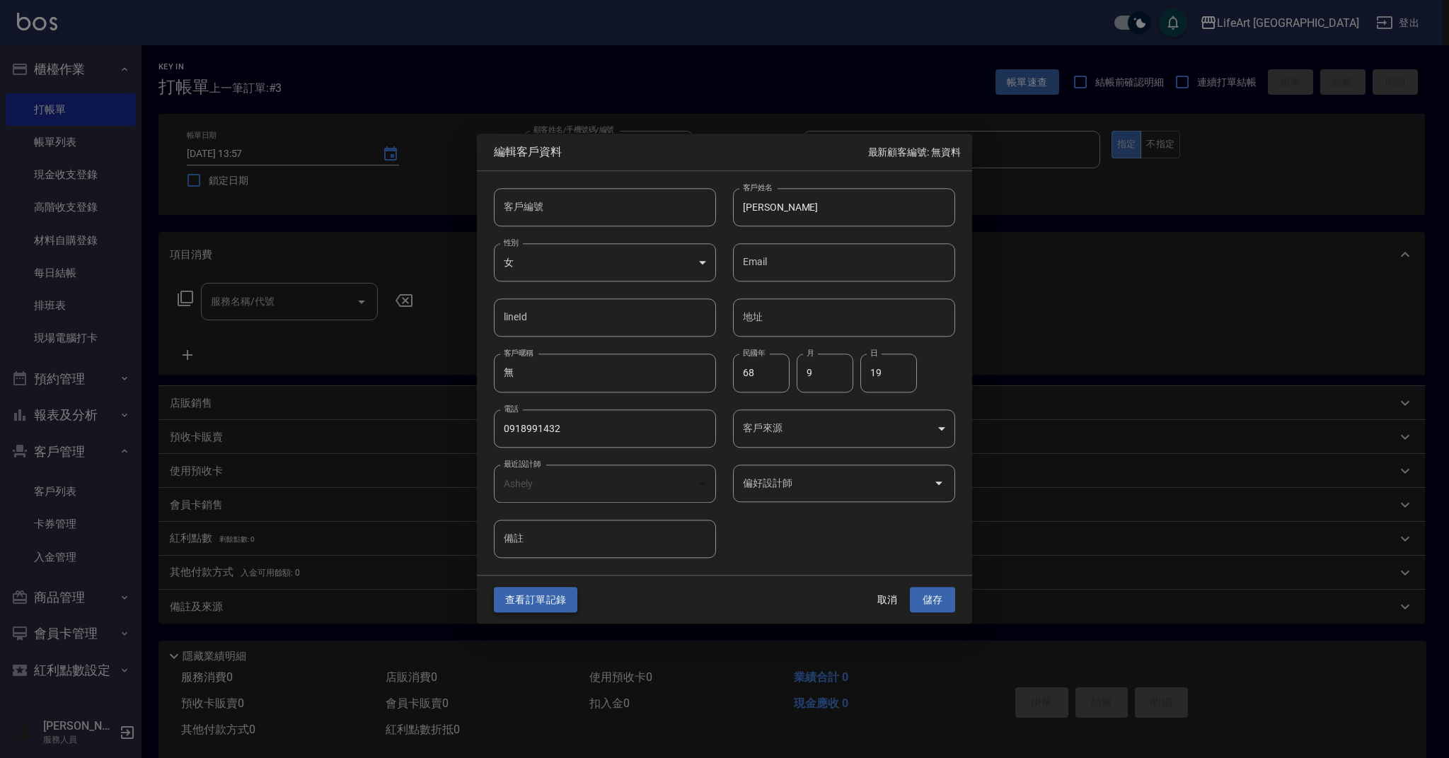
click at [544, 608] on button "查看訂單記錄" at bounding box center [535, 600] width 83 height 26
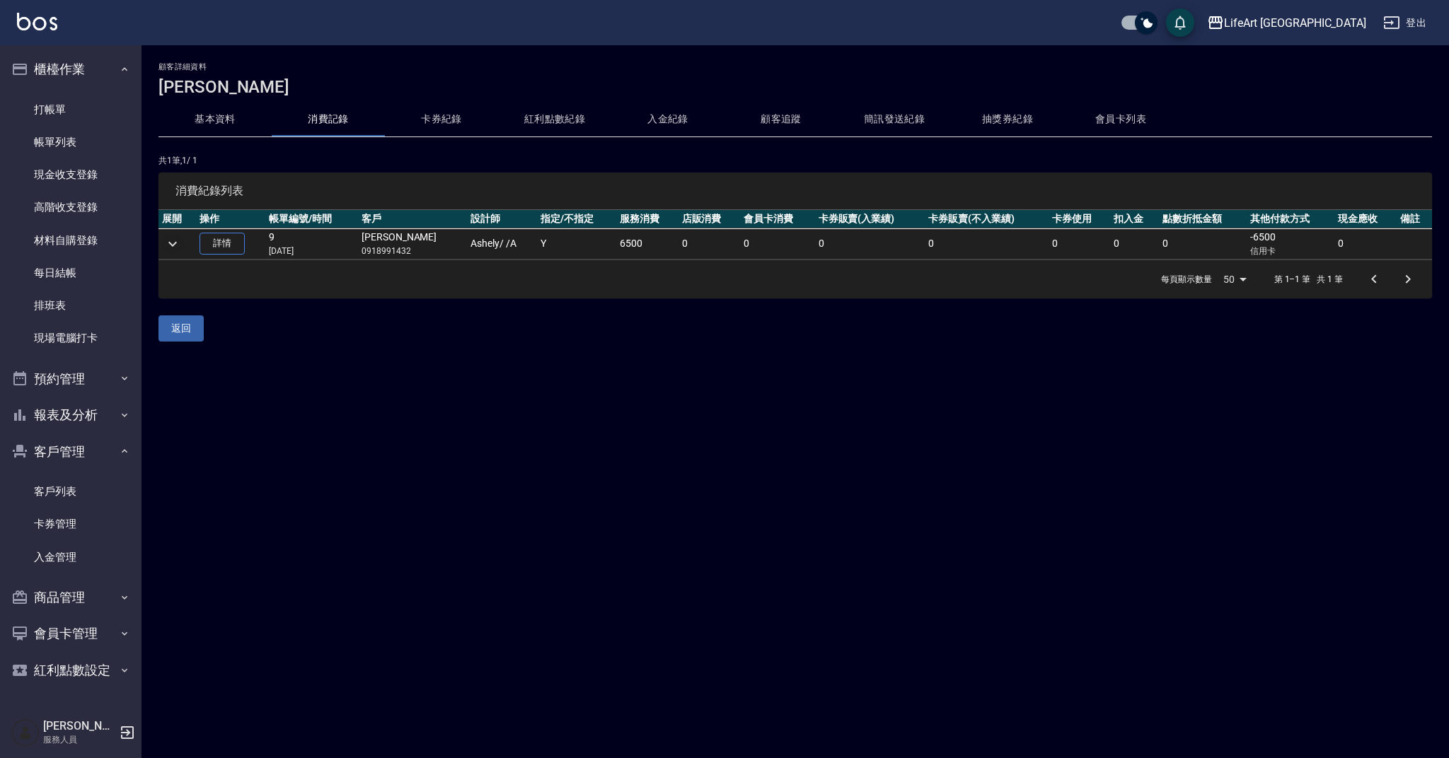
click at [164, 243] on icon "expand row" at bounding box center [172, 244] width 17 height 17
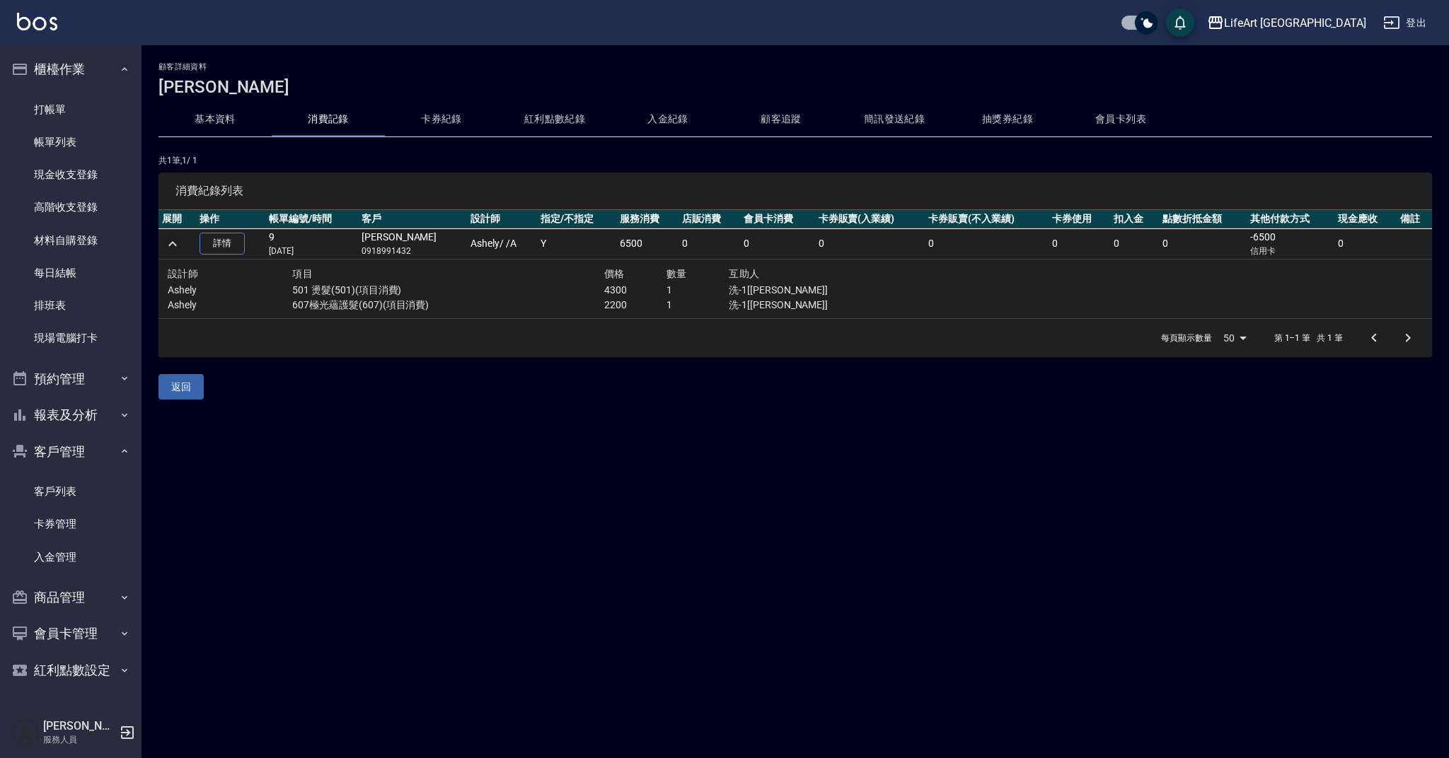
click at [1119, 122] on button "會員卡列表" at bounding box center [1120, 120] width 113 height 34
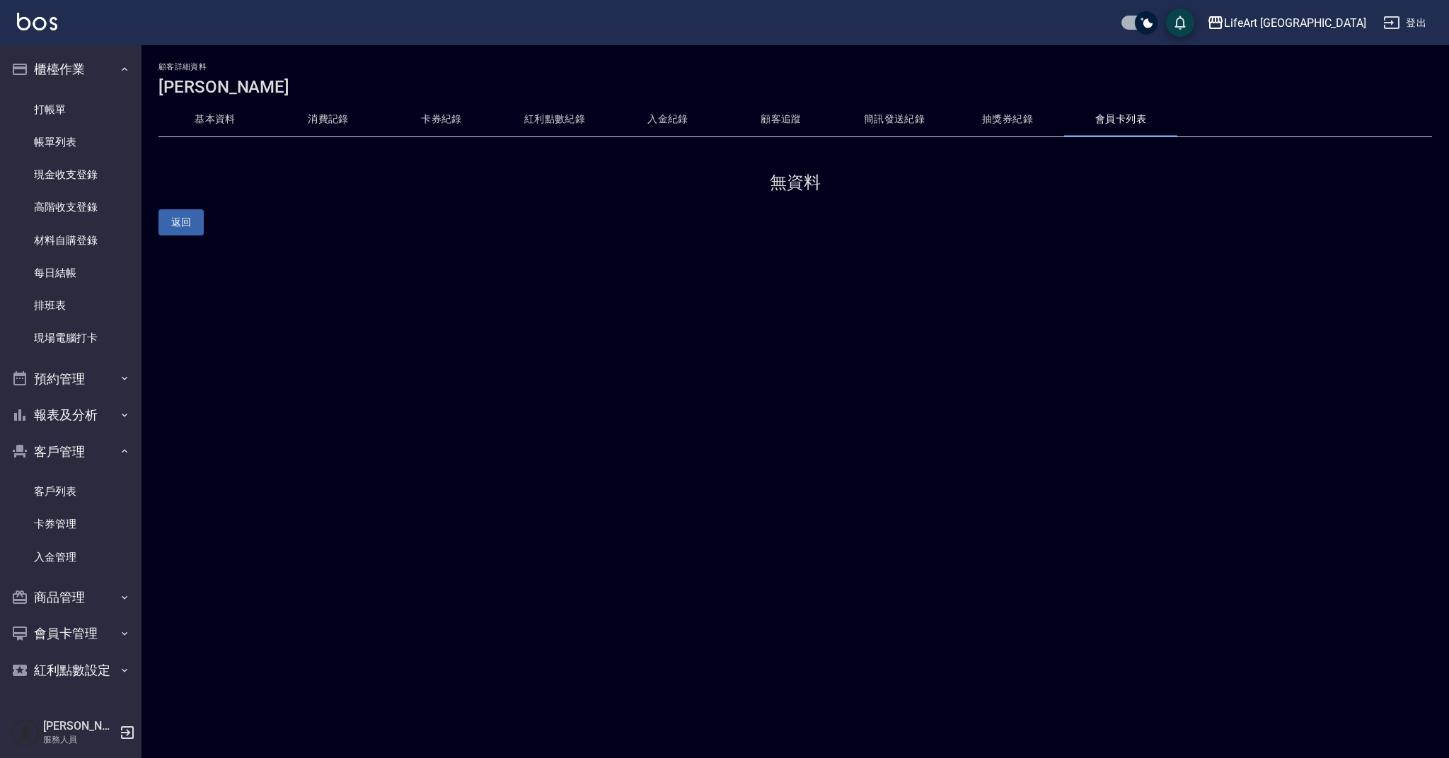
click at [1007, 119] on button "抽獎券紀錄" at bounding box center [1007, 120] width 113 height 34
click at [884, 117] on button "簡訊發送紀錄" at bounding box center [894, 120] width 113 height 34
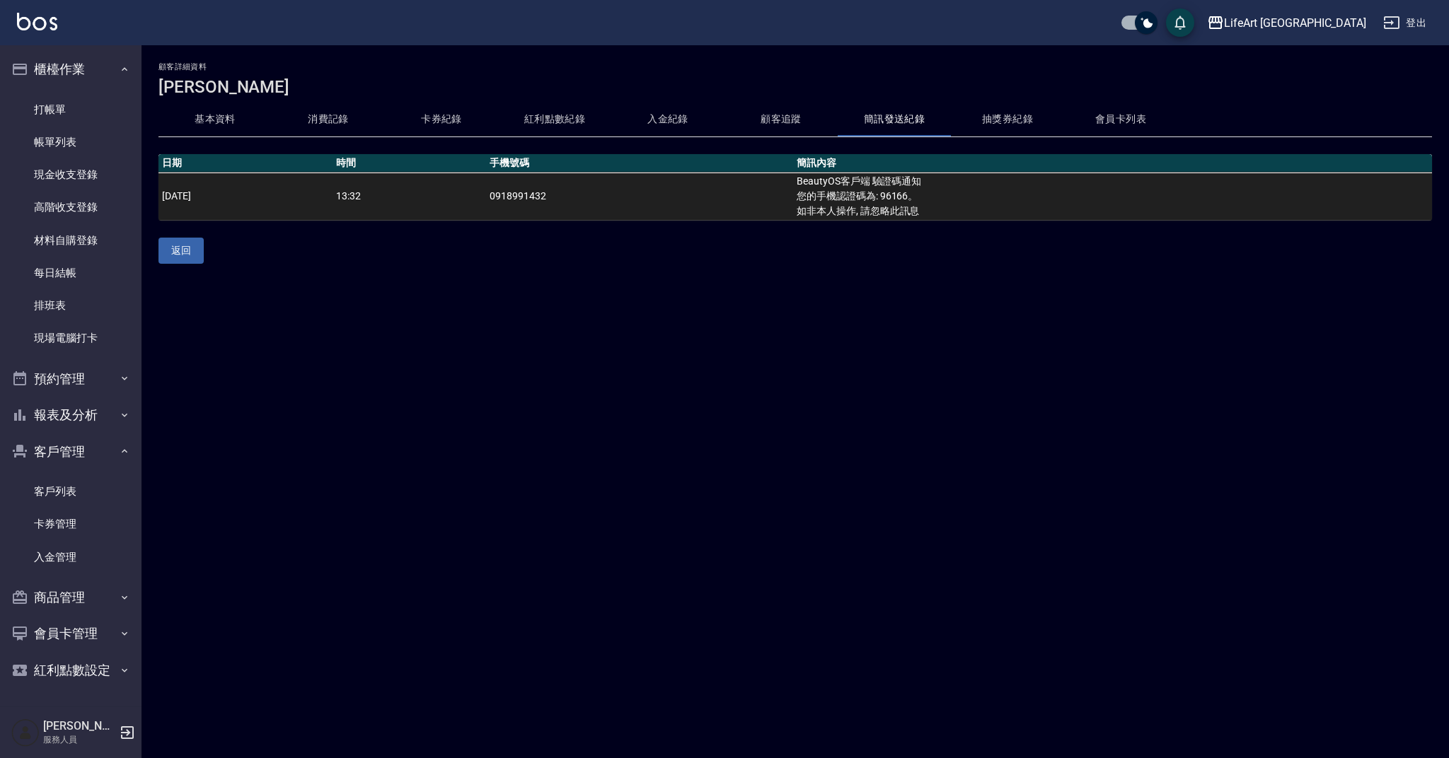
click at [421, 116] on button "卡券紀錄" at bounding box center [441, 120] width 113 height 34
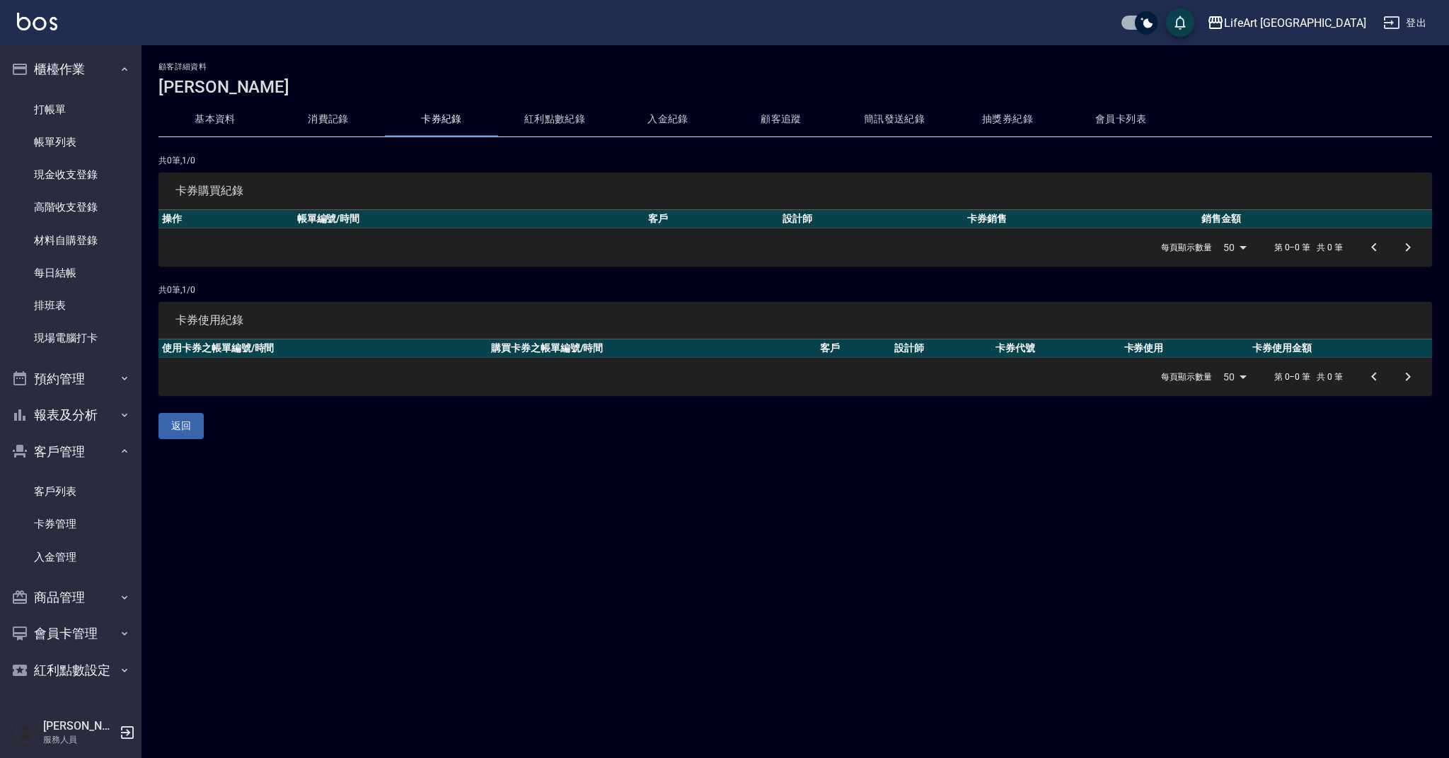
click at [220, 120] on button "基本資料" at bounding box center [214, 120] width 113 height 34
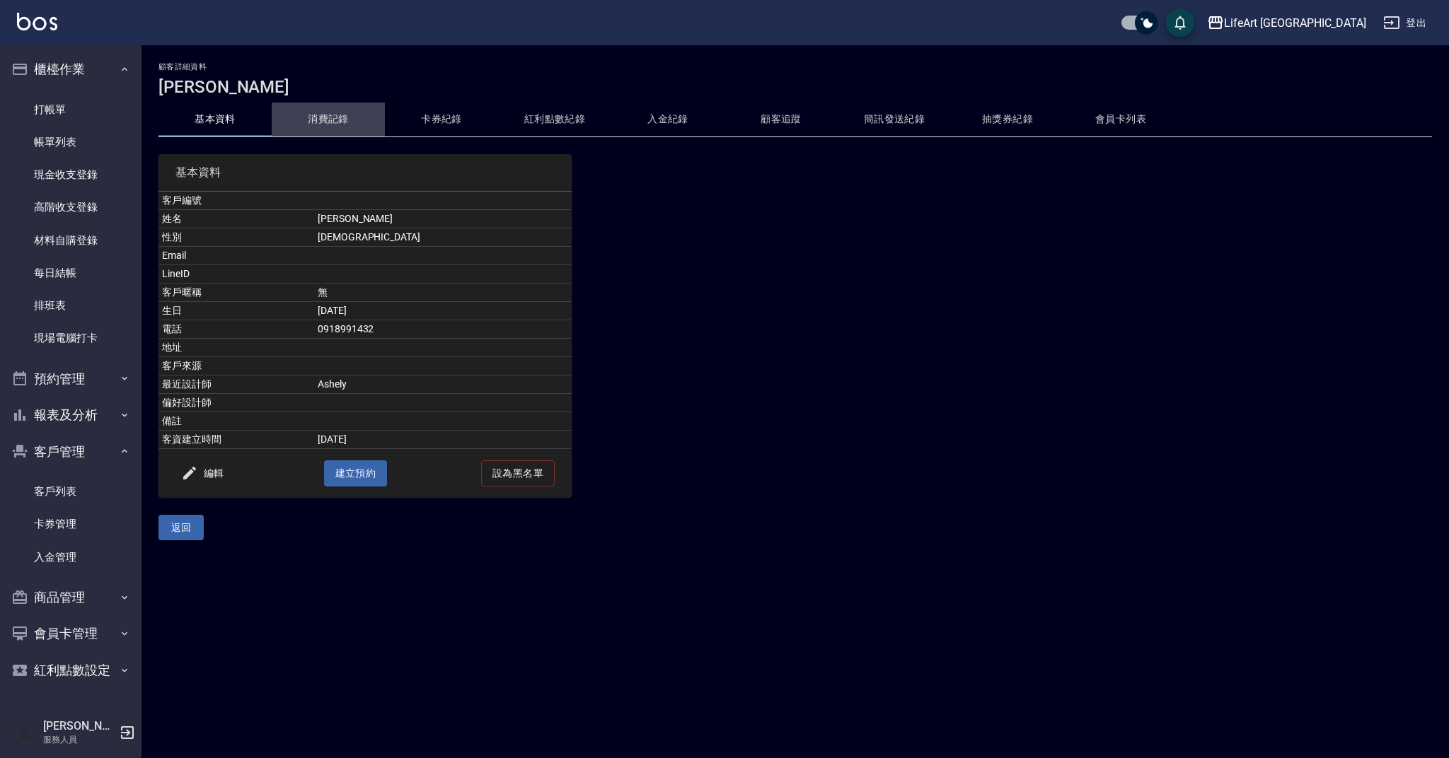
click at [335, 121] on button "消費記錄" at bounding box center [328, 120] width 113 height 34
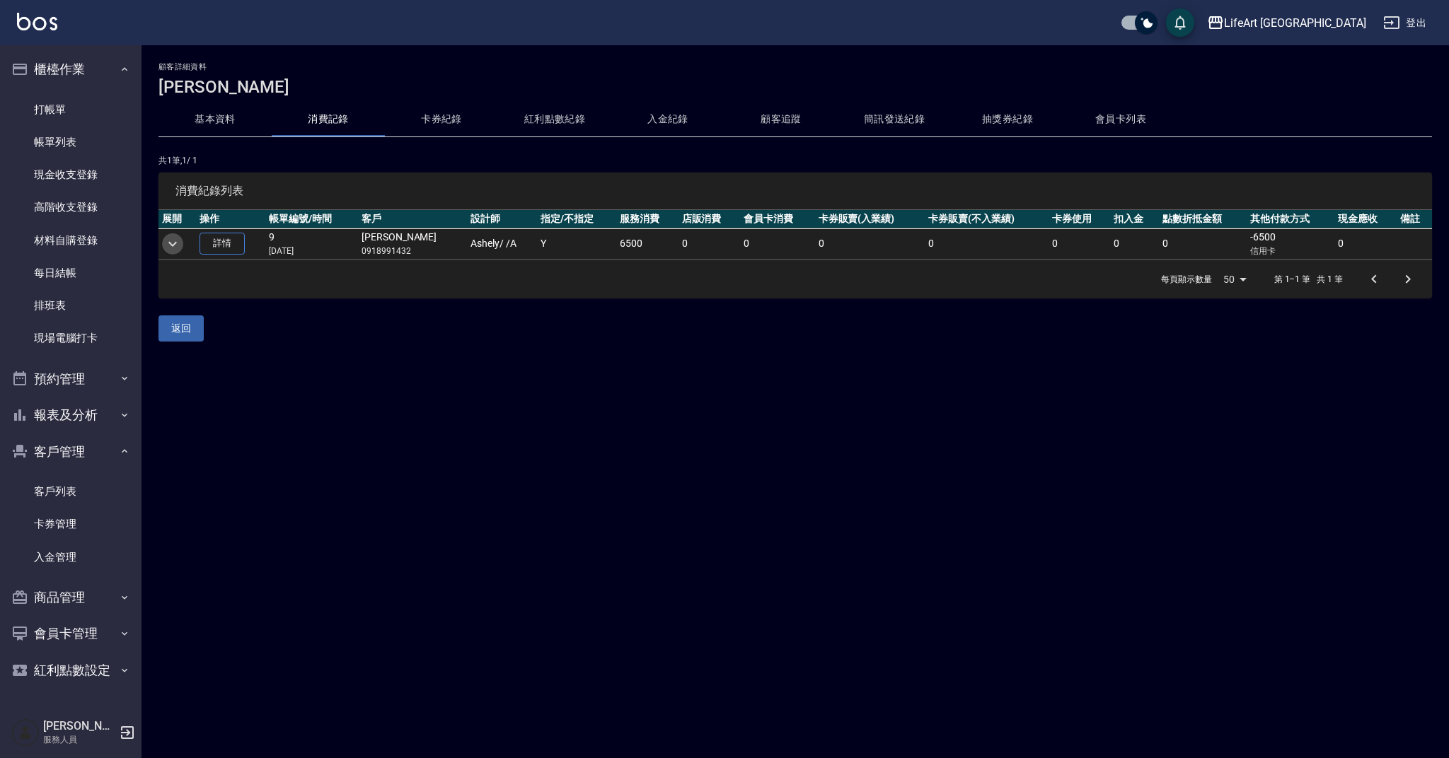
click at [171, 245] on icon "expand row" at bounding box center [172, 243] width 8 height 5
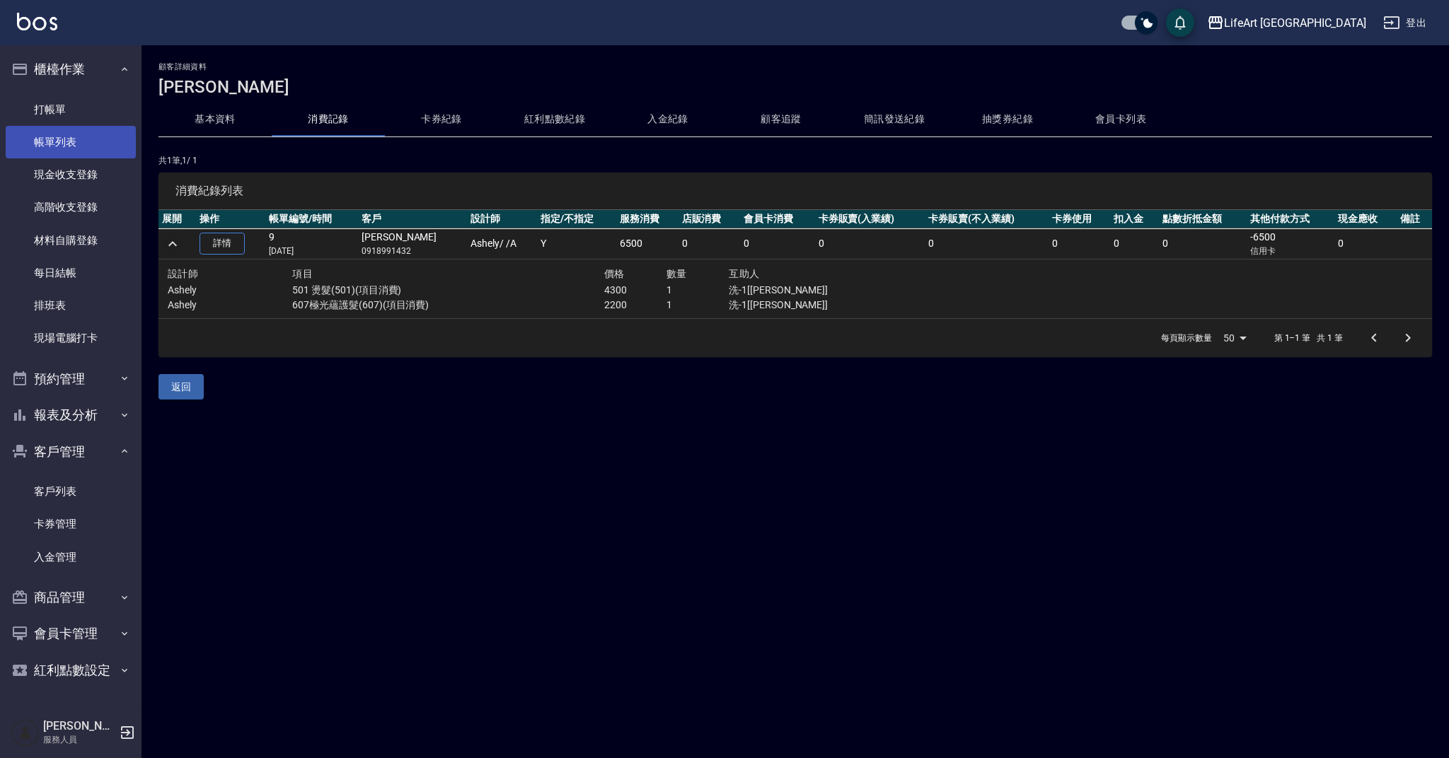
click at [50, 135] on link "帳單列表" at bounding box center [71, 142] width 130 height 33
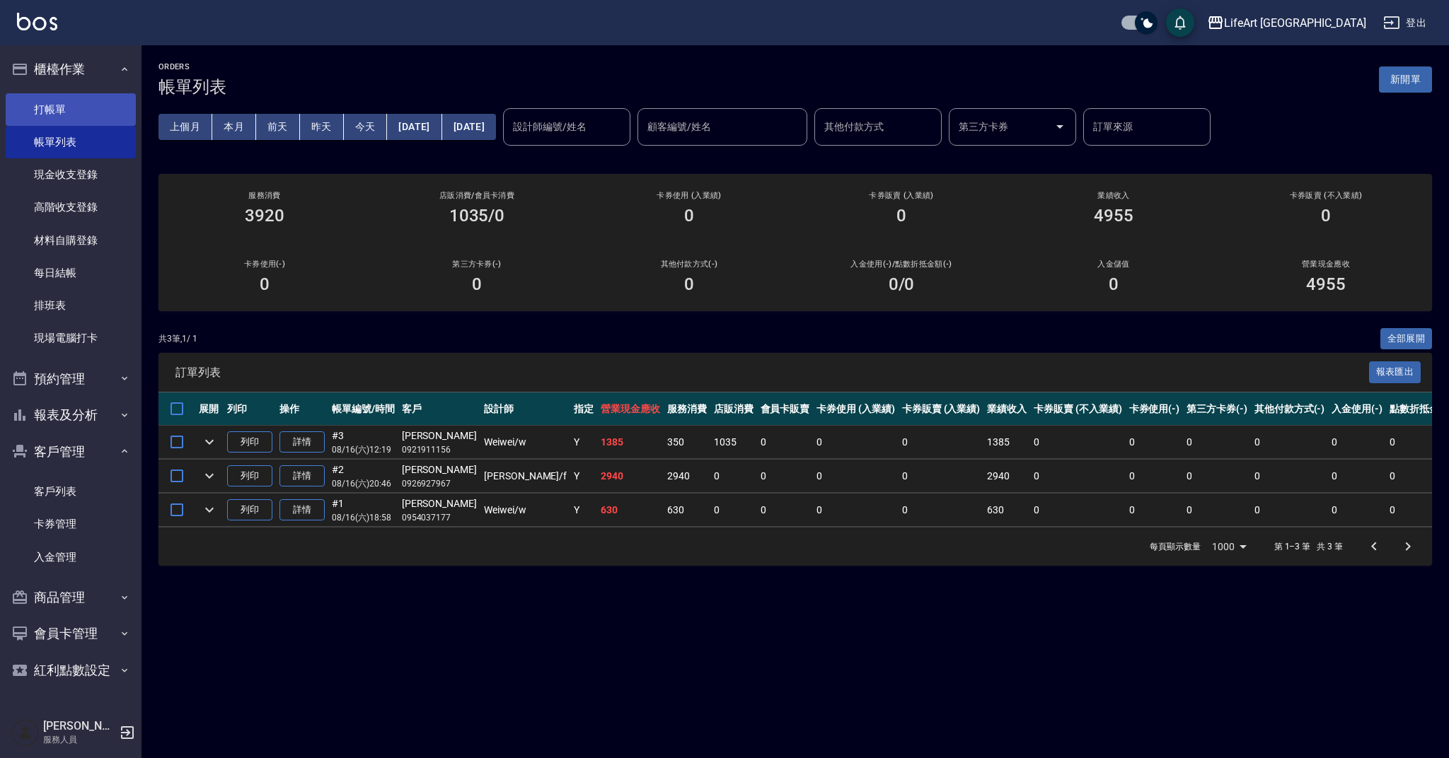
click at [74, 112] on link "打帳單" at bounding box center [71, 109] width 130 height 33
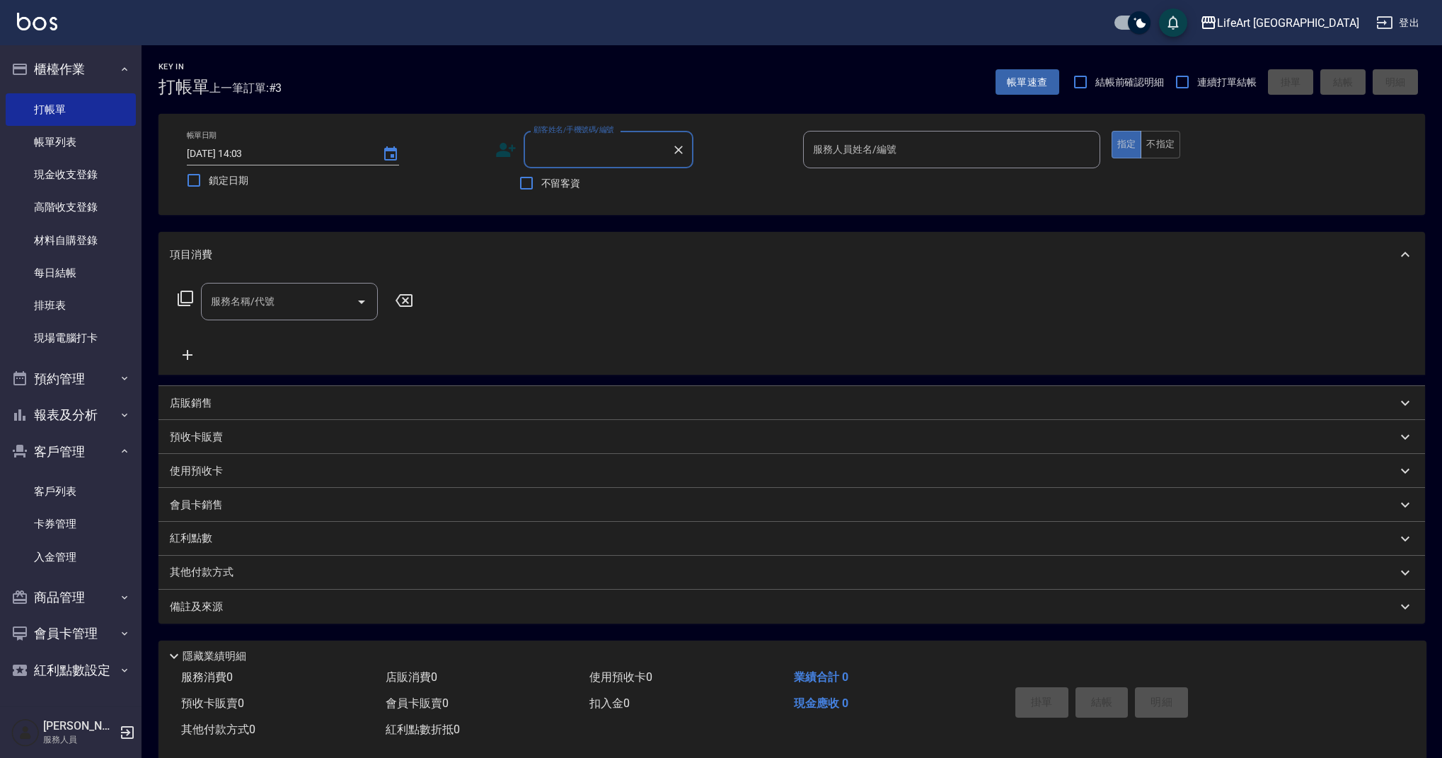
click at [572, 149] on input "顧客姓名/手機號碼/編號" at bounding box center [598, 149] width 136 height 25
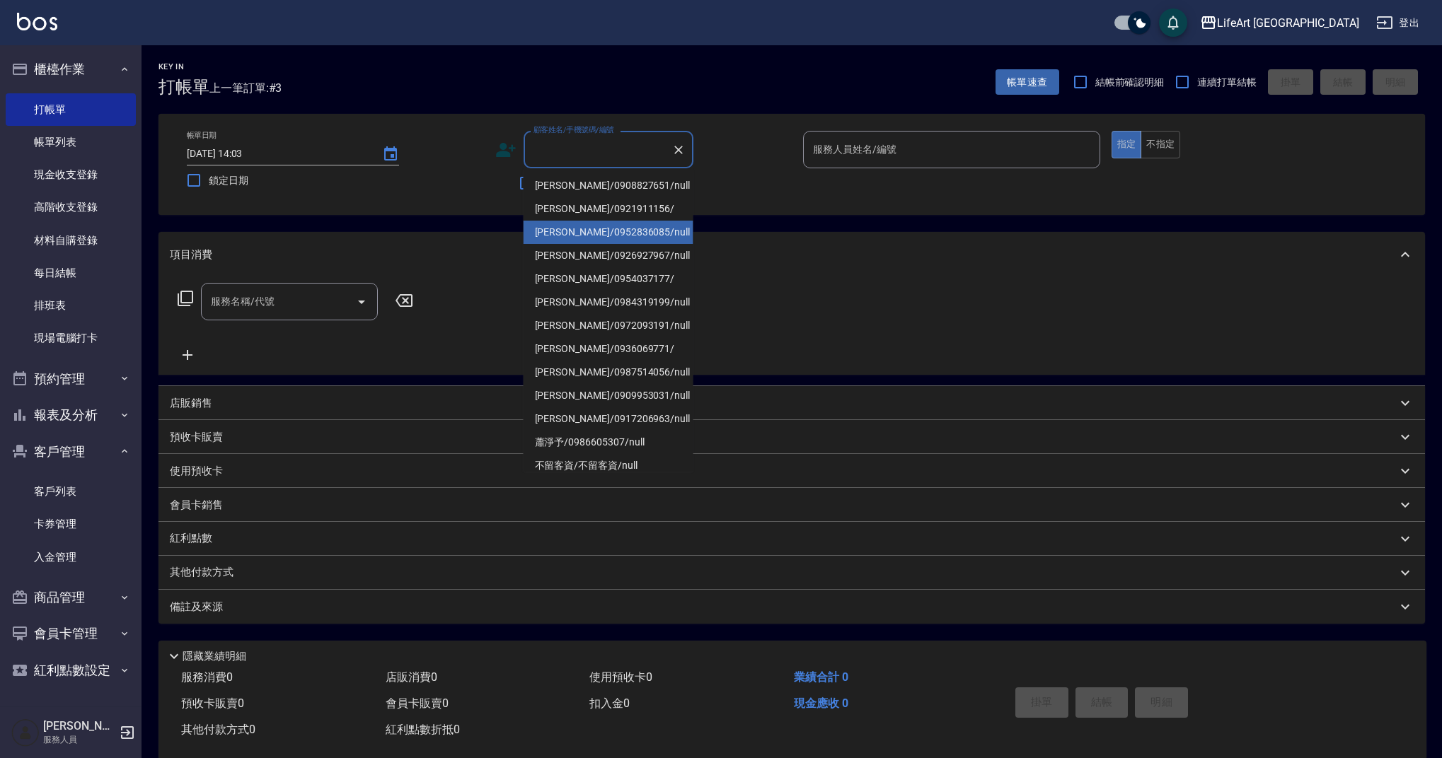
drag, startPoint x: 585, startPoint y: 237, endPoint x: 893, endPoint y: 153, distance: 319.0
click at [585, 237] on li "[PERSON_NAME]/0952836085/null" at bounding box center [608, 232] width 170 height 23
type input "[PERSON_NAME]/0952836085/null"
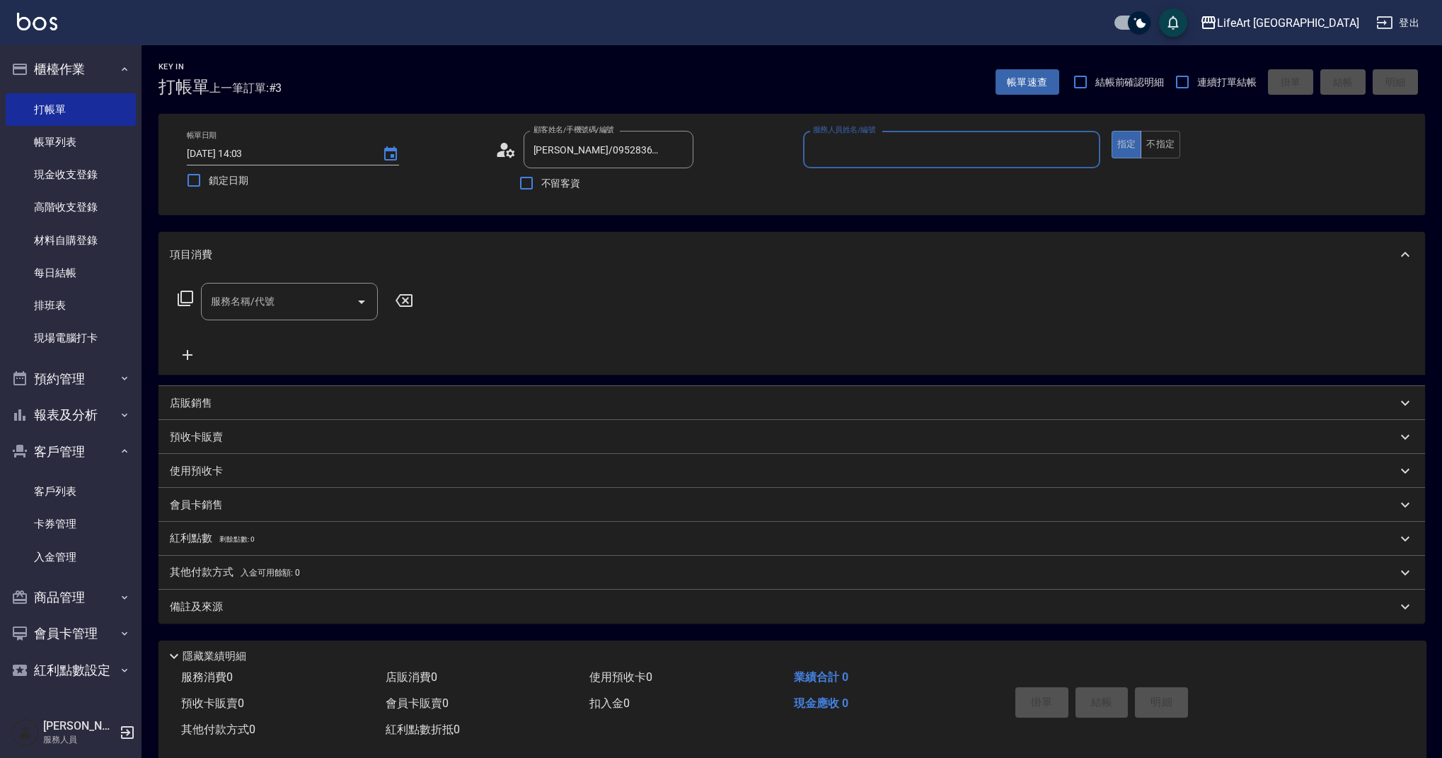
click at [887, 151] on input "服務人員姓名/編號" at bounding box center [951, 149] width 284 height 25
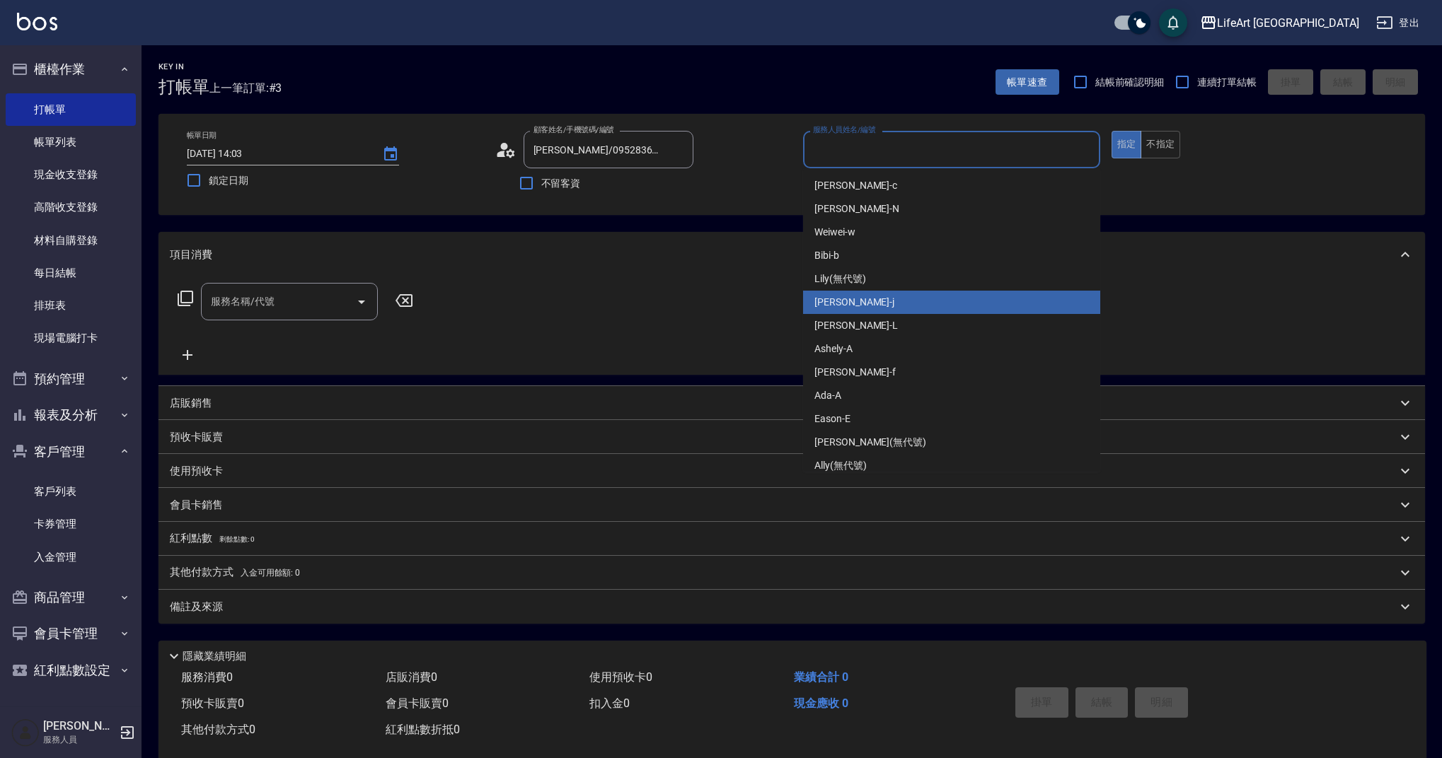
click at [837, 310] on div "[PERSON_NAME]" at bounding box center [951, 302] width 297 height 23
type input "[PERSON_NAME]"
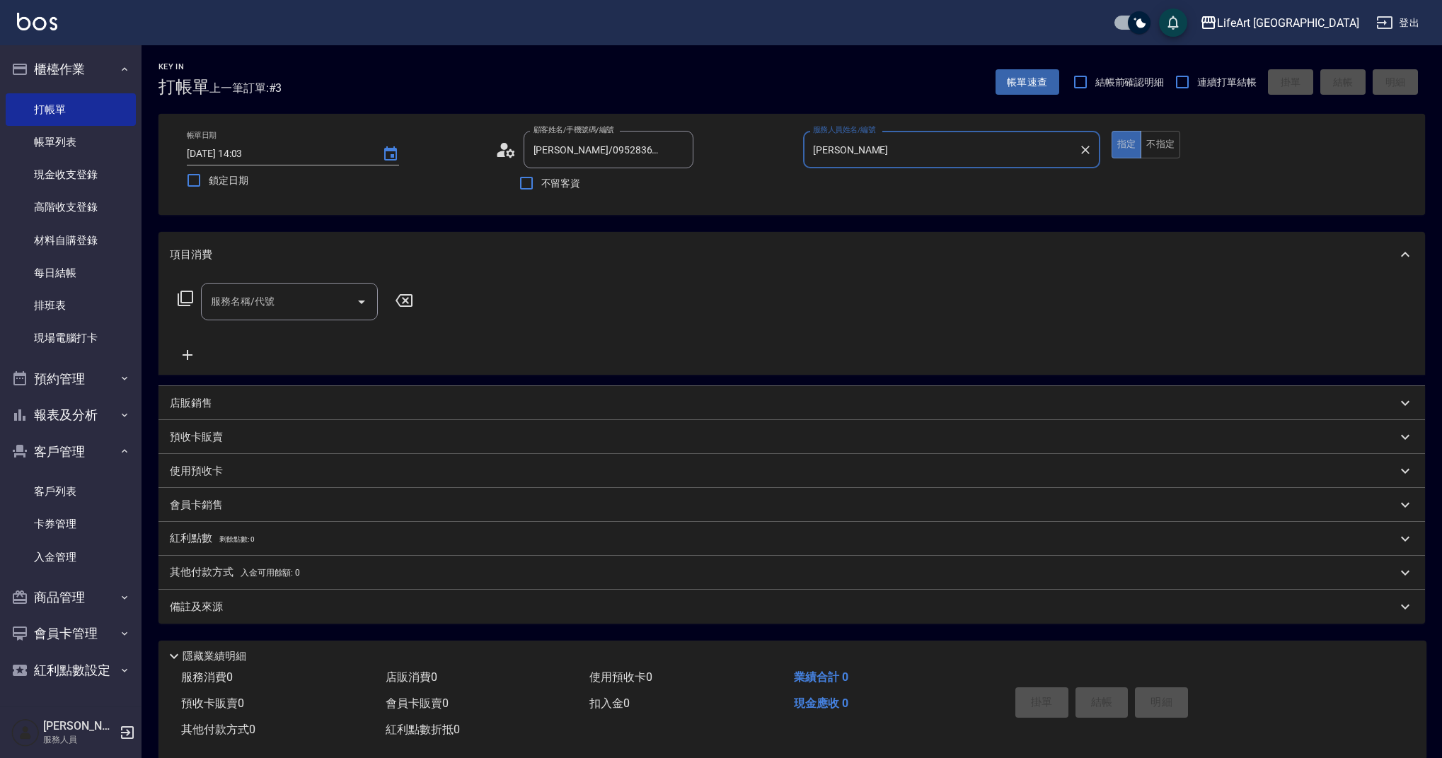
click at [296, 301] on input "服務名稱/代號" at bounding box center [278, 301] width 143 height 25
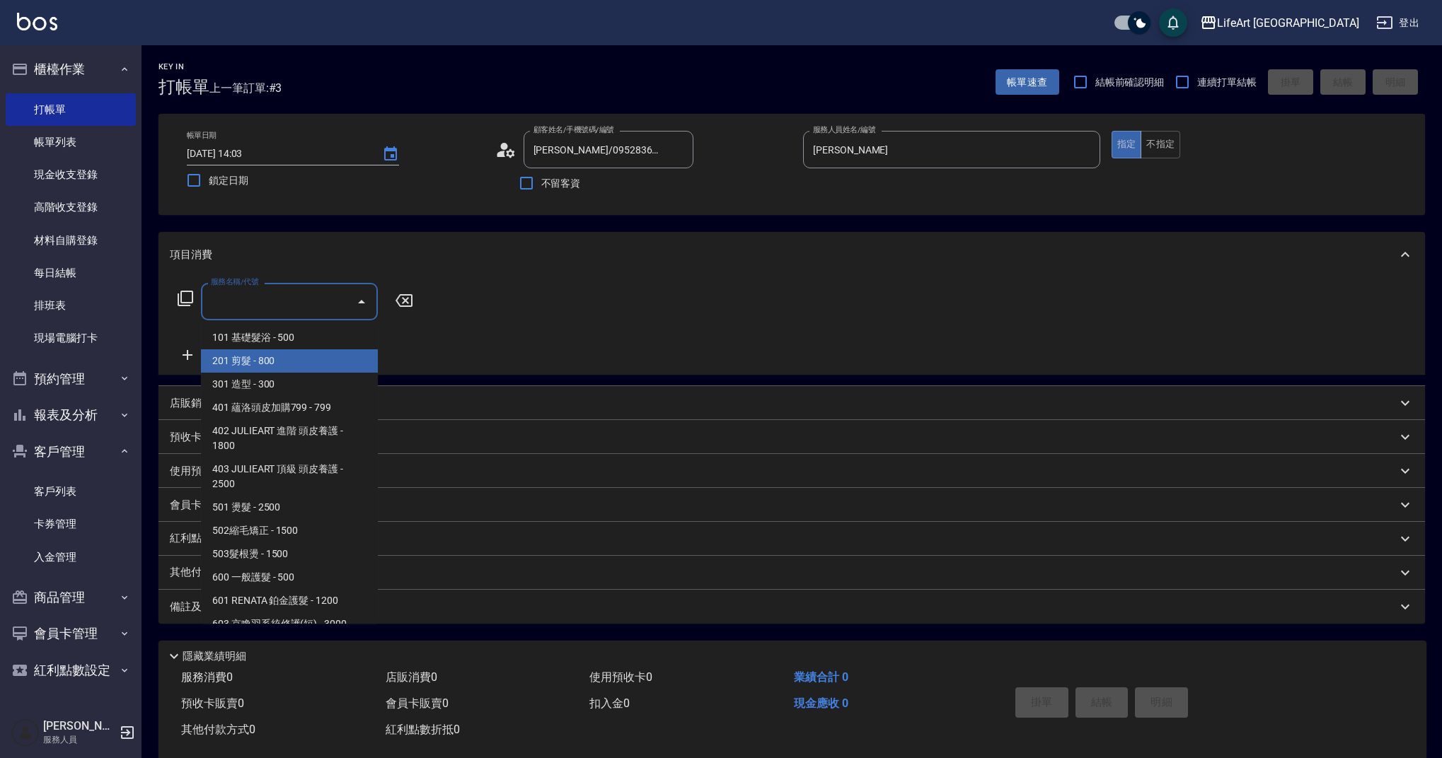
click at [294, 364] on span "201 剪髮 - 800" at bounding box center [289, 360] width 177 height 23
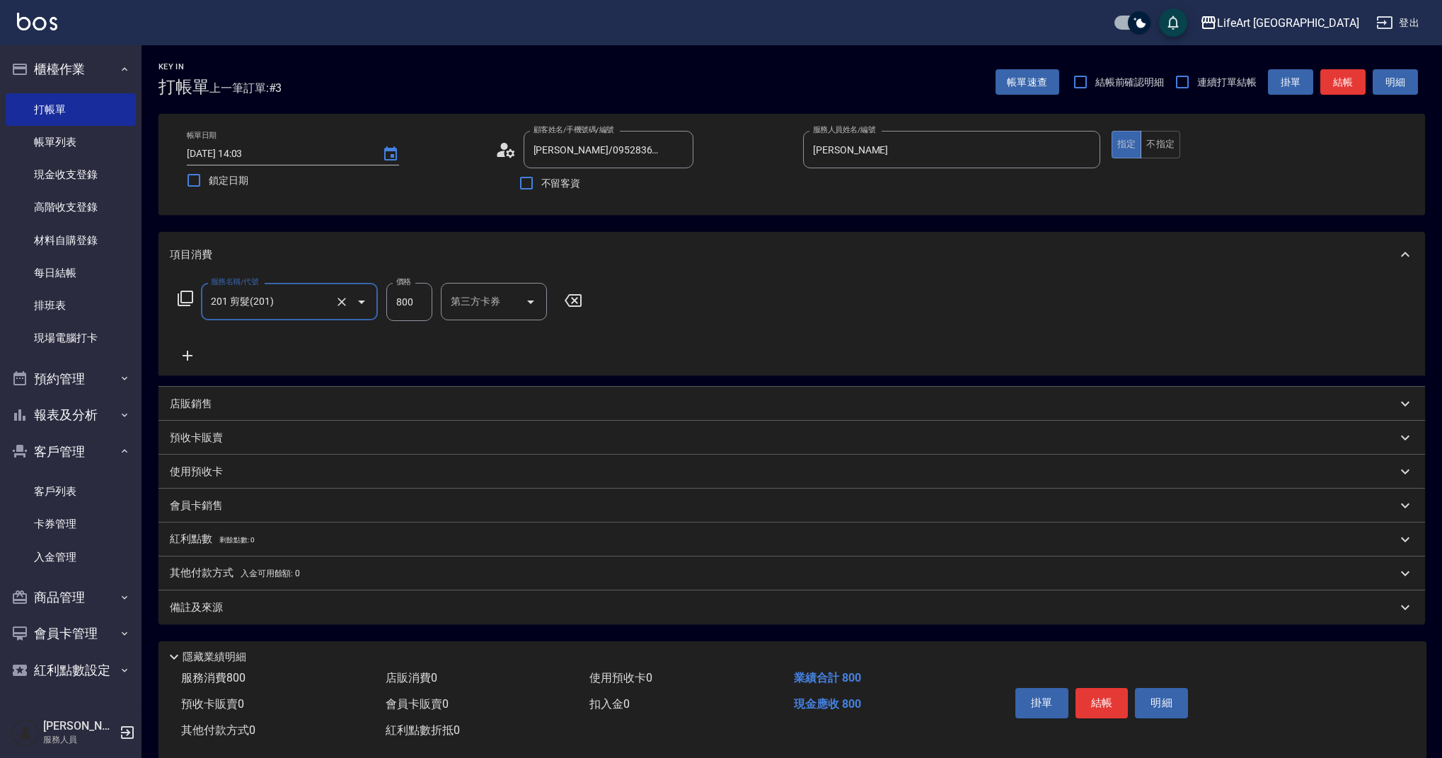
type input "201 剪髮(201)"
click at [192, 356] on icon at bounding box center [187, 356] width 10 height 10
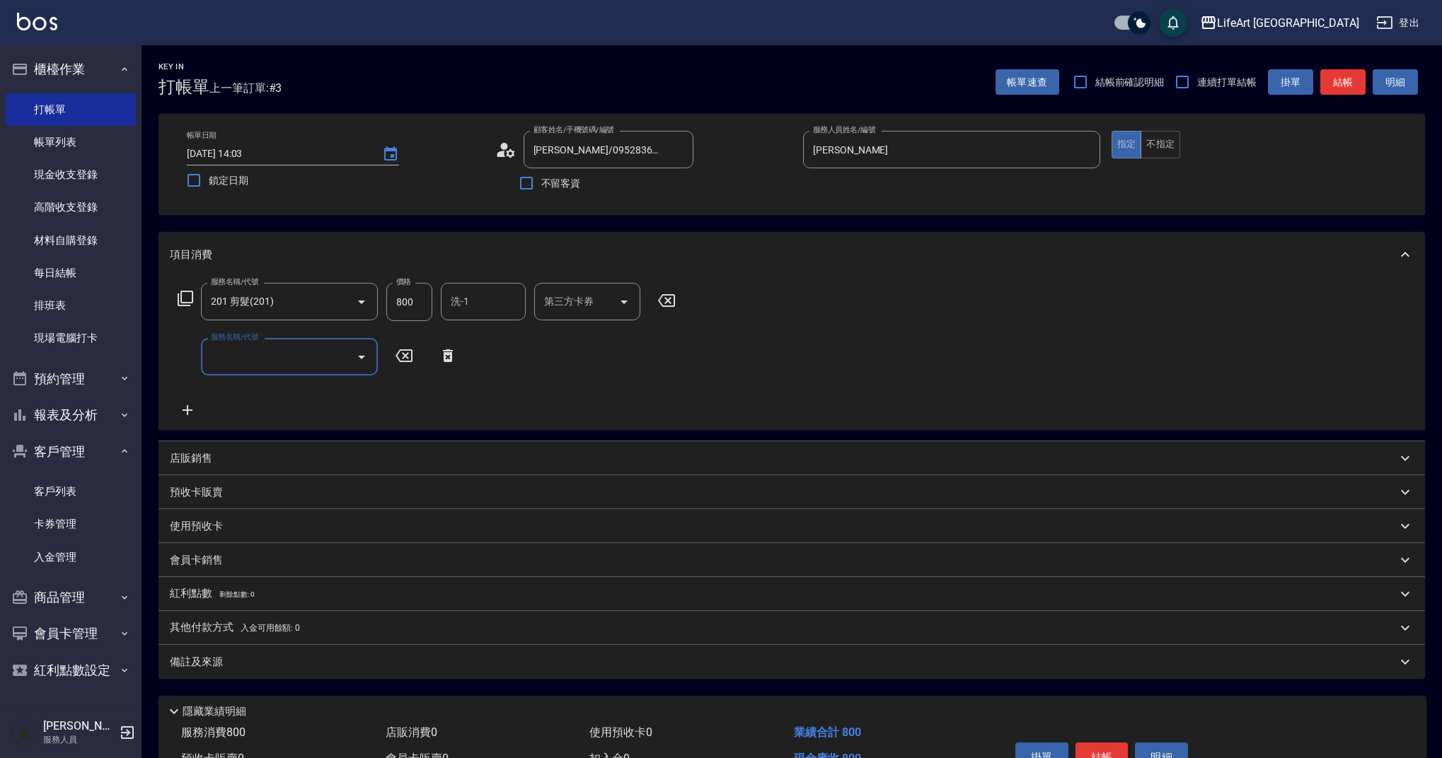
click at [282, 354] on input "服務名稱/代號" at bounding box center [278, 356] width 143 height 25
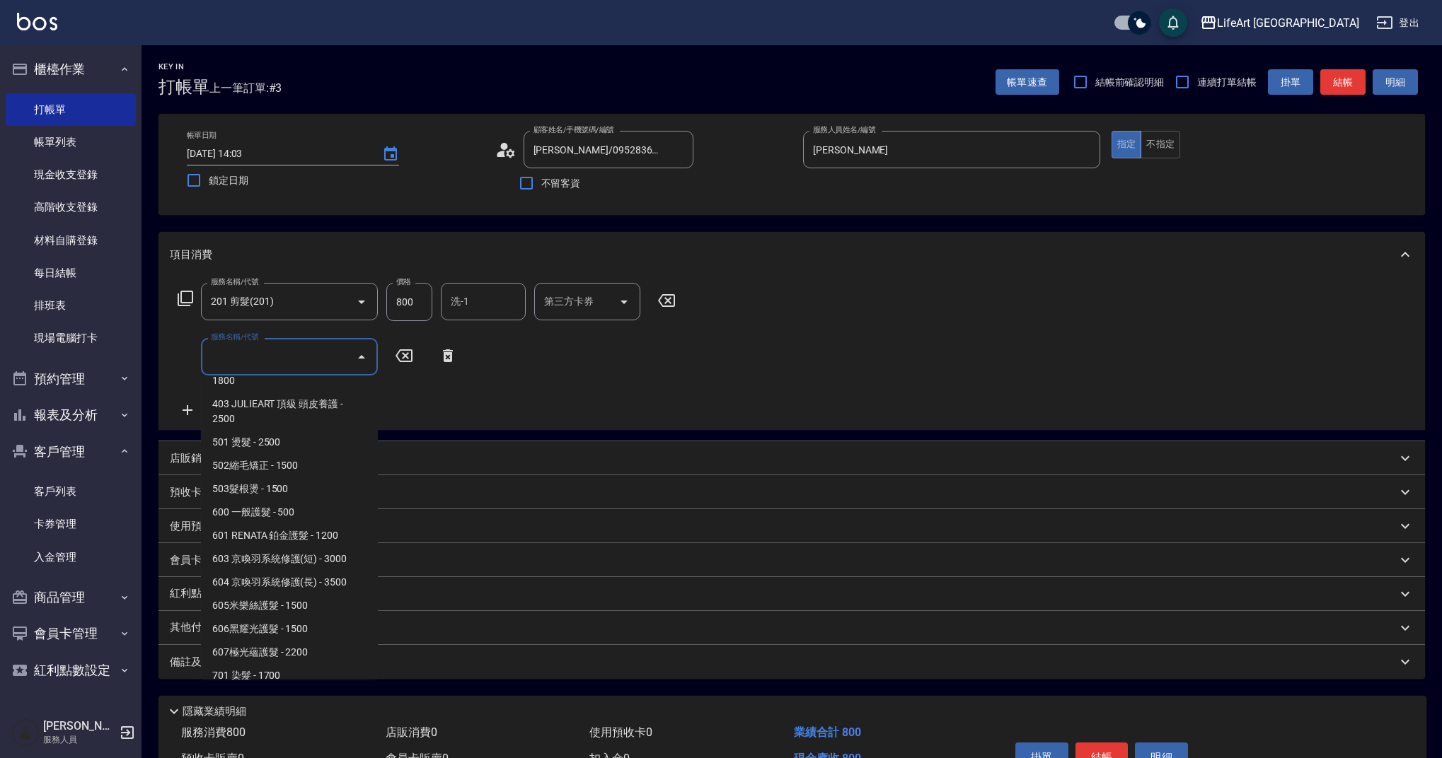
scroll to position [181, 0]
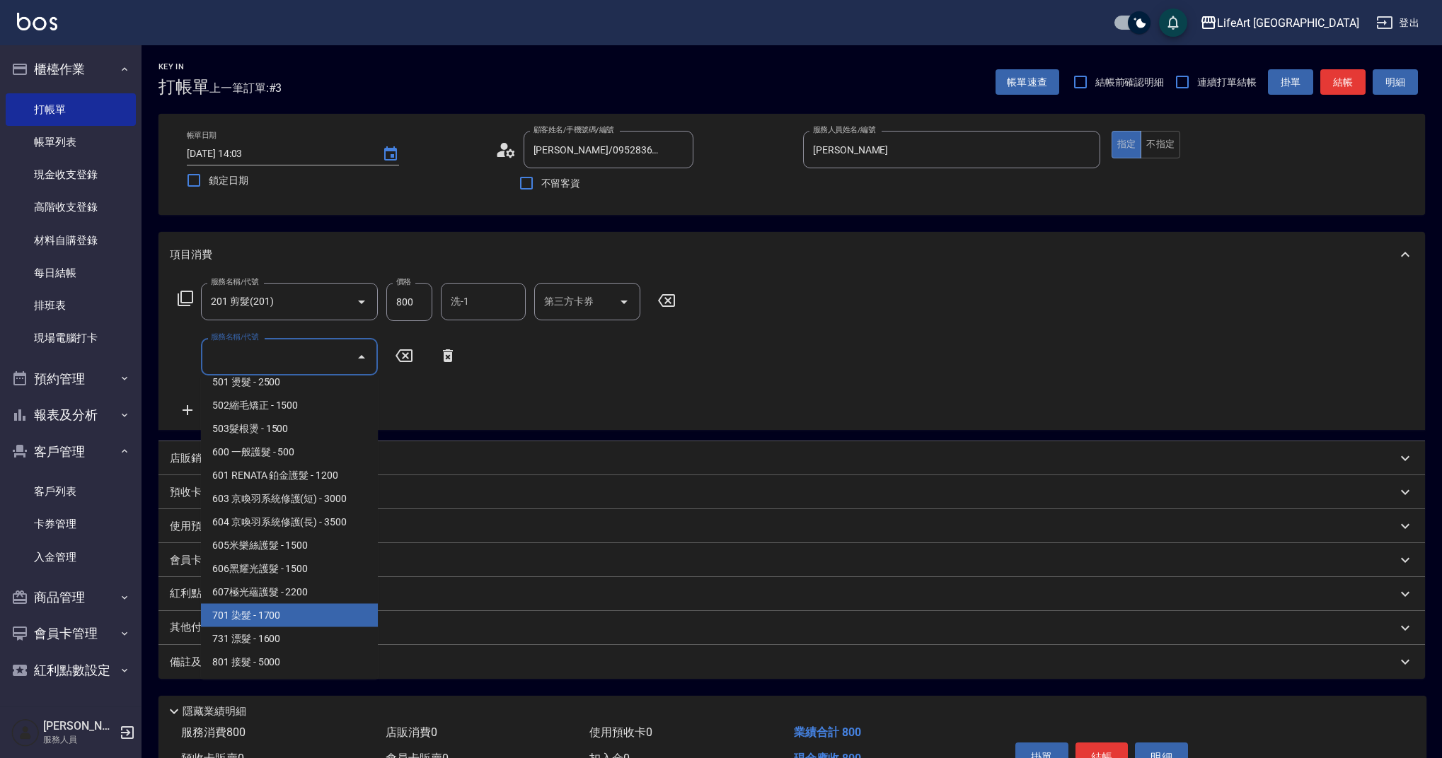
click at [316, 617] on span "701 染髮 - 1700" at bounding box center [289, 615] width 177 height 23
type input "701 染髮(701)"
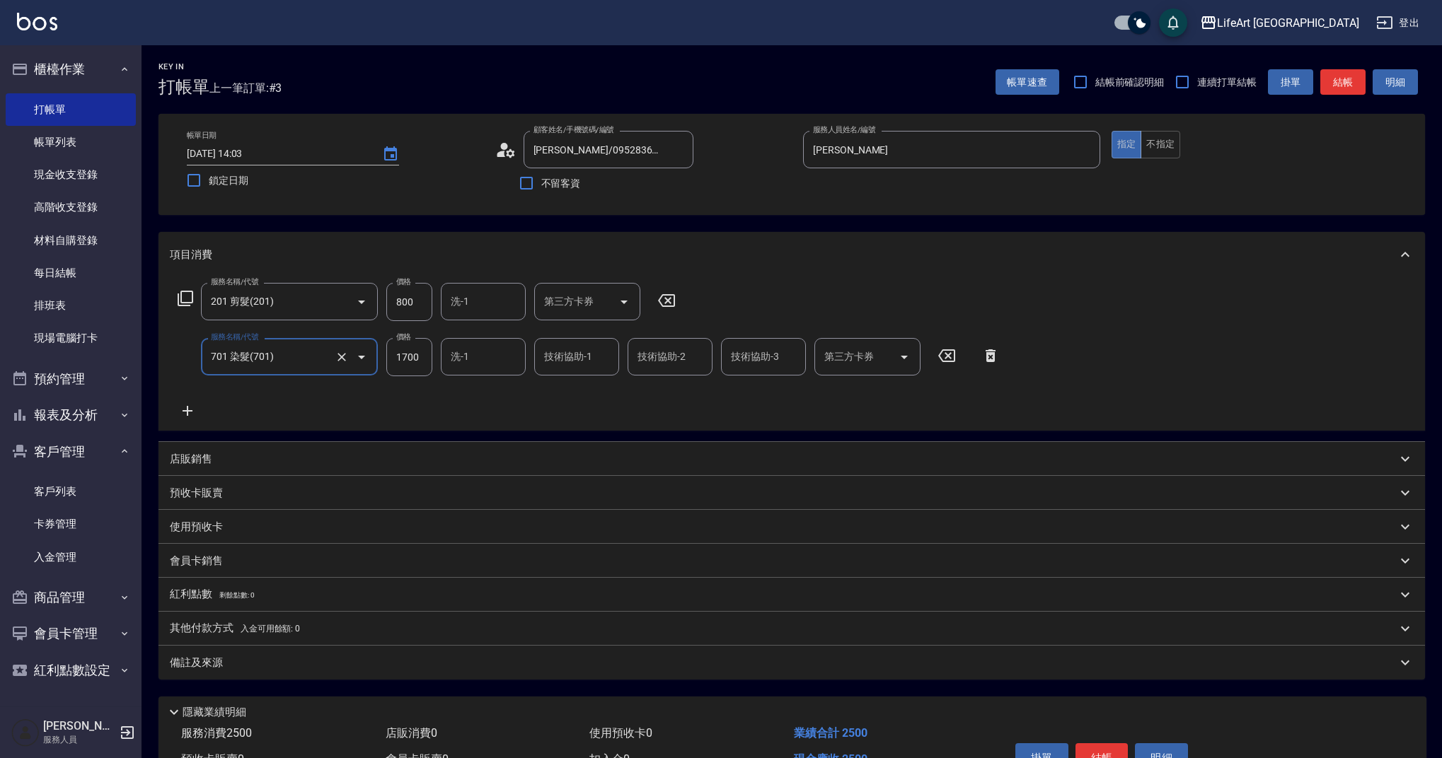
click at [188, 403] on icon at bounding box center [187, 410] width 35 height 17
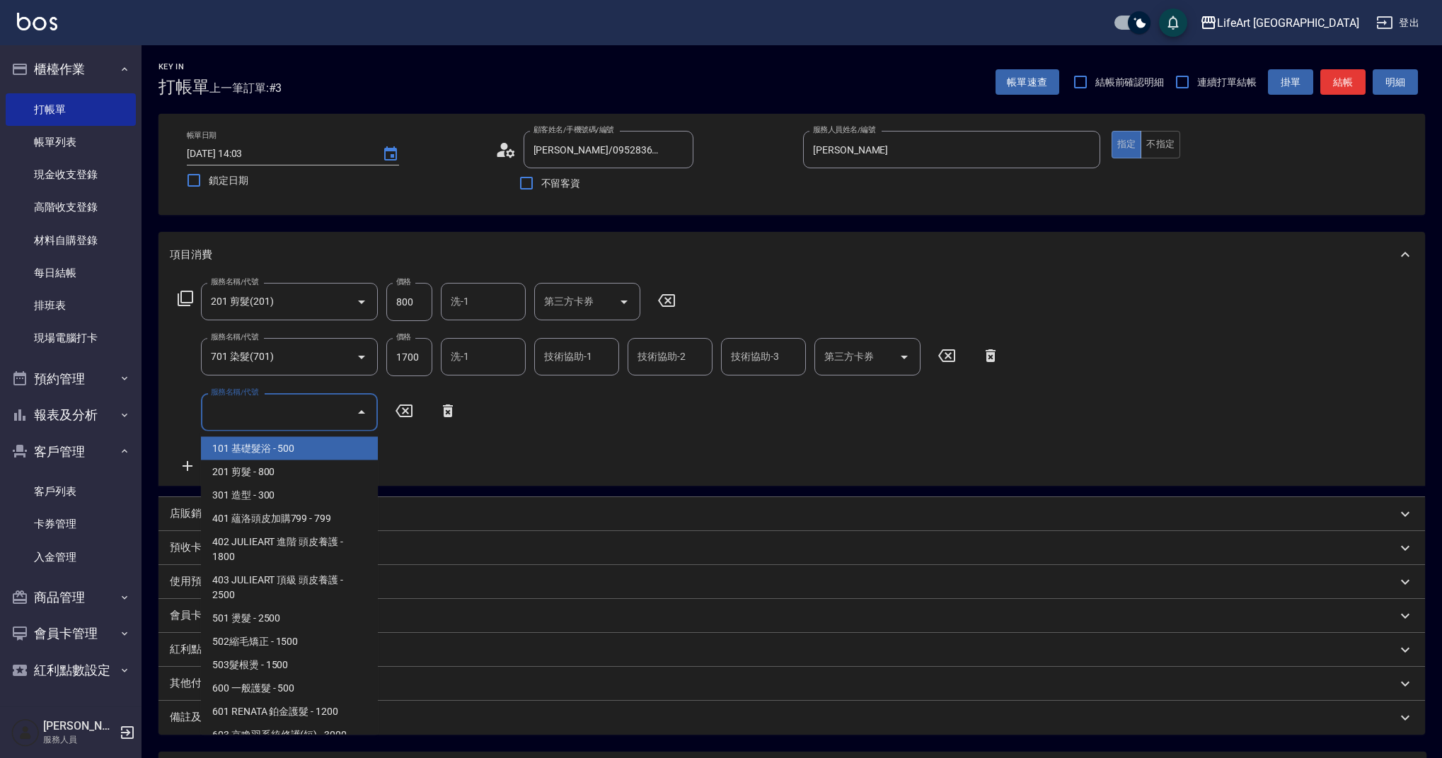
click at [266, 405] on input "服務名稱/代號" at bounding box center [278, 412] width 143 height 25
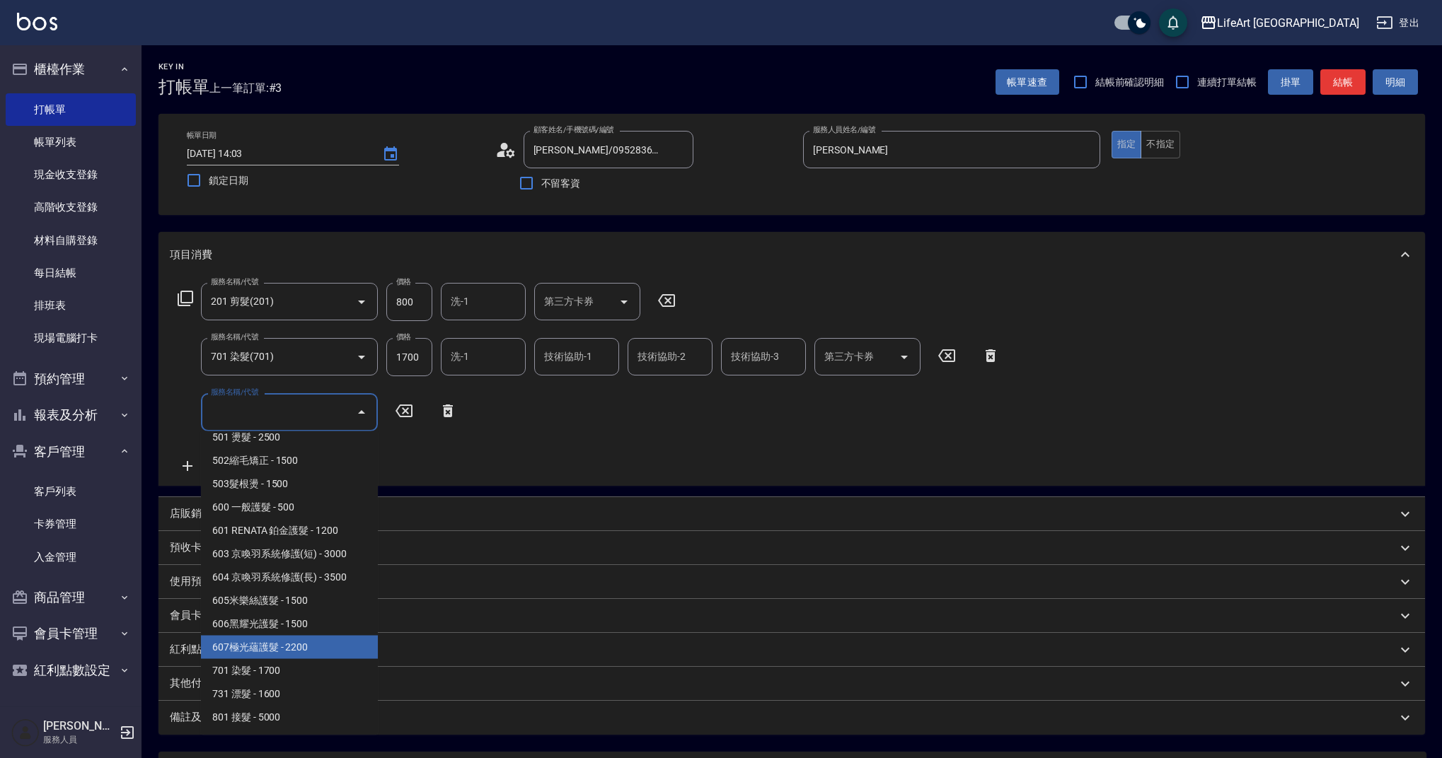
click at [311, 649] on span "607極光蘊護髮 - 2200" at bounding box center [289, 647] width 177 height 23
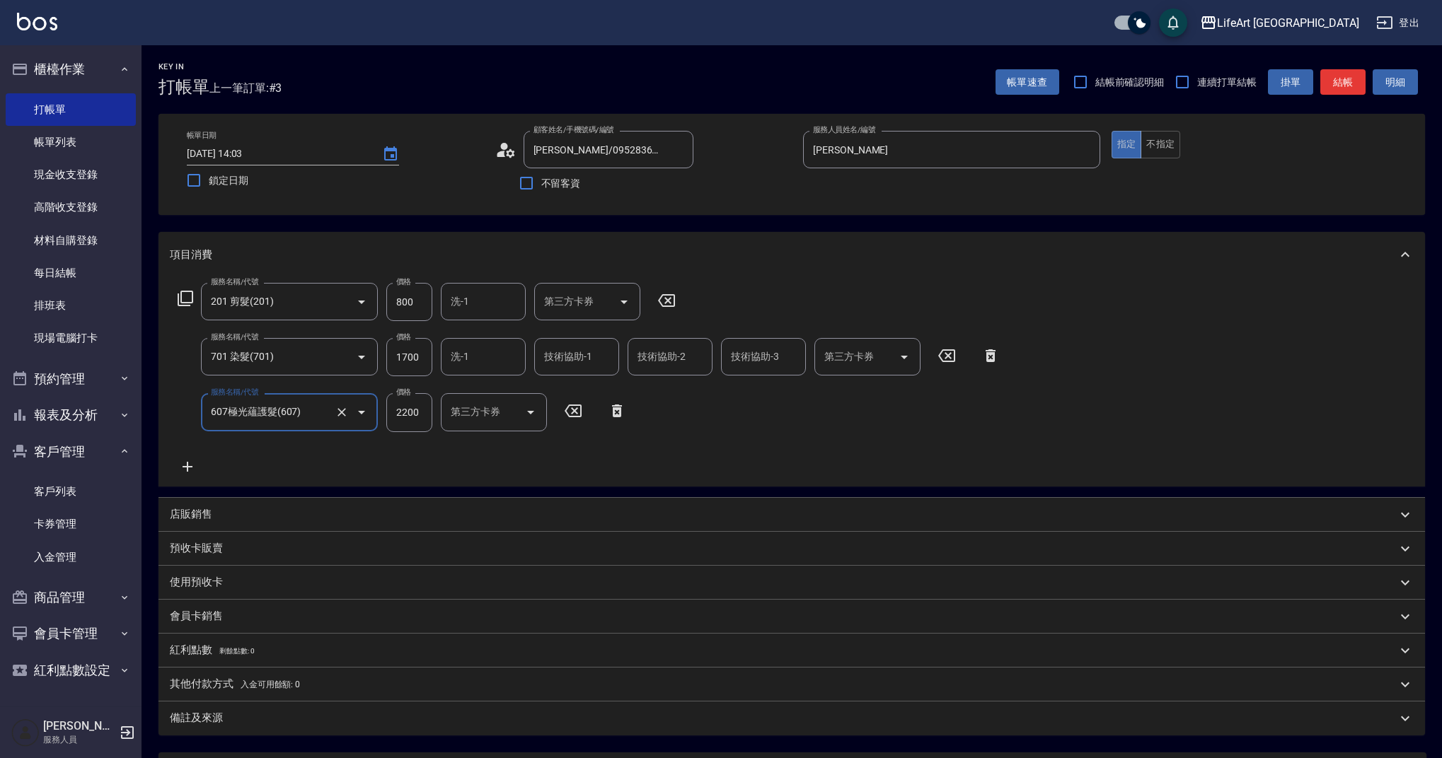
type input "607極光蘊護髮(607)"
drag, startPoint x: 419, startPoint y: 300, endPoint x: 384, endPoint y: 302, distance: 34.7
click at [384, 302] on div "服務名稱/代號 201 剪髮(201) 服務名稱/代號 價格 800 價格 洗-1 洗-1 第三方卡券 第三方卡券" at bounding box center [427, 302] width 514 height 38
drag, startPoint x: 426, startPoint y: 353, endPoint x: 390, endPoint y: 356, distance: 35.5
click at [390, 356] on input "1700" at bounding box center [409, 357] width 46 height 38
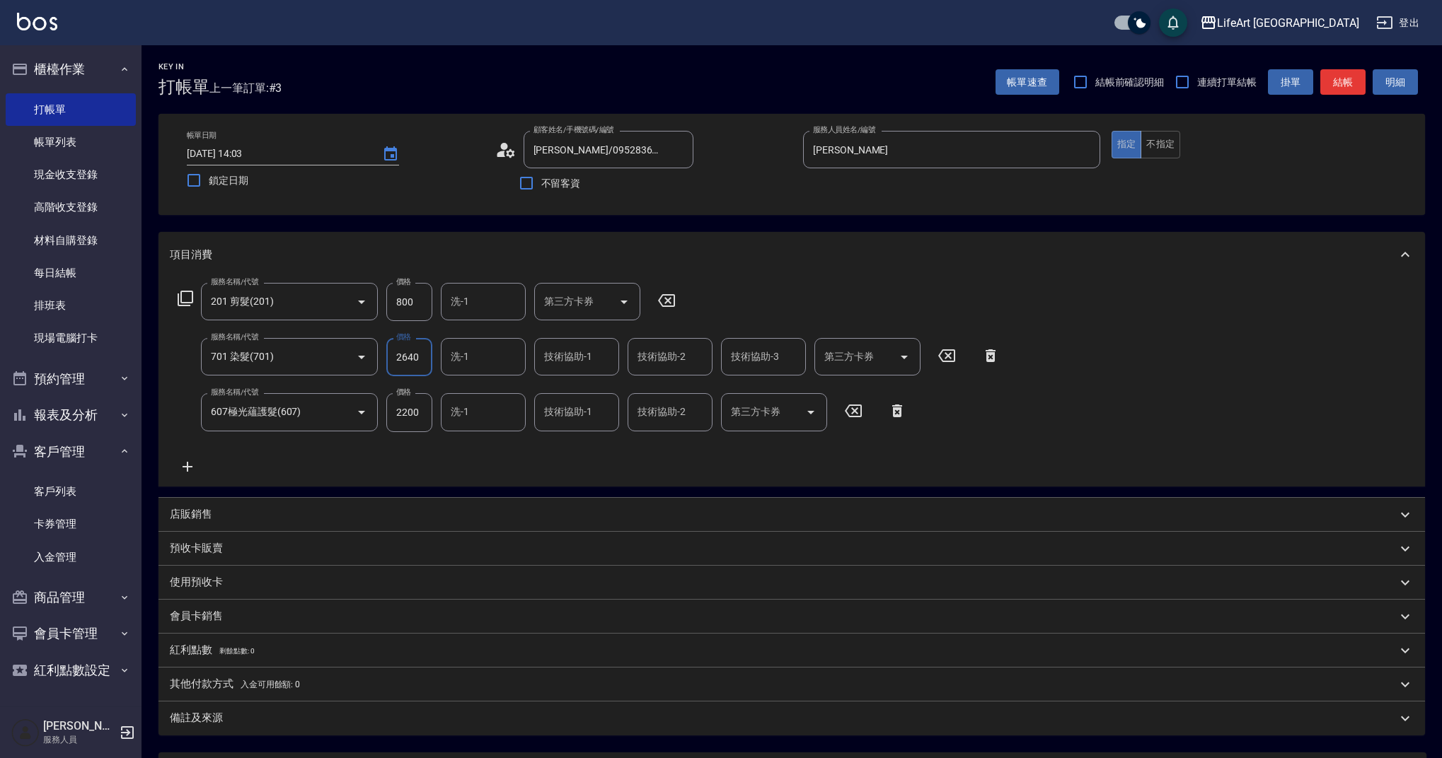
type input "2640"
click at [197, 690] on p "其他付款方式 入金可用餘額: 0" at bounding box center [235, 685] width 130 height 16
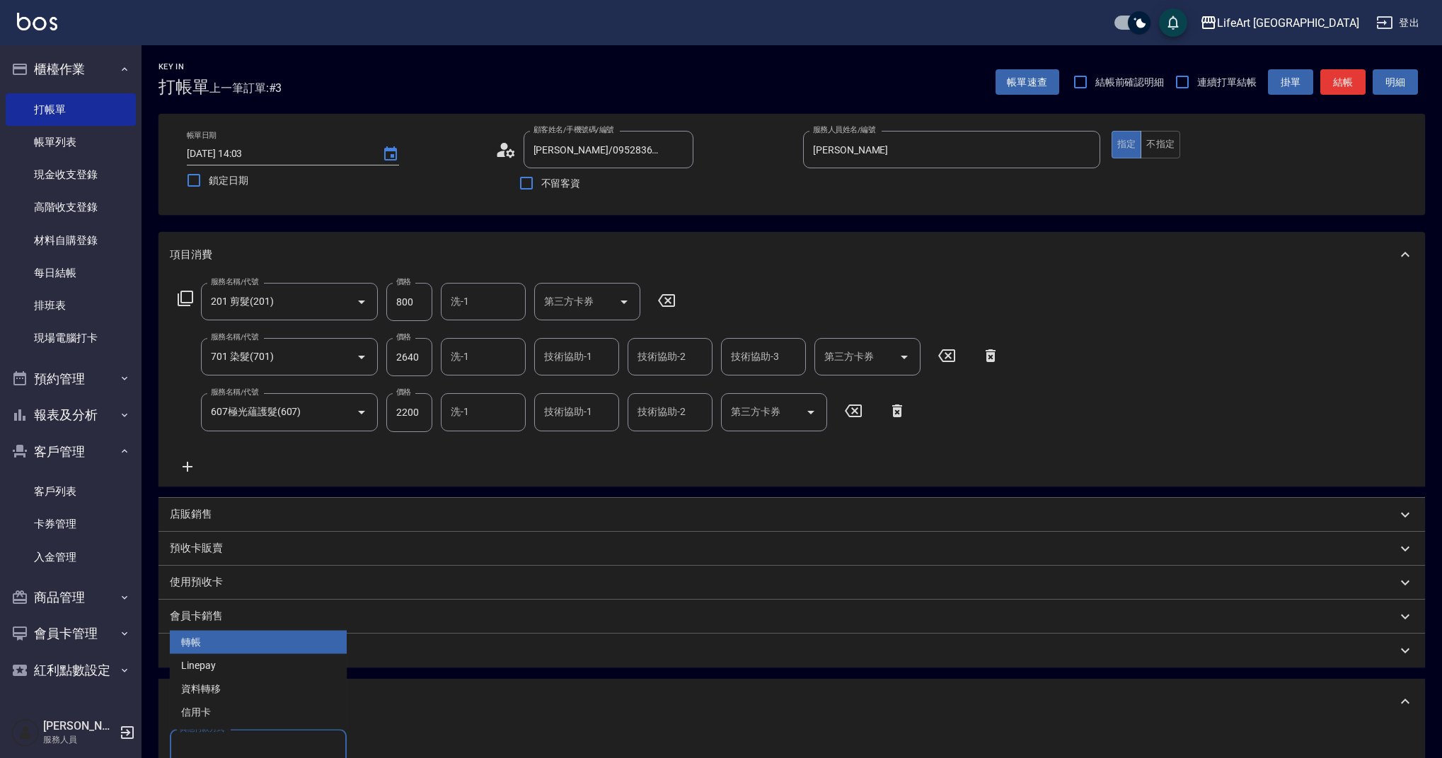
click at [301, 750] on input "其他付款方式" at bounding box center [258, 748] width 164 height 25
click at [249, 670] on span "Linepay" at bounding box center [258, 665] width 177 height 23
type input "Linepay"
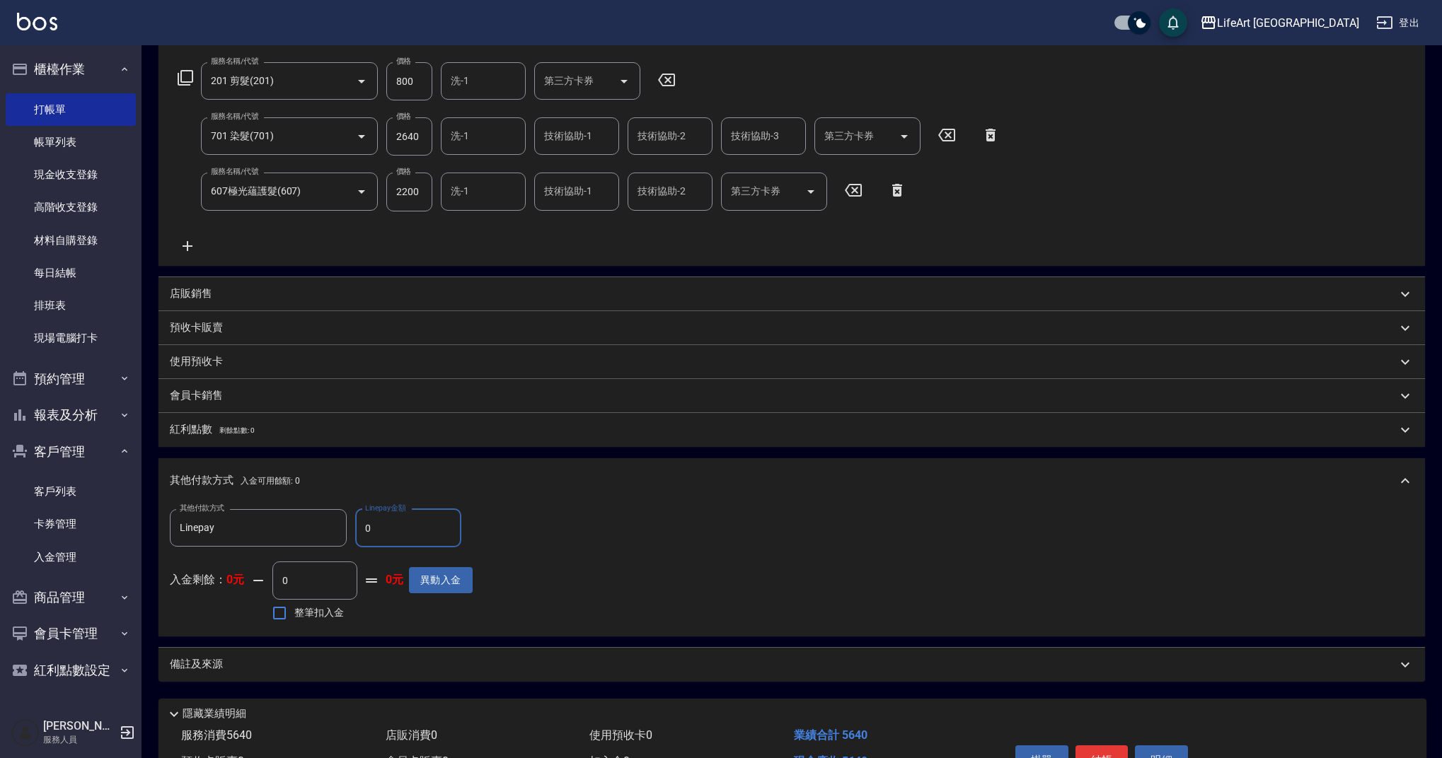
scroll to position [290, 0]
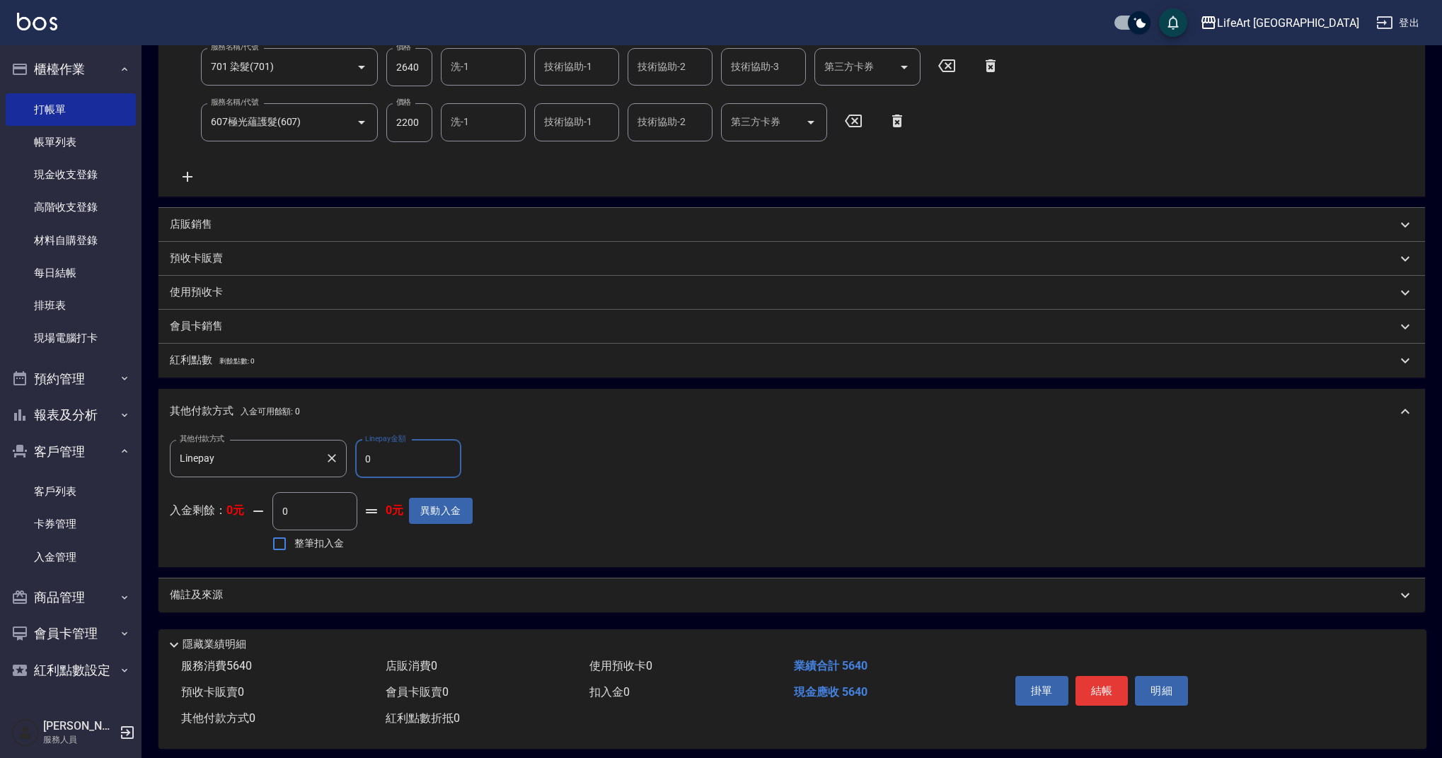
drag, startPoint x: 392, startPoint y: 460, endPoint x: 342, endPoint y: 462, distance: 50.3
click at [342, 462] on div "其他付款方式 Linepay 其他付款方式 Linepay金額 0 Linepay金額" at bounding box center [321, 459] width 303 height 38
type input "5640"
click at [307, 609] on div "備註及來源" at bounding box center [791, 596] width 1266 height 34
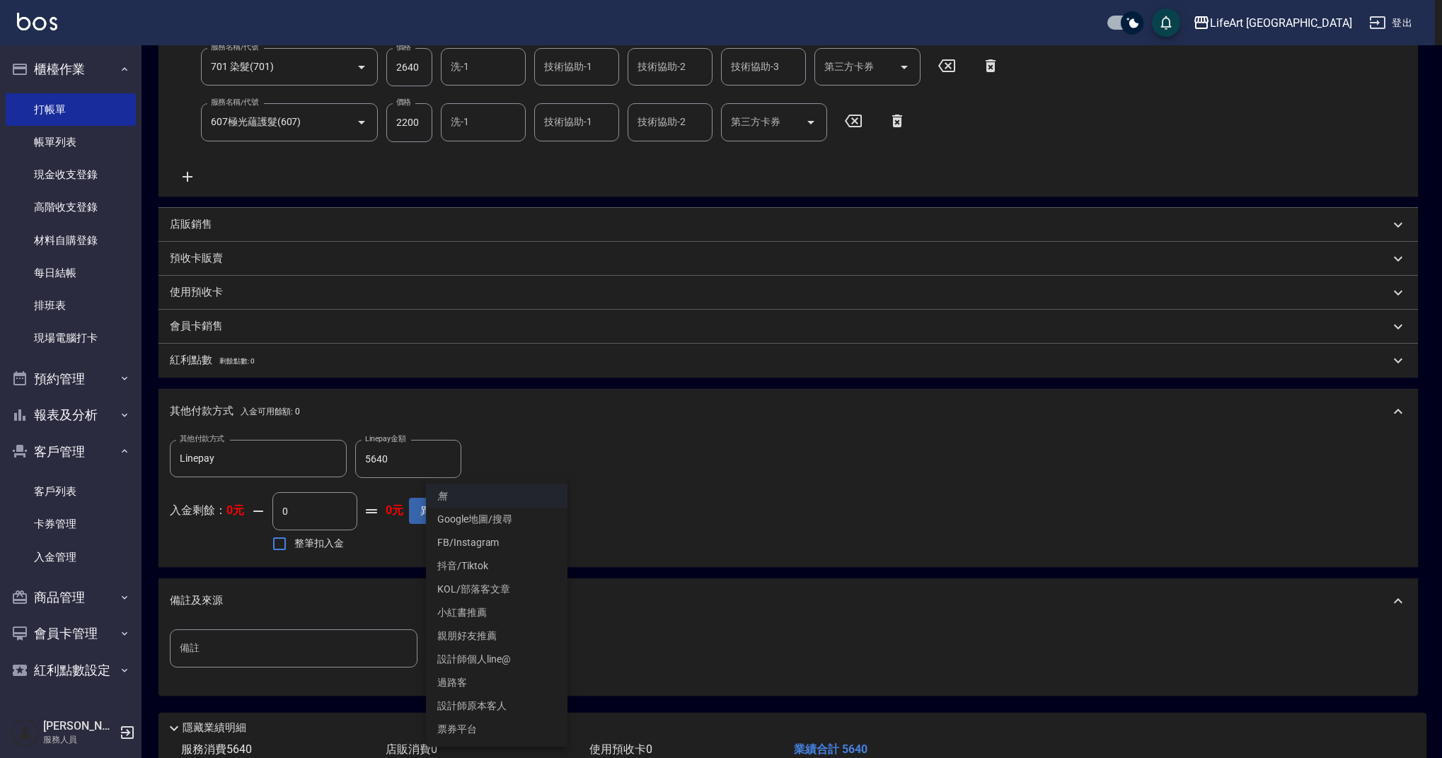
click at [477, 651] on body "LifeArt 蘆洲 登出 櫃檯作業 打帳單 帳單列表 現金收支登錄 高階收支登錄 材料自購登錄 每日結帳 排班表 現場電腦打卡 預約管理 預約管理 單日預約…" at bounding box center [721, 280] width 1442 height 1140
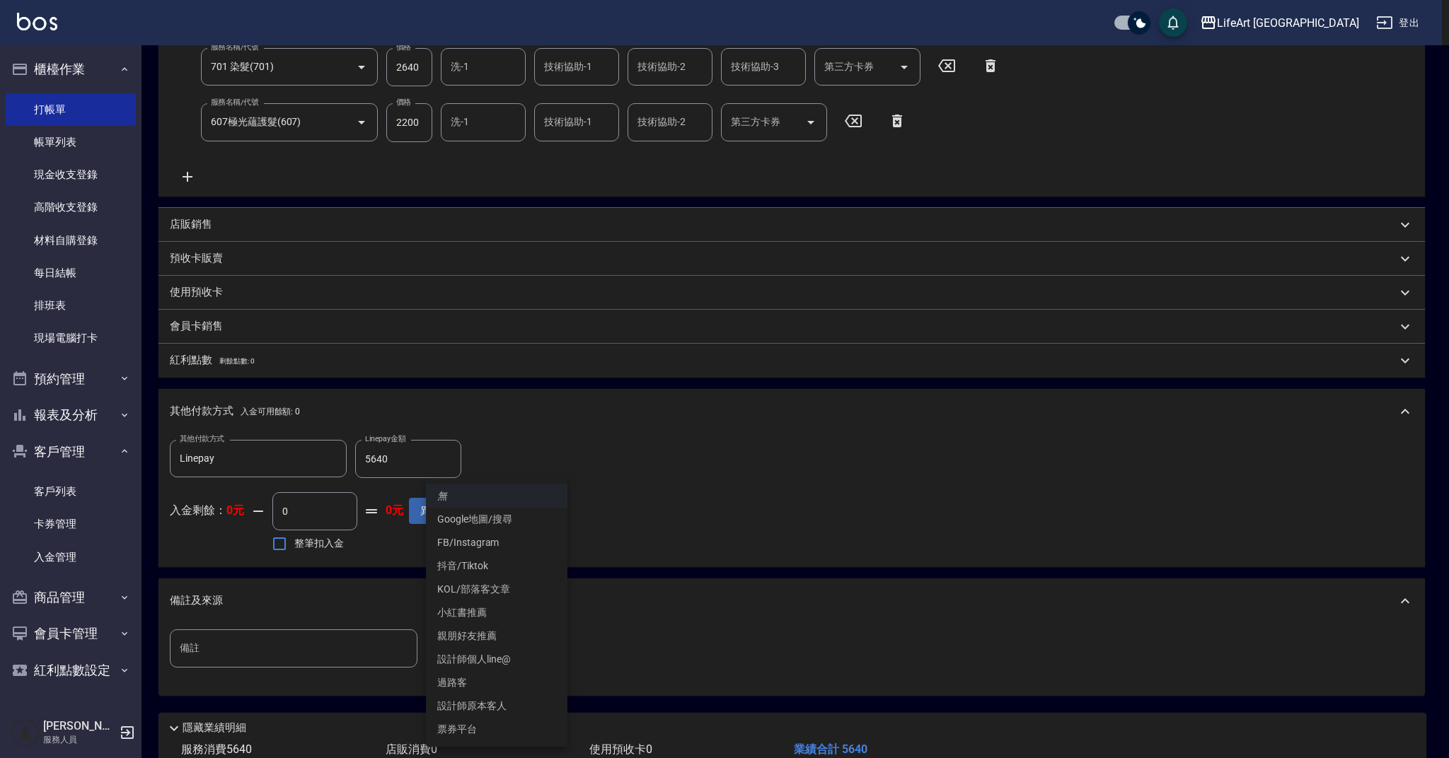
click at [494, 710] on li "設計師原本客人" at bounding box center [496, 706] width 141 height 23
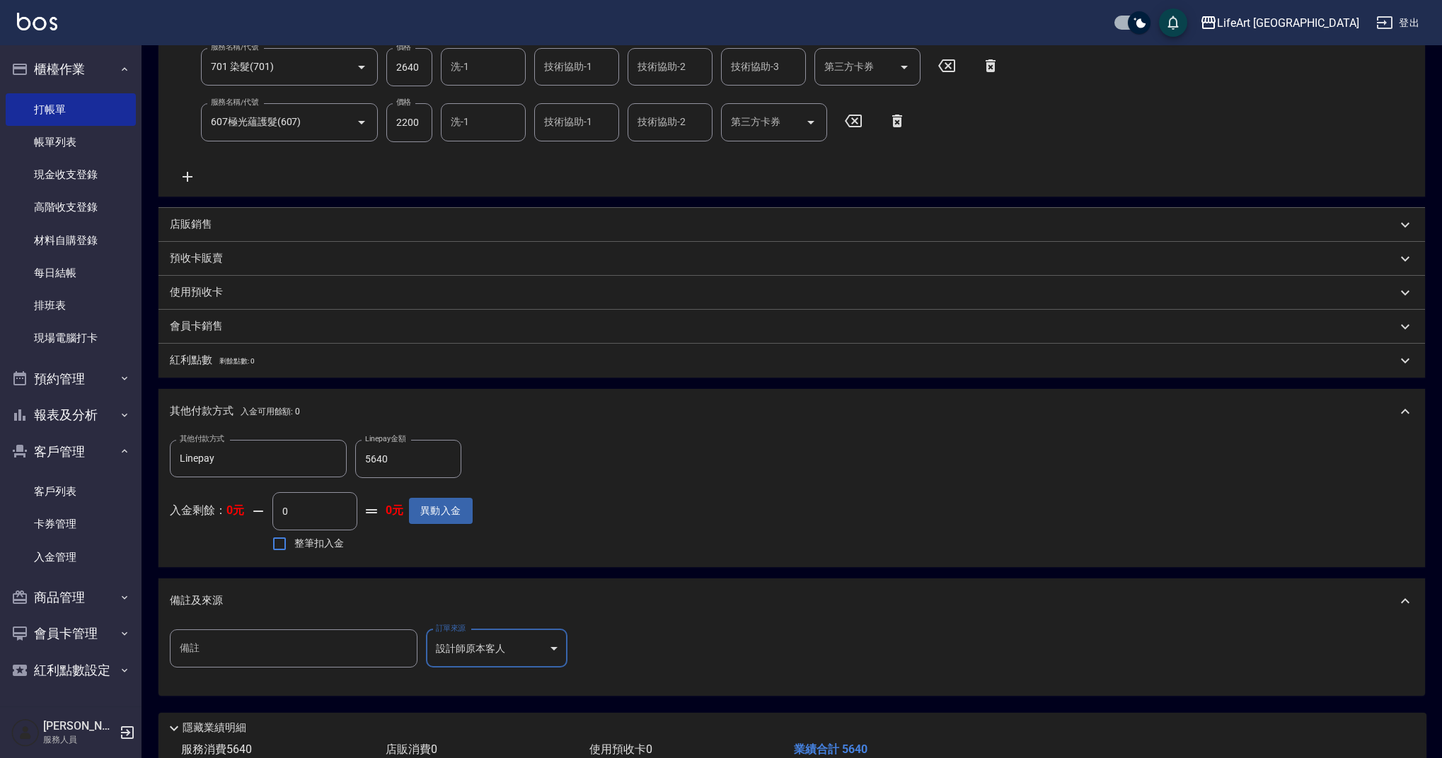
click at [538, 651] on body "LifeArt 蘆洲 登出 櫃檯作業 打帳單 帳單列表 現金收支登錄 高階收支登錄 材料自購登錄 每日結帳 排班表 現場電腦打卡 預約管理 預約管理 單日預約…" at bounding box center [721, 280] width 1442 height 1140
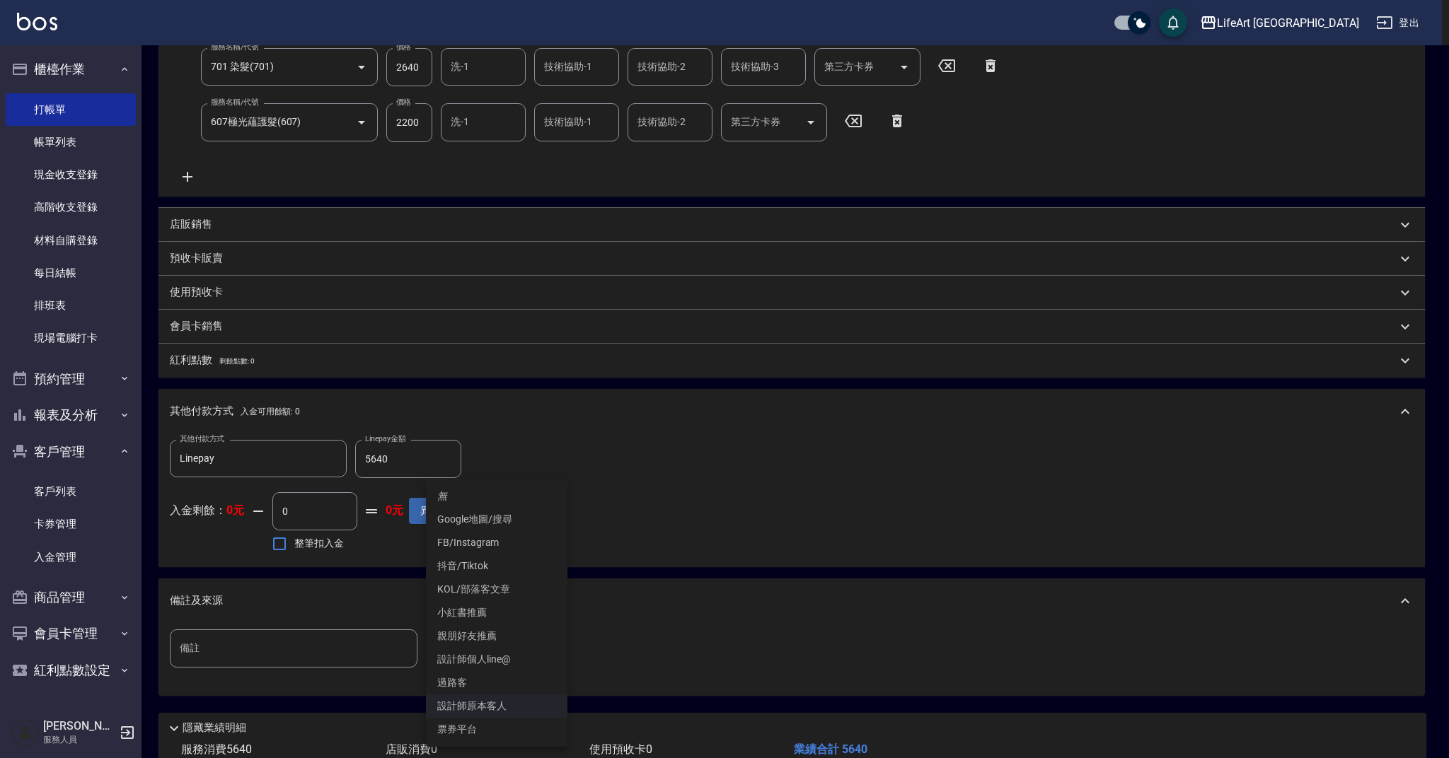
click at [480, 659] on li "設計師個人line@" at bounding box center [496, 659] width 141 height 23
type input "設計師個人line@"
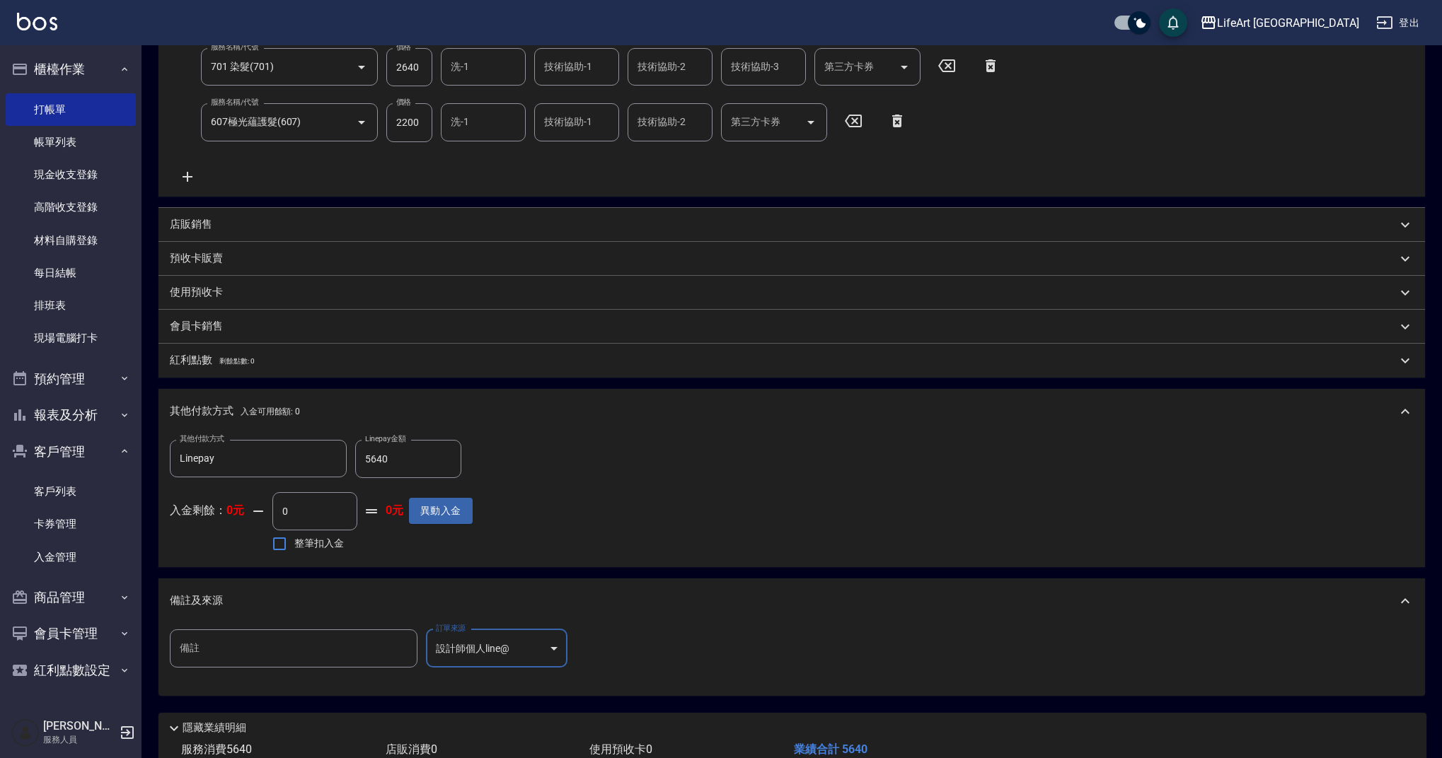
scroll to position [388, 0]
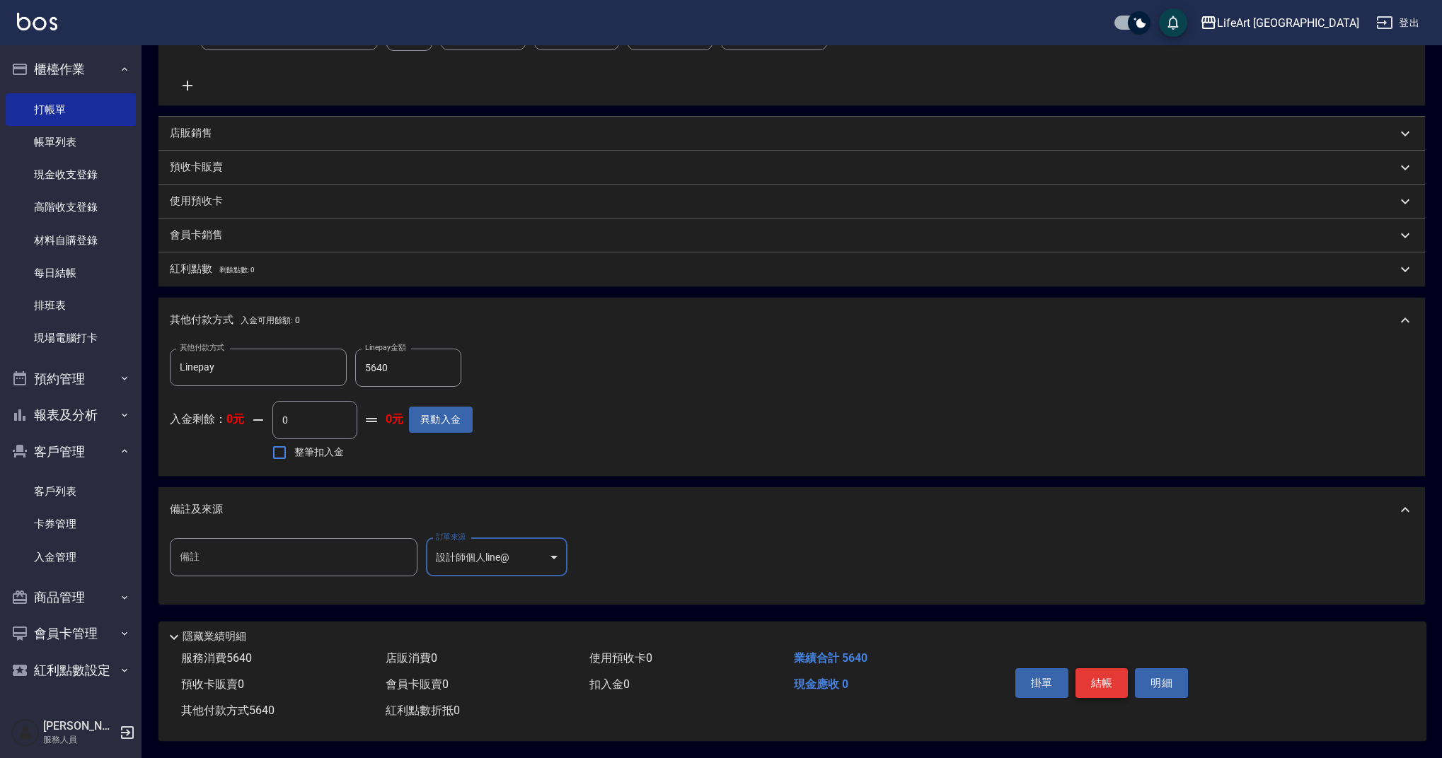
click at [1091, 675] on button "結帳" at bounding box center [1101, 683] width 53 height 30
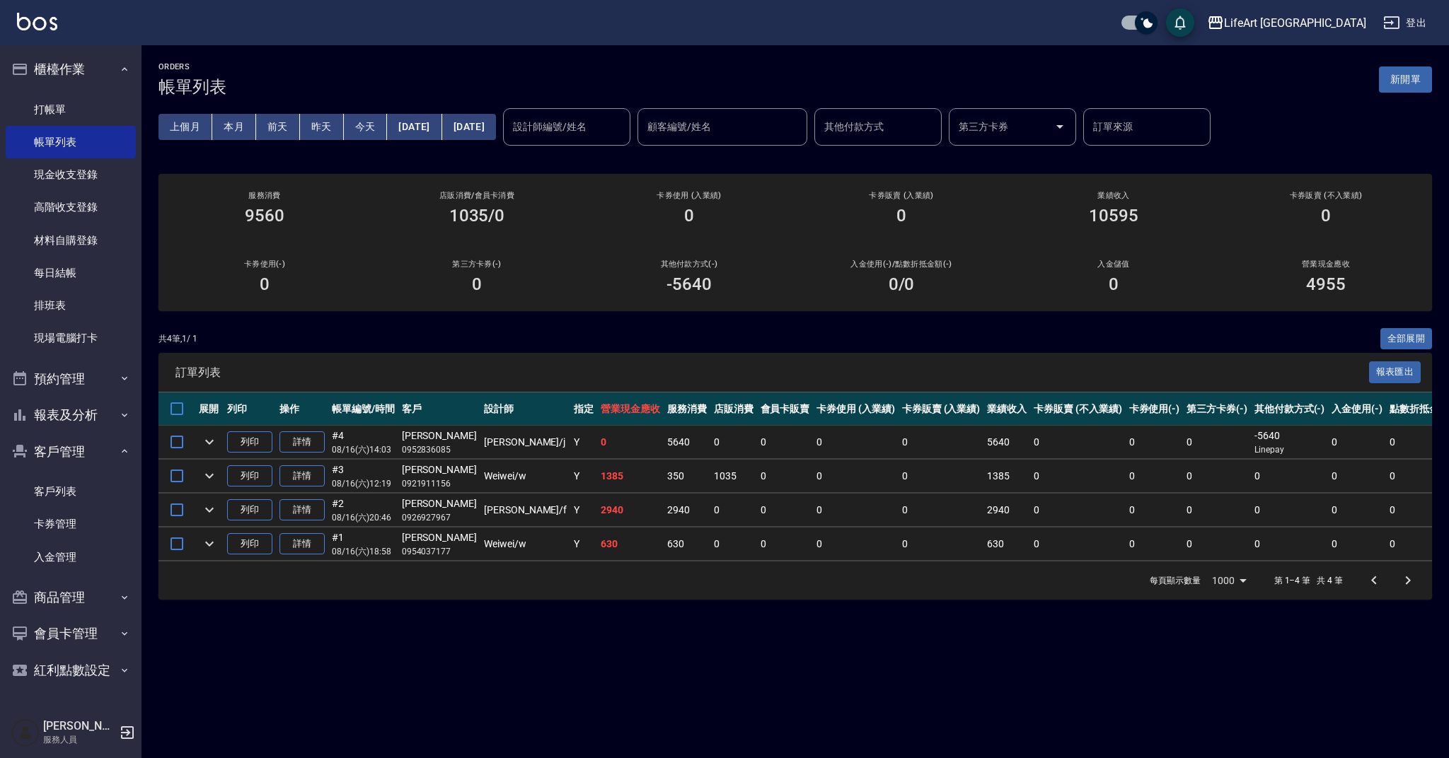
click at [221, 473] on td at bounding box center [209, 476] width 28 height 33
click at [215, 474] on icon "expand row" at bounding box center [209, 476] width 17 height 17
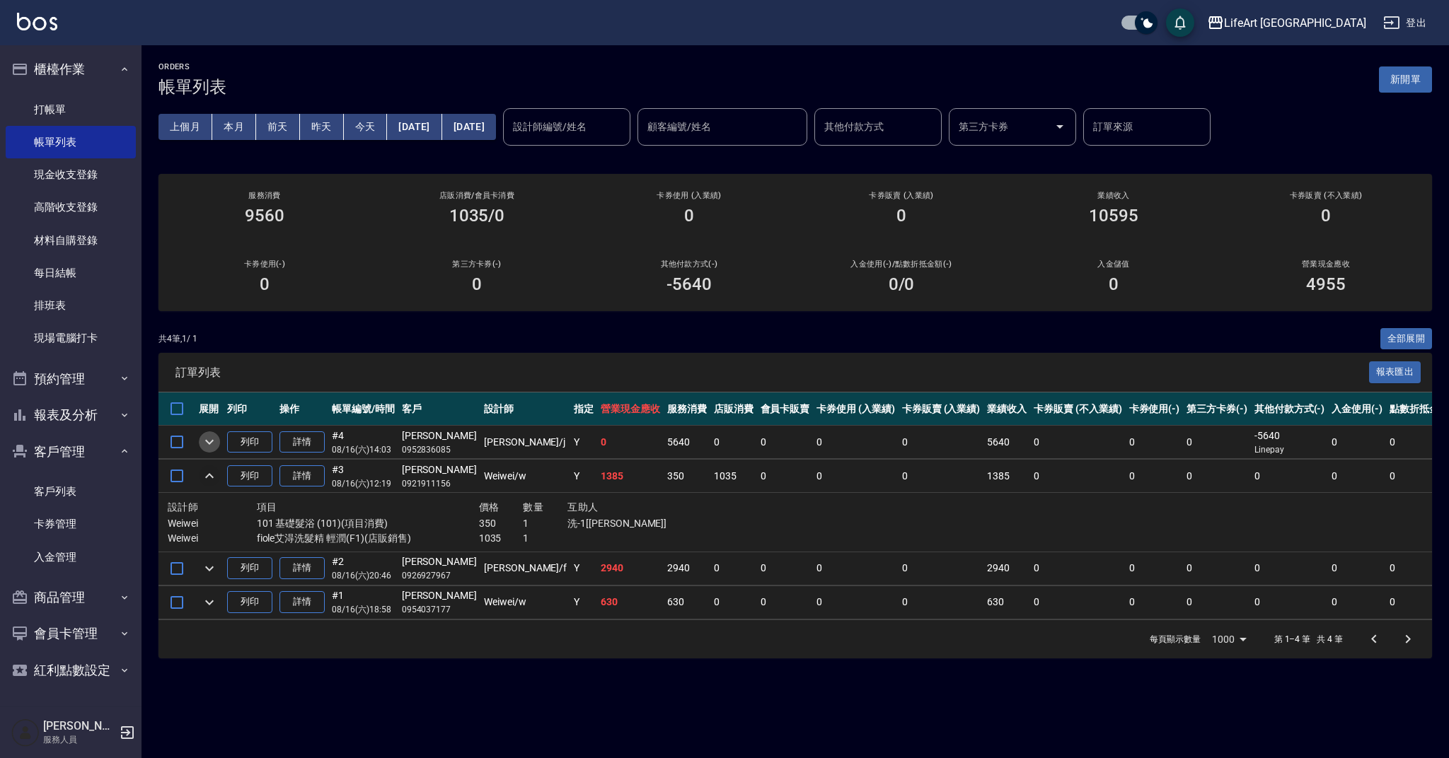
click at [209, 444] on icon "expand row" at bounding box center [209, 442] width 8 height 5
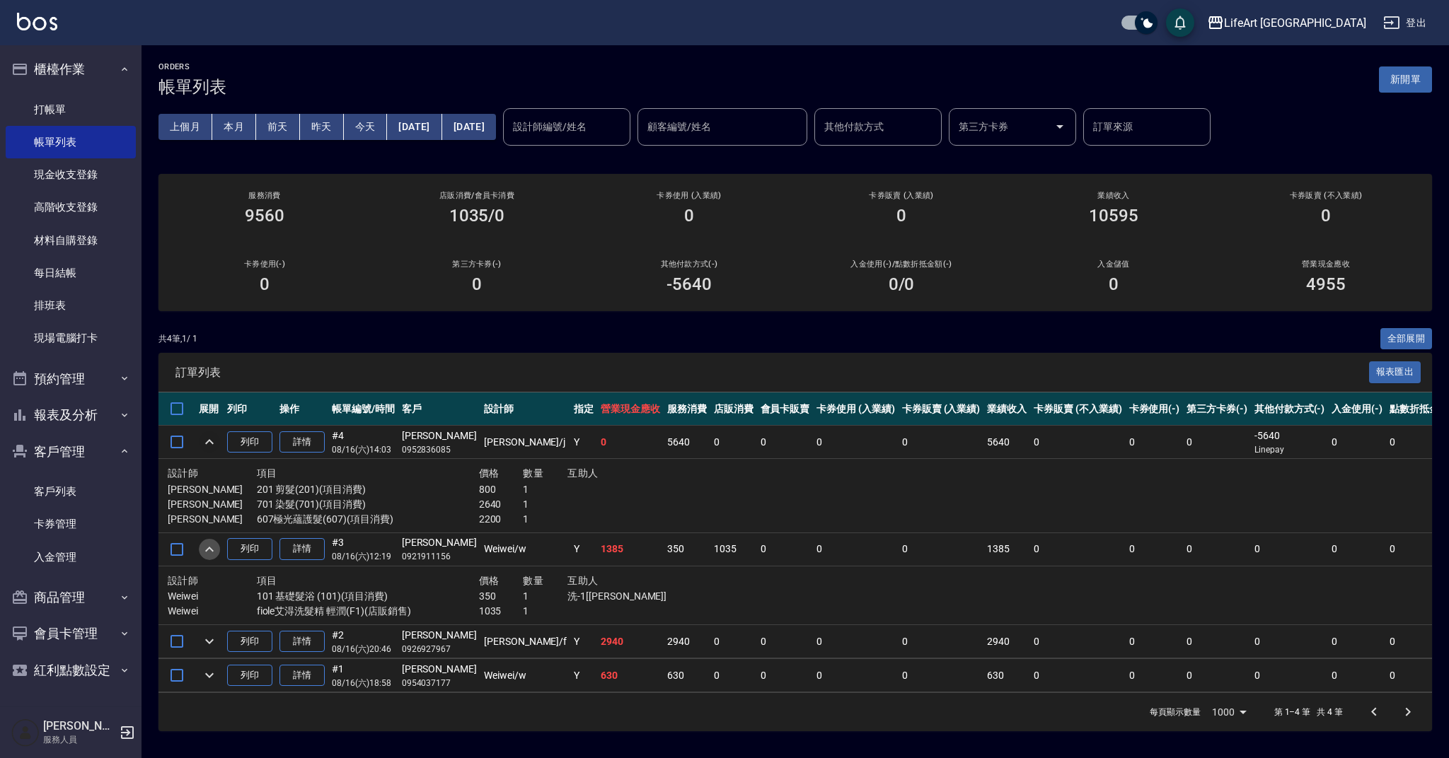
click at [210, 547] on icon "expand row" at bounding box center [209, 549] width 17 height 17
